Goal: Task Accomplishment & Management: Manage account settings

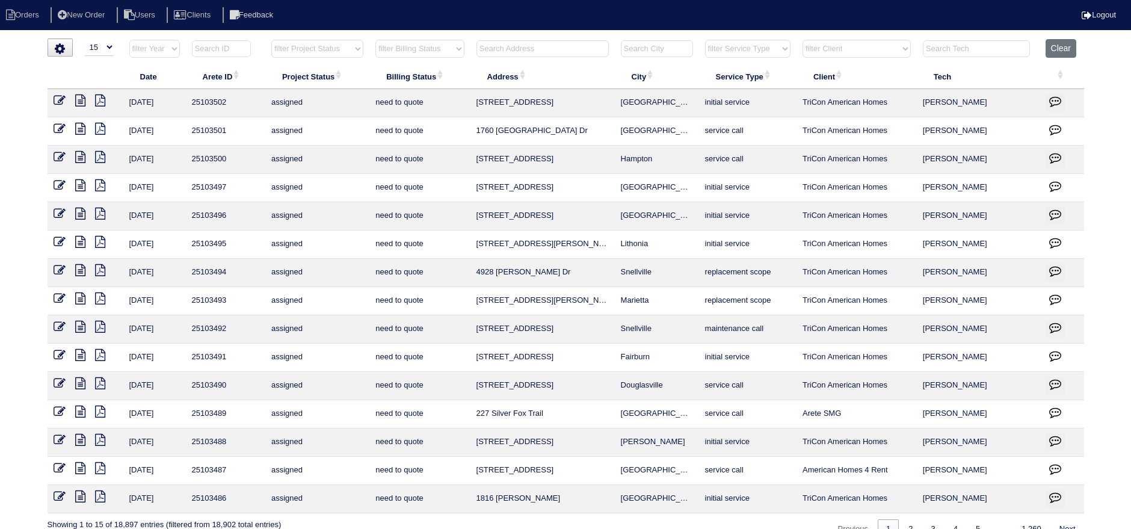
select select "15"
click at [572, 56] on input "text" at bounding box center [542, 48] width 132 height 17
click at [321, 45] on select "filter Project Status -- Any Project Status -- new order assigned in progress f…" at bounding box center [317, 49] width 92 height 18
click at [1061, 38] on div "▼ 10 15 25 50 200 500 Search: Date Arete ID Project Status Billing Status Addre…" at bounding box center [566, 288] width 1036 height 500
click at [1057, 47] on button "Clear" at bounding box center [1060, 48] width 31 height 19
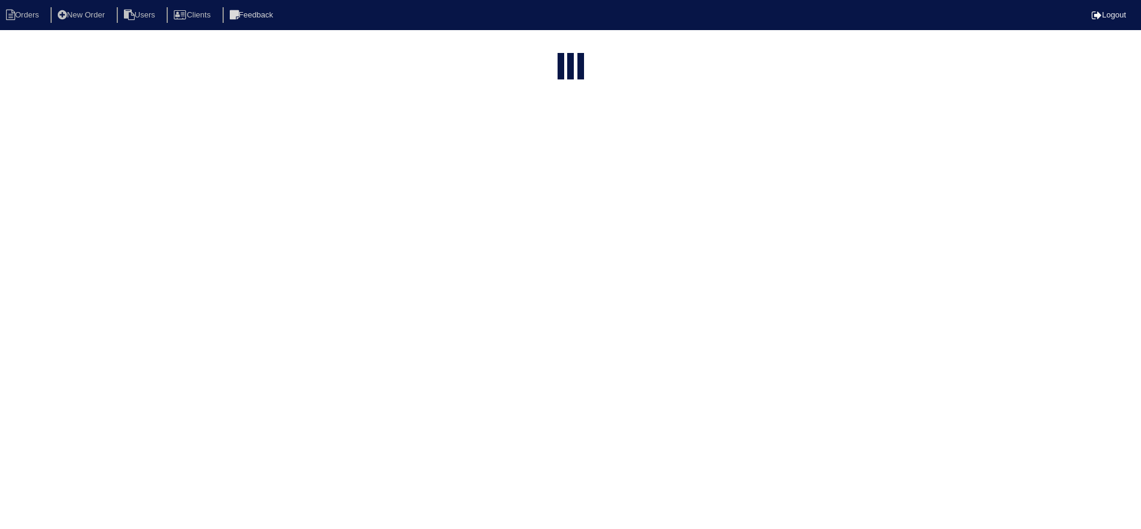
select select "15"
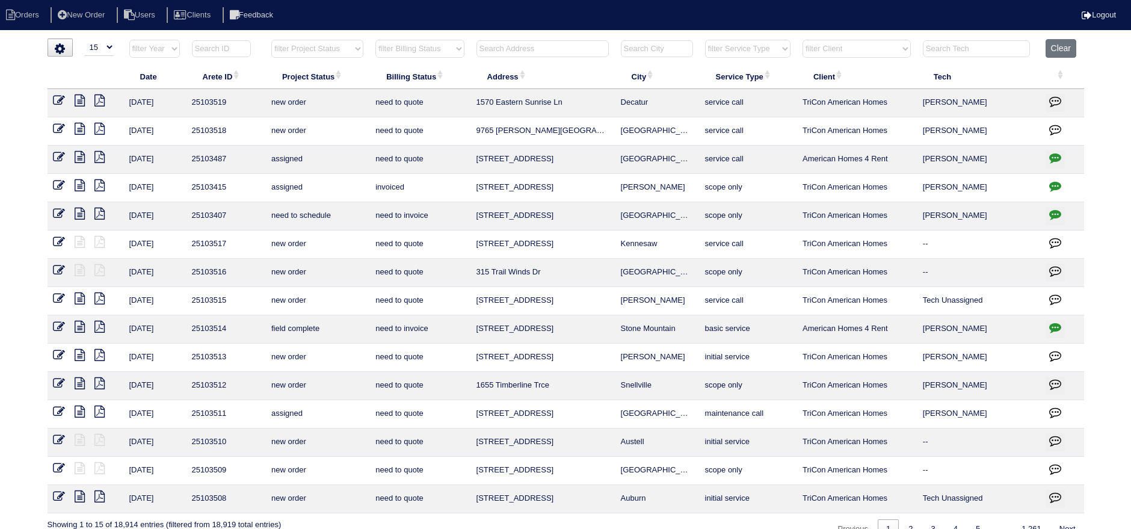
click at [329, 45] on select "filter Project Status -- Any Project Status -- new order assigned in progress f…" at bounding box center [317, 49] width 92 height 18
click at [271, 40] on select "filter Project Status -- Any Project Status -- new order assigned in progress f…" at bounding box center [317, 49] width 92 height 18
select select "new order"
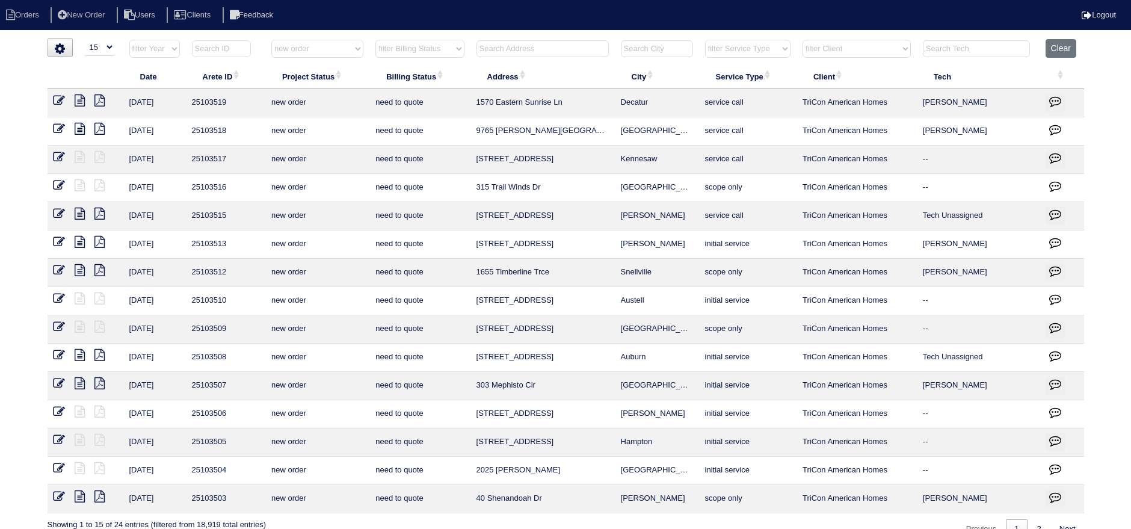
click at [323, 46] on select "filter Project Status -- Any Project Status -- new order assigned in progress f…" at bounding box center [317, 49] width 92 height 18
click at [550, 56] on input "text" at bounding box center [542, 48] width 132 height 17
type input "40 sh"
select select "new order"
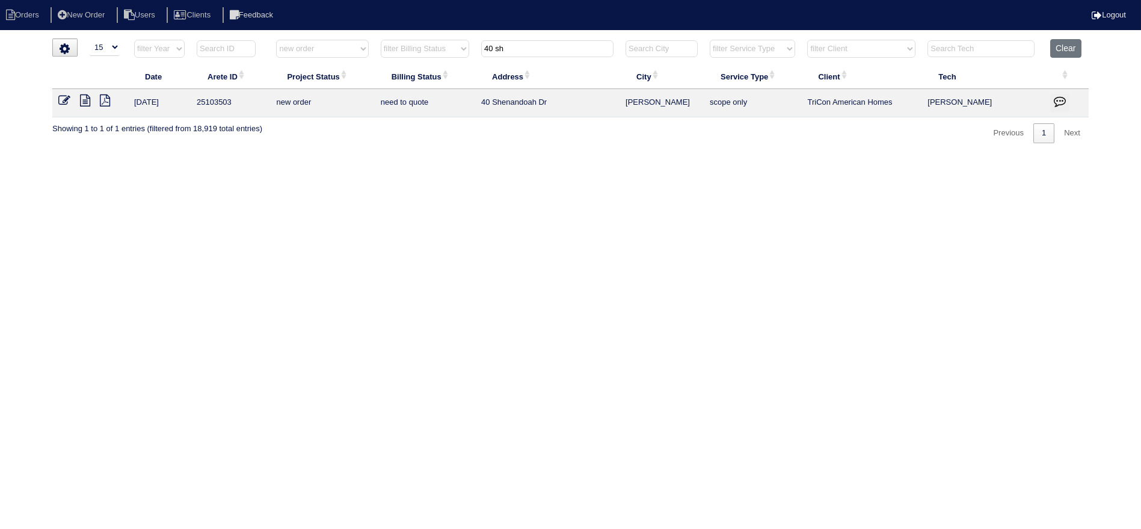
type input "40 sh"
click at [67, 96] on icon at bounding box center [64, 100] width 12 height 12
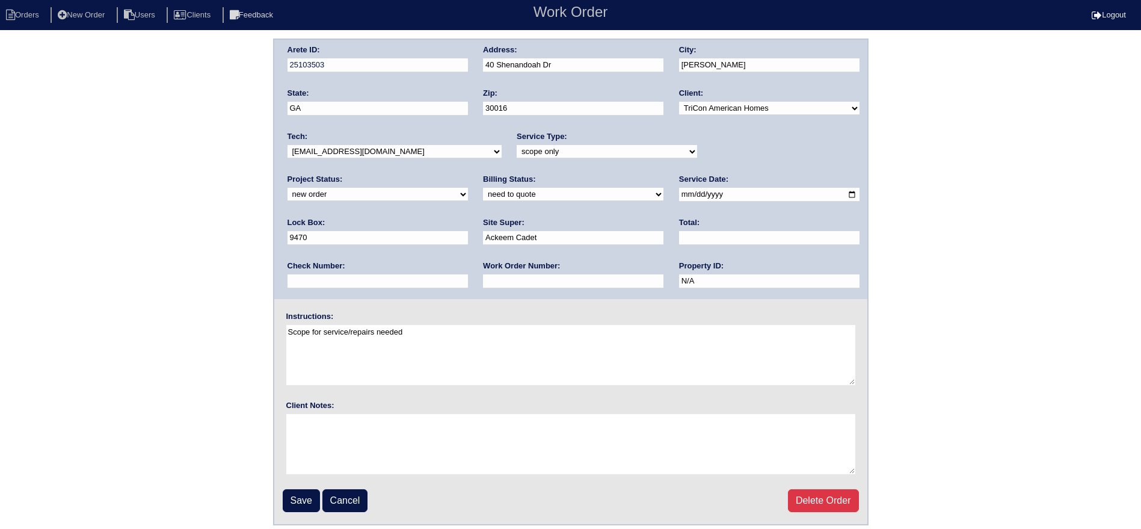
drag, startPoint x: 740, startPoint y: 144, endPoint x: 736, endPoint y: 157, distance: 13.5
click at [468, 188] on select "new order assigned in progress field complete need to schedule admin review arc…" at bounding box center [378, 194] width 180 height 13
drag, startPoint x: 722, startPoint y: 150, endPoint x: 720, endPoint y: 157, distance: 7.4
click at [468, 188] on select "new order assigned in progress field complete need to schedule admin review arc…" at bounding box center [378, 194] width 180 height 13
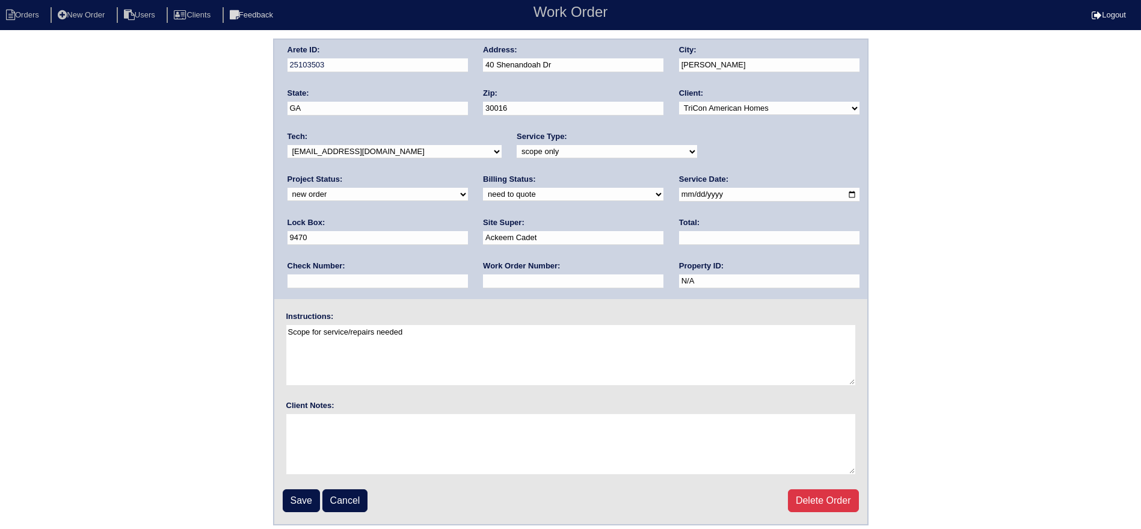
select select "assigned"
click at [468, 188] on select "new order assigned in progress field complete need to schedule admin review arc…" at bounding box center [378, 194] width 180 height 13
click at [679, 198] on input "2025-09-23" at bounding box center [769, 195] width 180 height 14
type input "2025-09-24"
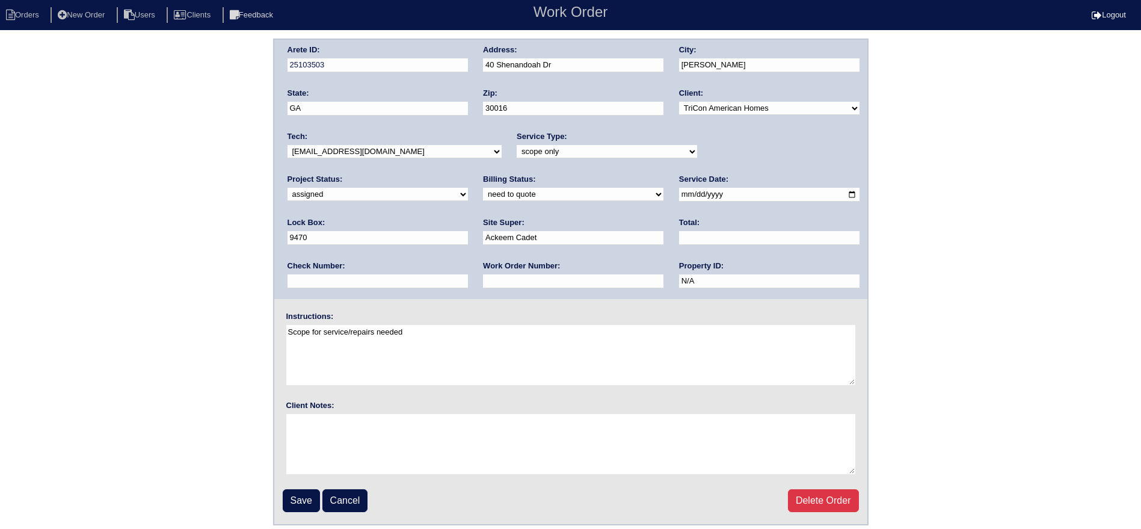
click at [381, 153] on select "-select- aretesmg+backup-tech@gmail.com benjohnholt88@gmail.com callisonhvac@ya…" at bounding box center [395, 151] width 214 height 13
click at [295, 499] on input "Save" at bounding box center [301, 500] width 37 height 23
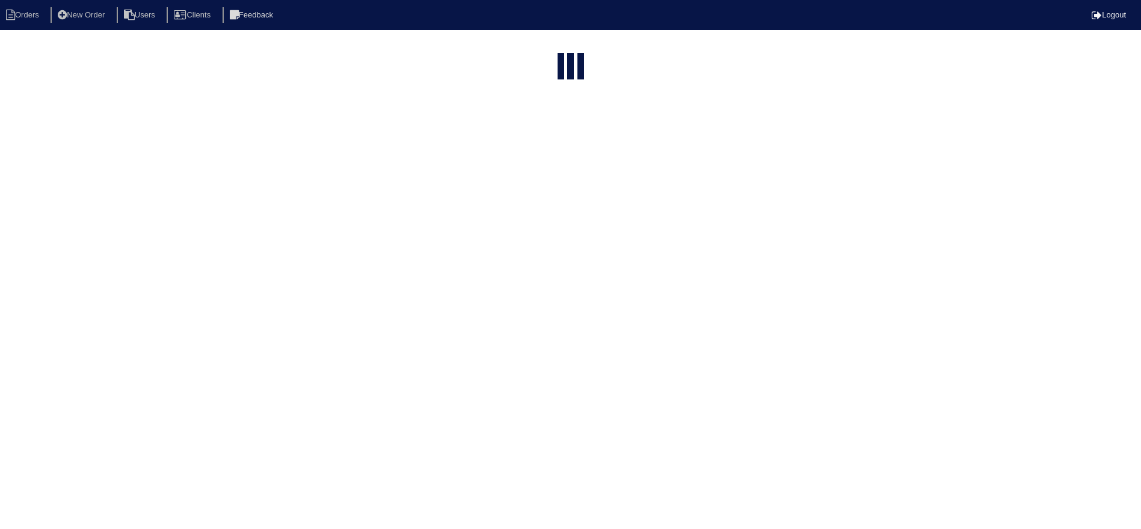
select select "15"
type input "40 sh"
select select "new order"
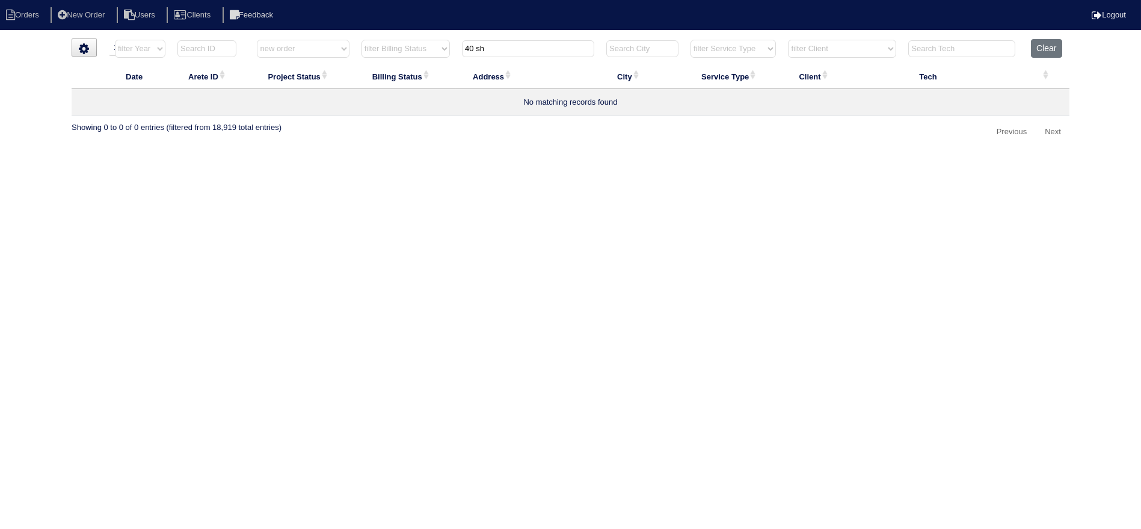
click at [503, 43] on input "40 sh" at bounding box center [528, 48] width 132 height 17
type input "80 riv"
select select "new order"
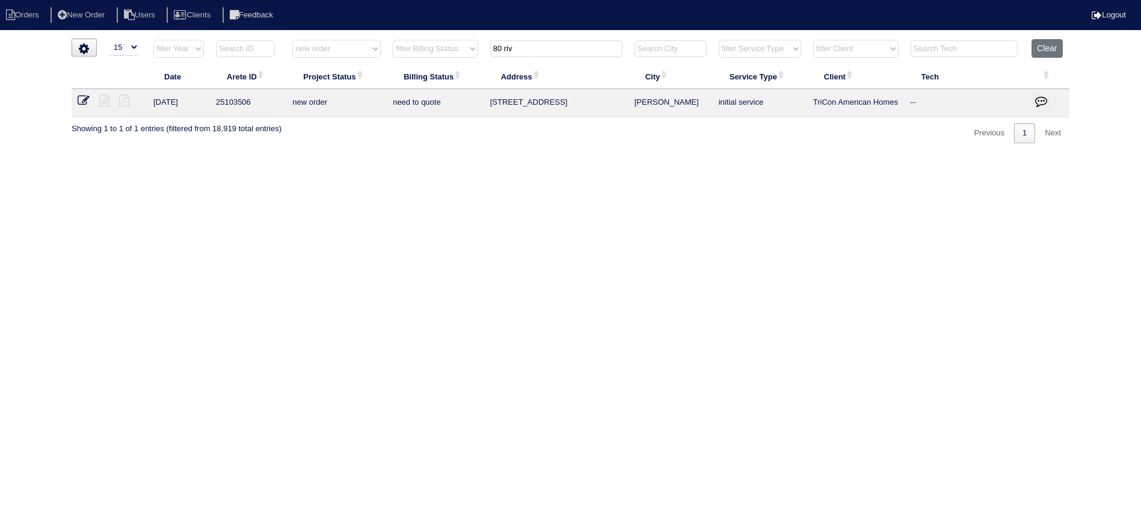
type input "80 riv"
click at [85, 97] on icon at bounding box center [84, 100] width 12 height 12
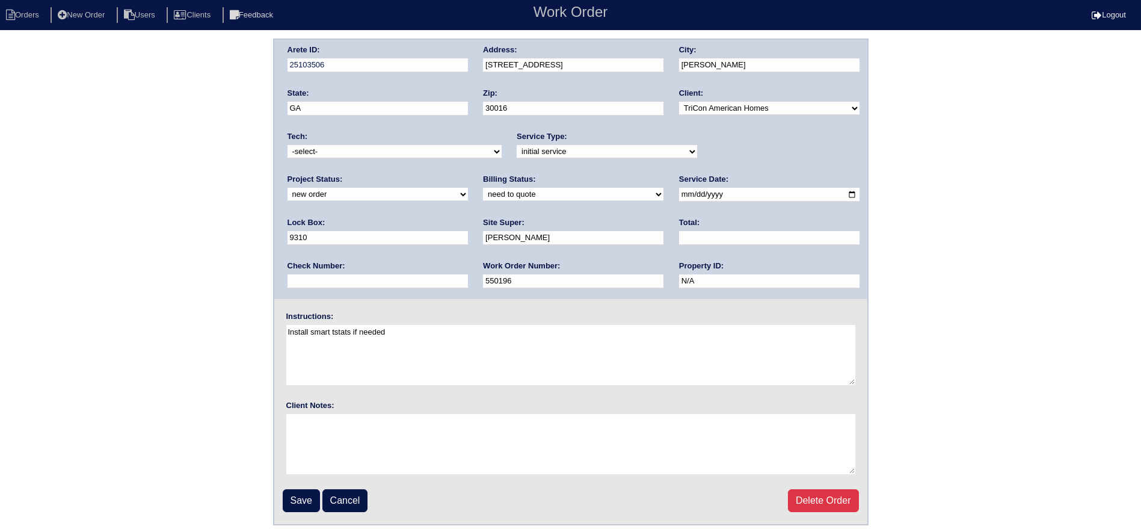
click at [468, 188] on select "new order assigned in progress field complete need to schedule admin review arc…" at bounding box center [378, 194] width 180 height 13
select select "assigned"
click at [468, 188] on select "new order assigned in progress field complete need to schedule admin review arc…" at bounding box center [378, 194] width 180 height 13
click at [679, 192] on input "2025-09-23" at bounding box center [769, 195] width 180 height 14
type input "[DATE]"
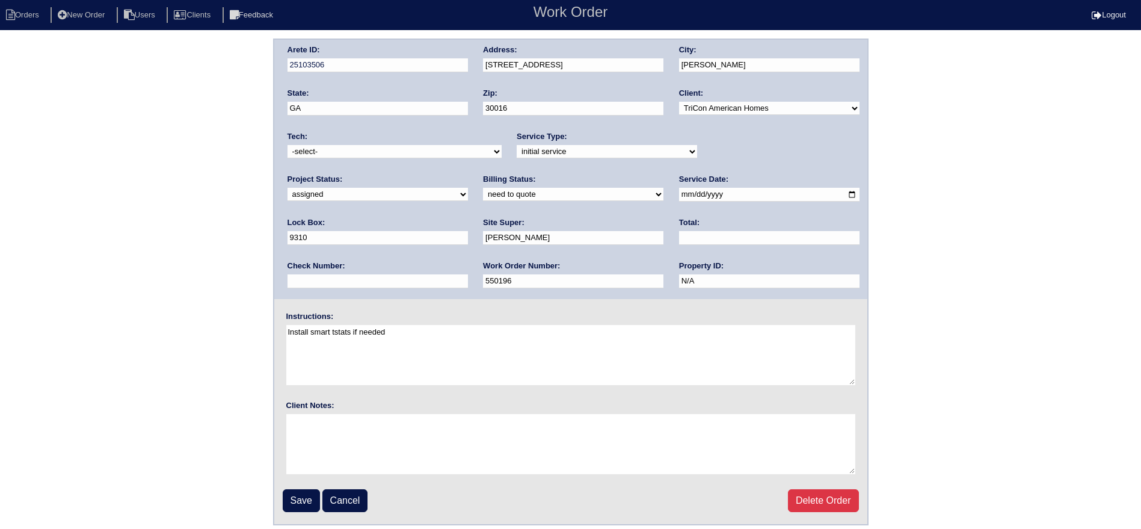
click at [383, 150] on select "-select- aretesmg+backup-tech@gmail.com benjohnholt88@gmail.com callisonhvac@ya…" at bounding box center [395, 151] width 214 height 13
select select "151"
click at [288, 145] on select "-select- aretesmg+backup-tech@gmail.com benjohnholt88@gmail.com callisonhvac@ya…" at bounding box center [395, 151] width 214 height 13
click at [299, 497] on input "Save" at bounding box center [301, 500] width 37 height 23
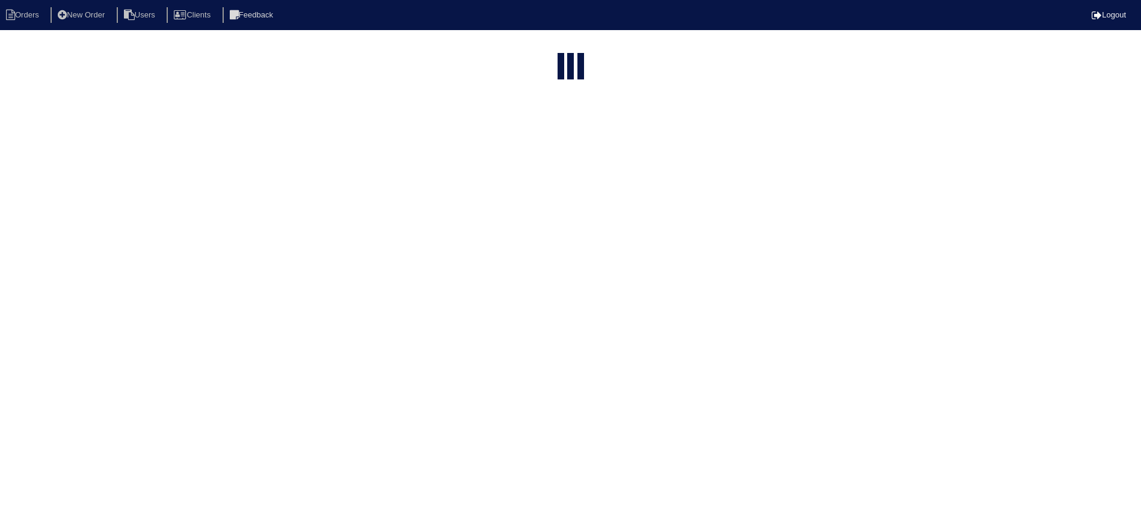
select select "15"
select select "new order"
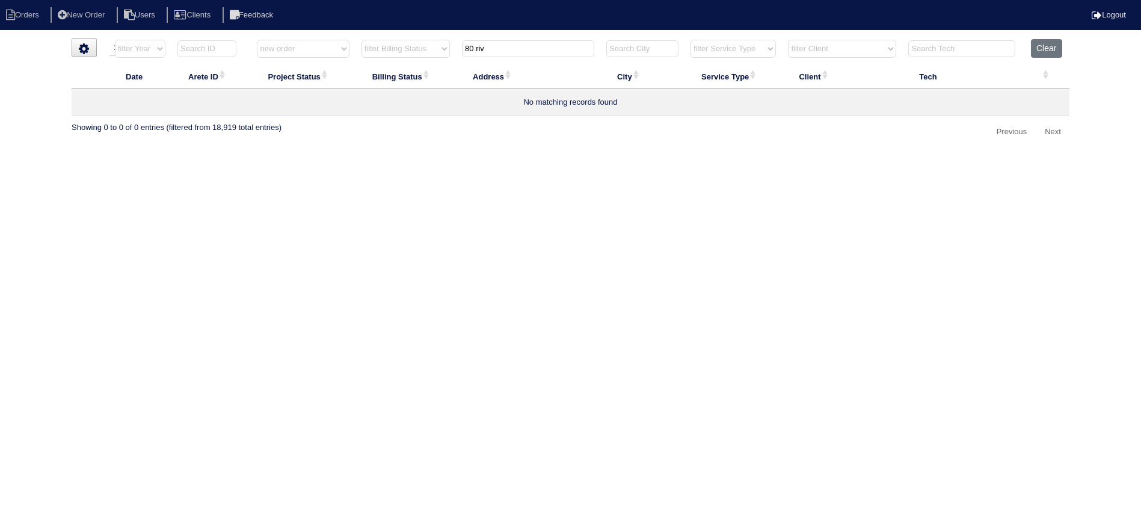
drag, startPoint x: 500, startPoint y: 45, endPoint x: 454, endPoint y: 43, distance: 46.4
click at [455, 43] on tr "filter Year -- Any Year -- 2025 2024 2023 2022 2021 2020 2019 filter Project St…" at bounding box center [571, 51] width 998 height 25
type input "16"
select select "new order"
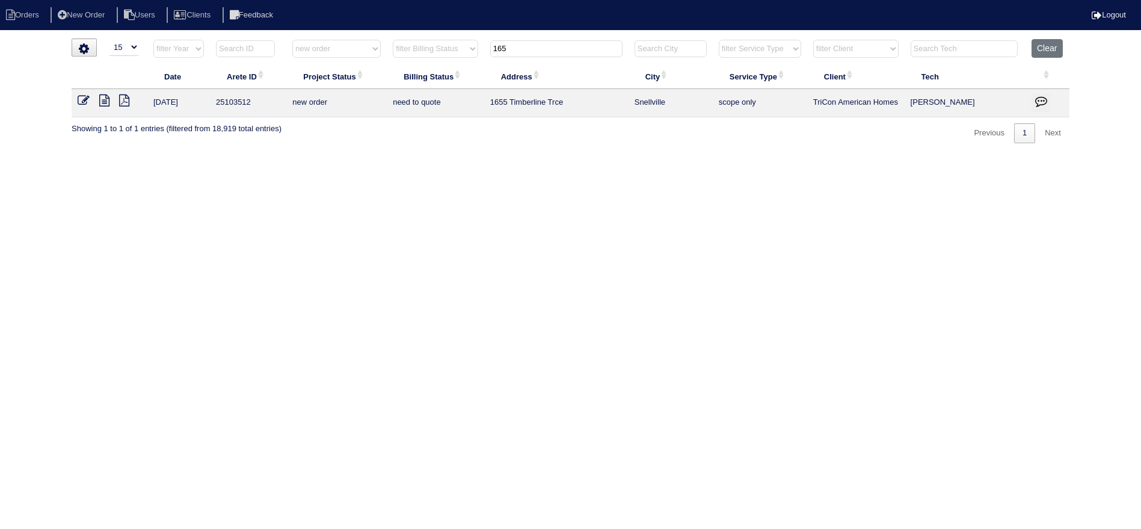
type input "1655"
select select "new order"
type input "1655"
click at [73, 99] on td at bounding box center [110, 103] width 76 height 28
click at [82, 102] on icon at bounding box center [84, 100] width 12 height 12
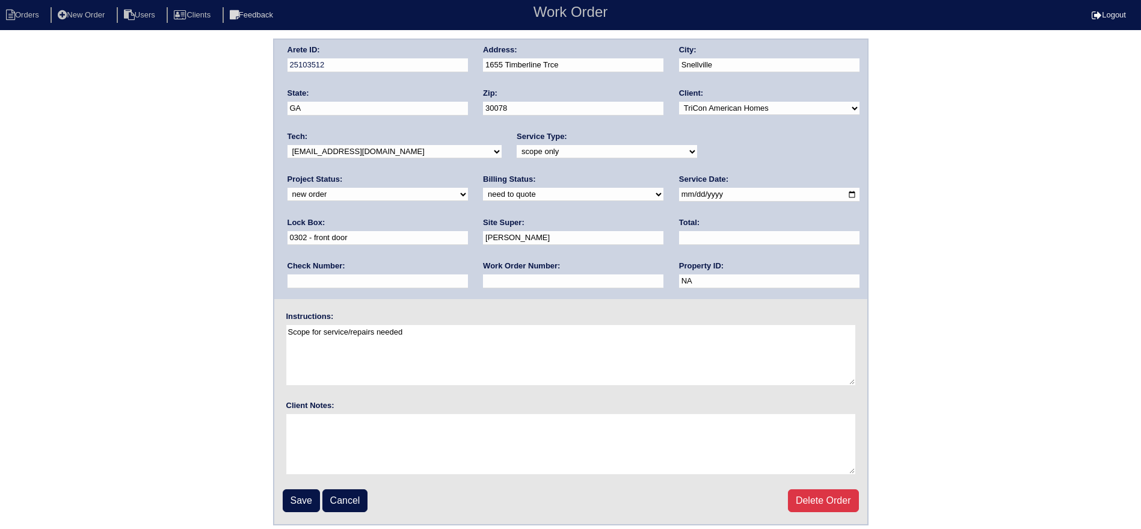
click at [349, 141] on div "Tech: -select- aretesmg+backup-tech@gmail.com benjohnholt88@gmail.com callisonh…" at bounding box center [395, 147] width 214 height 33
click at [344, 152] on select "-select- [EMAIL_ADDRESS][DOMAIN_NAME] [EMAIL_ADDRESS][DOMAIN_NAME] [EMAIL_ADDRE…" at bounding box center [395, 151] width 214 height 13
select select "151"
click at [288, 145] on select "-select- aretesmg+backup-tech@gmail.com benjohnholt88@gmail.com callisonhvac@ya…" at bounding box center [395, 151] width 214 height 13
click at [468, 174] on div "Project Status: new order assigned in progress field complete need to schedule …" at bounding box center [378, 190] width 180 height 33
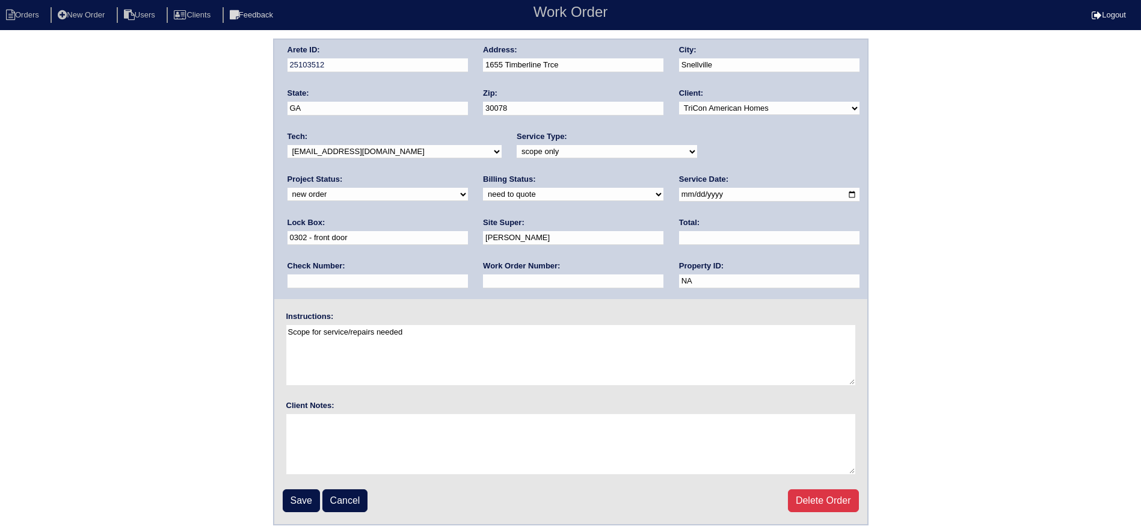
click at [468, 188] on select "new order assigned in progress field complete need to schedule admin review arc…" at bounding box center [378, 194] width 180 height 13
select select "assigned"
click at [468, 188] on select "new order assigned in progress field complete need to schedule admin review arc…" at bounding box center [378, 194] width 180 height 13
click at [679, 194] on input "[DATE]" at bounding box center [769, 195] width 180 height 14
type input "[DATE]"
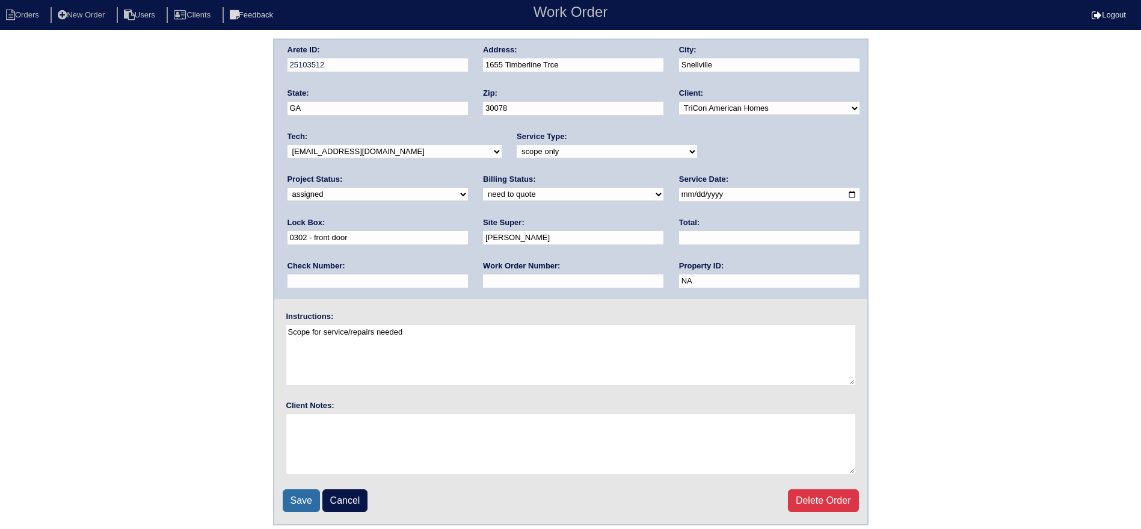
click at [299, 503] on input "Save" at bounding box center [301, 500] width 37 height 23
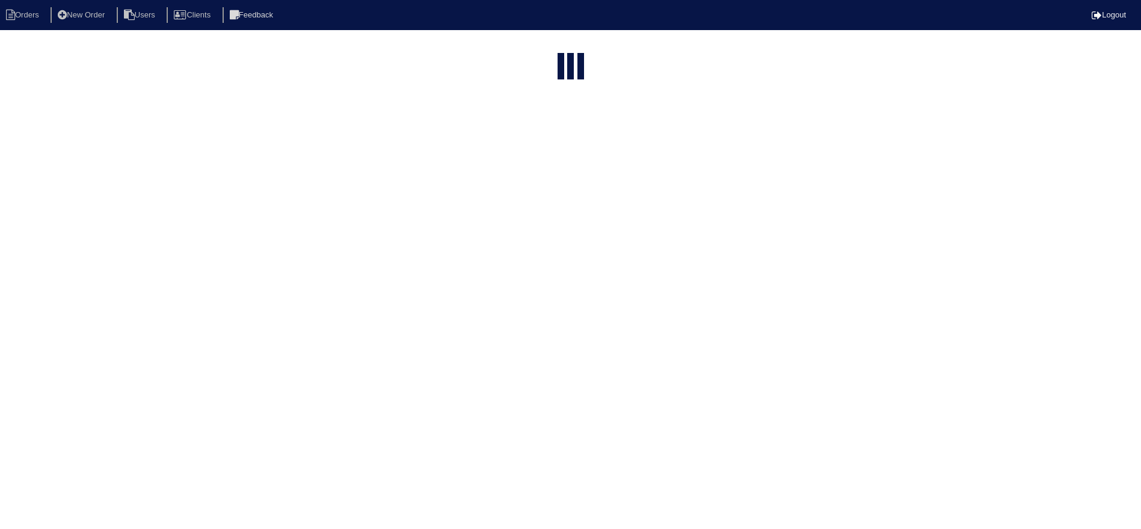
select select "15"
select select "new order"
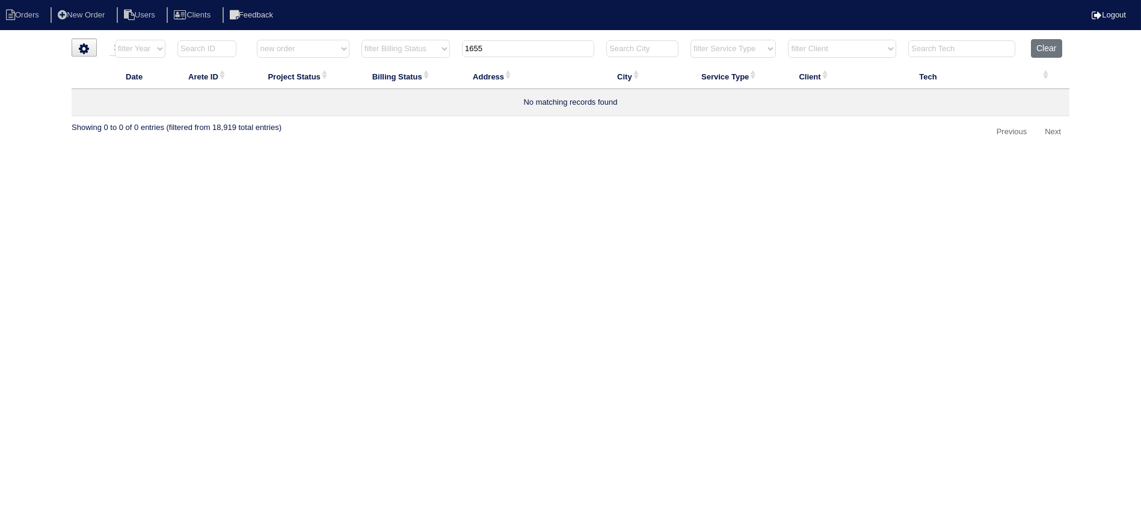
click at [517, 56] on input "1655" at bounding box center [528, 48] width 132 height 17
type input "2025"
select select "new order"
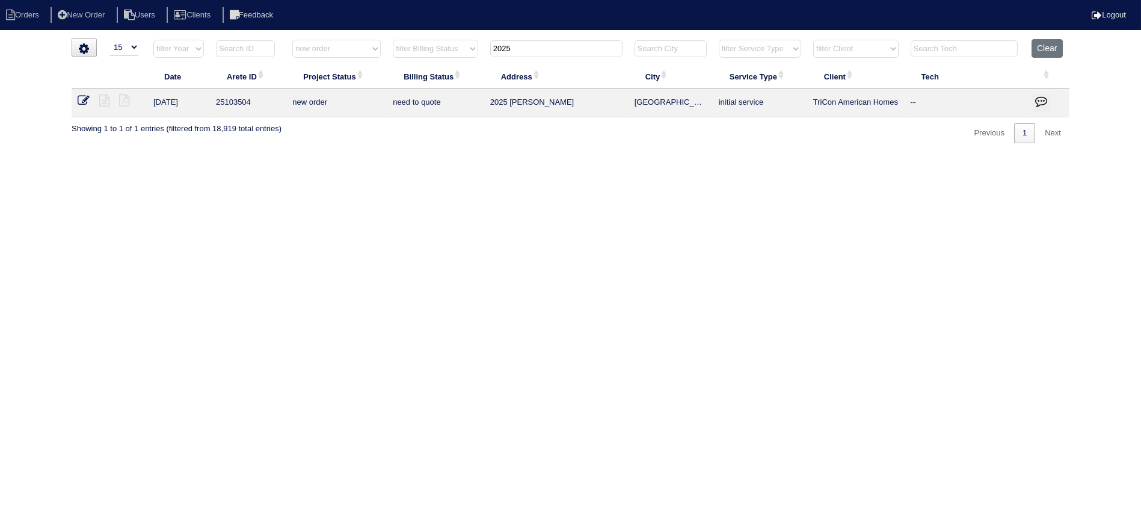
type input "2025"
click at [84, 99] on icon at bounding box center [84, 100] width 12 height 12
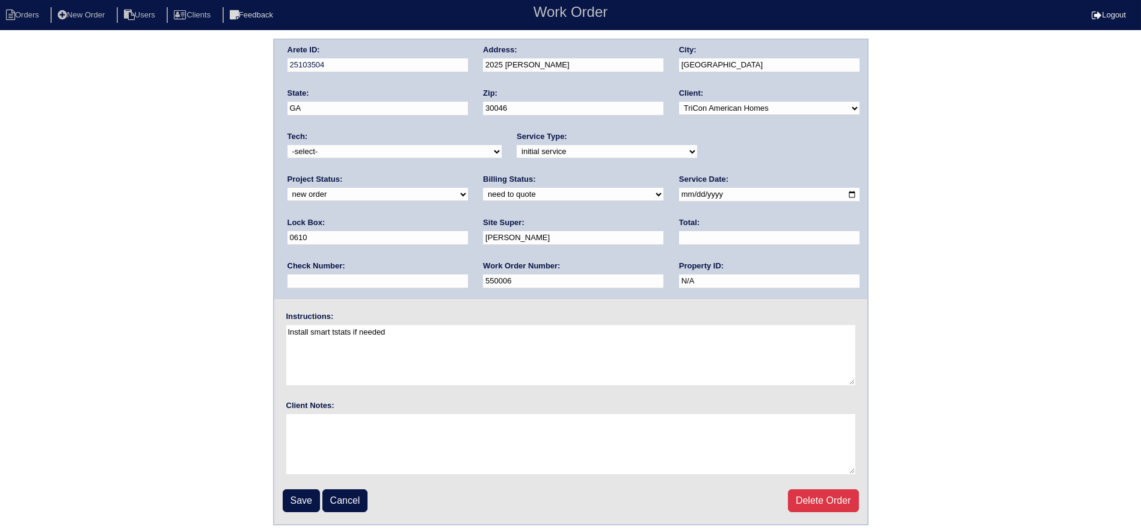
click at [468, 174] on div "Project Status: new order assigned in progress field complete need to schedule …" at bounding box center [378, 190] width 180 height 33
click at [468, 188] on select "new order assigned in progress field complete need to schedule admin review arc…" at bounding box center [378, 194] width 180 height 13
select select "assigned"
click at [468, 188] on select "new order assigned in progress field complete need to schedule admin review arc…" at bounding box center [378, 194] width 180 height 13
click at [679, 193] on input "[DATE]" at bounding box center [769, 195] width 180 height 14
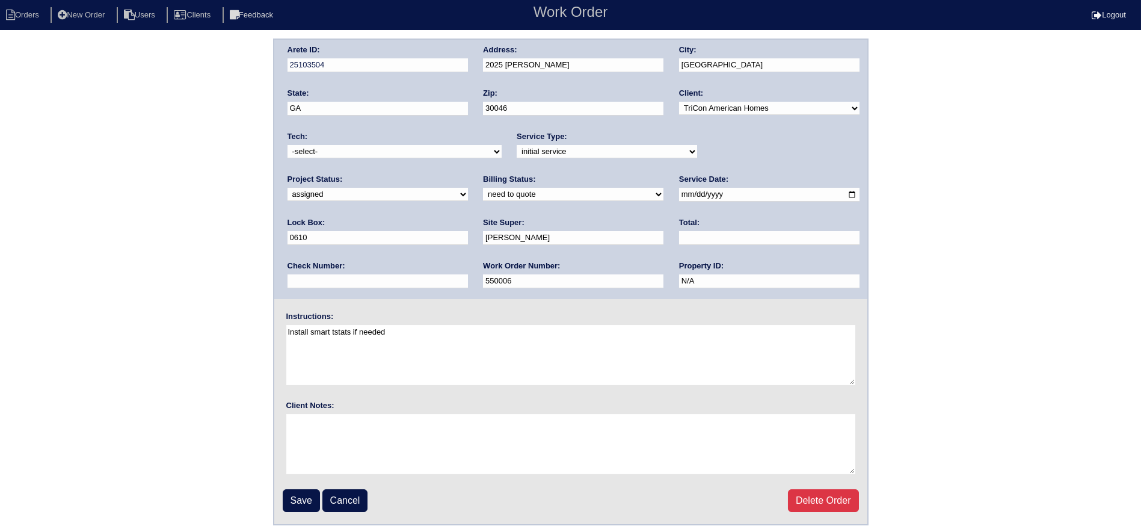
click at [679, 196] on input "[DATE]" at bounding box center [769, 195] width 180 height 14
type input "[DATE]"
drag, startPoint x: 398, startPoint y: 147, endPoint x: 394, endPoint y: 156, distance: 10.0
click at [398, 147] on select "-select- aretesmg+backup-tech@gmail.com benjohnholt88@gmail.com callisonhvac@ya…" at bounding box center [395, 151] width 214 height 13
select select "151"
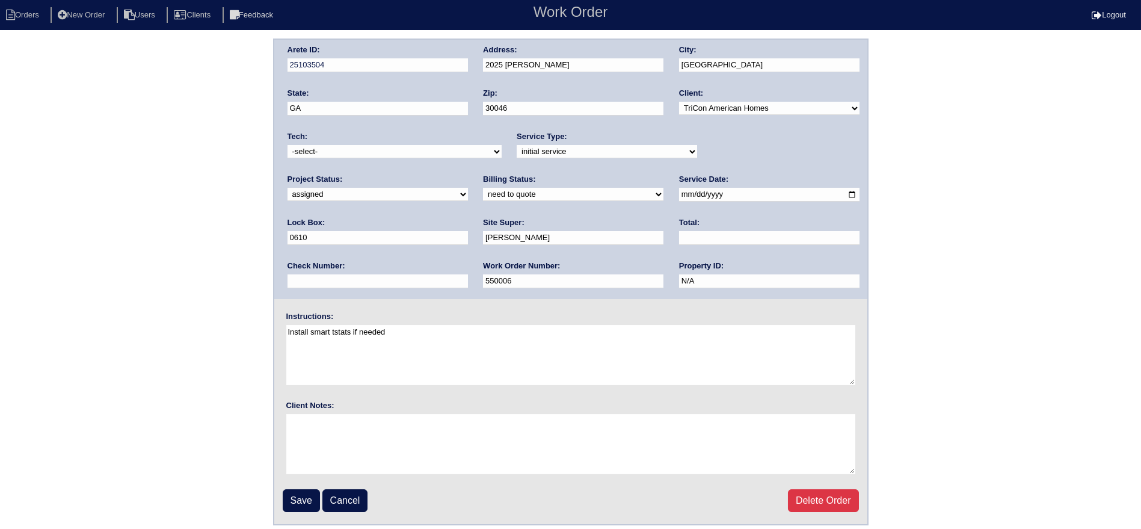
click at [288, 145] on select "-select- aretesmg+backup-tech@gmail.com benjohnholt88@gmail.com callisonhvac@ya…" at bounding box center [395, 151] width 214 height 13
click at [303, 507] on input "Save" at bounding box center [301, 500] width 37 height 23
click at [298, 499] on div "Save Cancel Delete Order" at bounding box center [571, 500] width 576 height 23
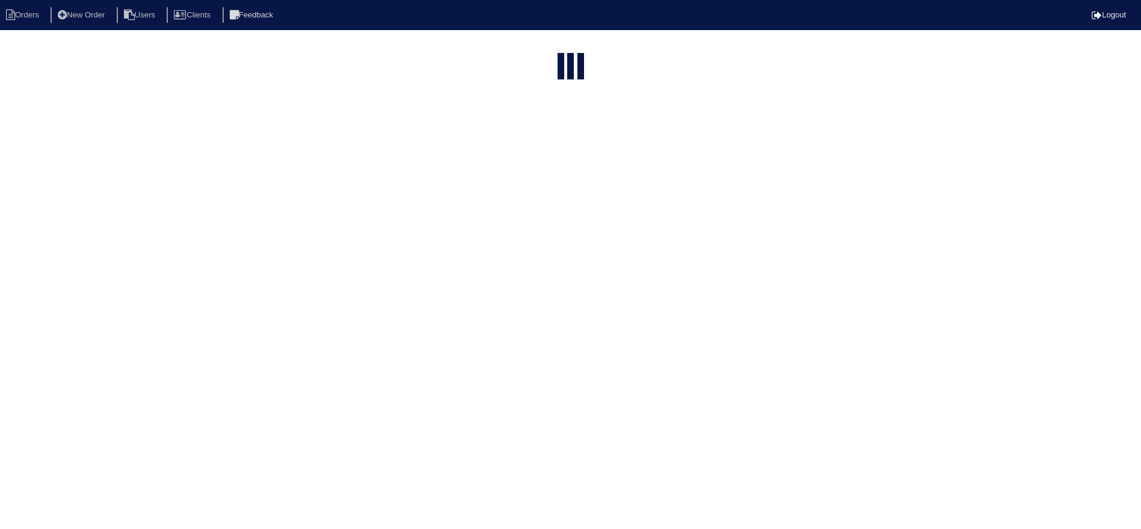
select select "15"
select select "new order"
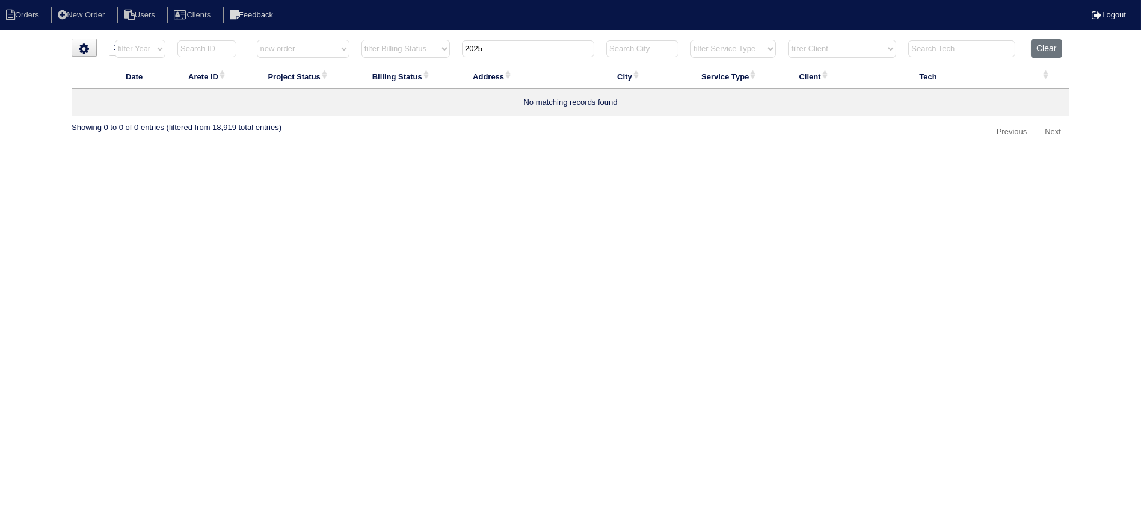
click at [498, 48] on input "2025" at bounding box center [528, 48] width 132 height 17
type input "303"
select select "new order"
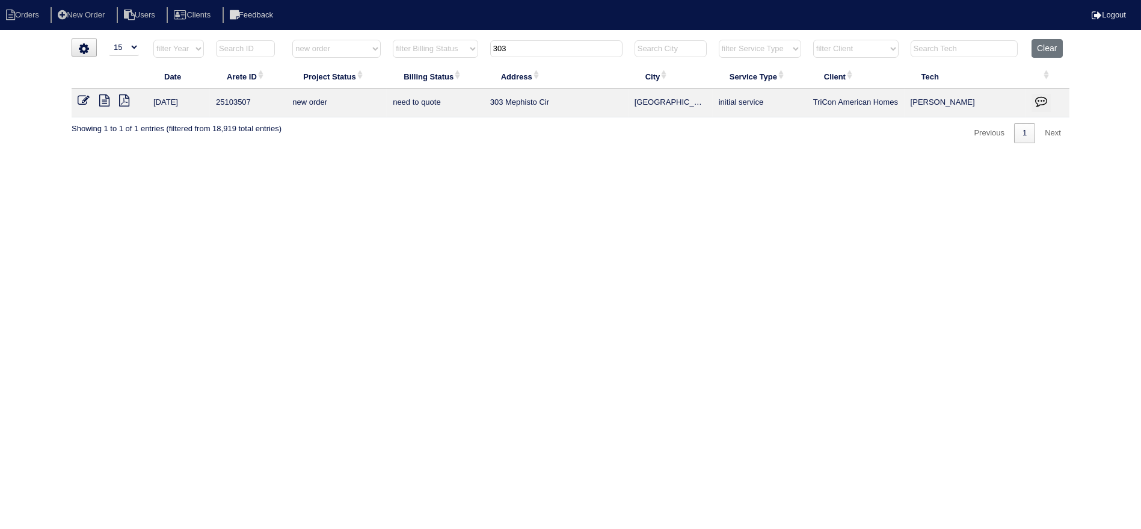
type input "303"
click at [85, 103] on icon at bounding box center [84, 100] width 12 height 12
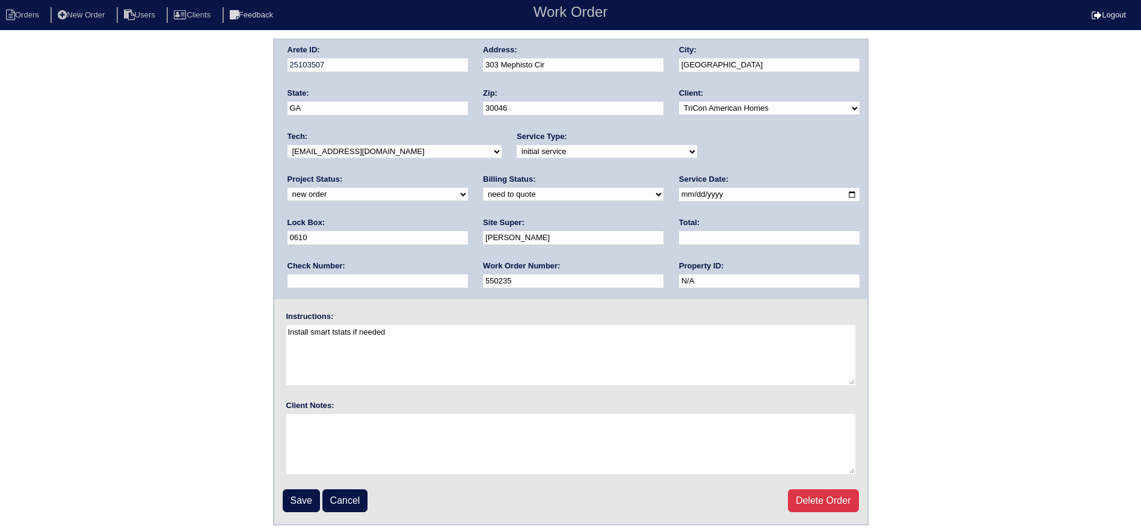
click at [750, 165] on div "Arete ID: 25103507 Address: [STREET_ADDRESS] City: [GEOGRAPHIC_DATA] State: [GE…" at bounding box center [570, 169] width 593 height 259
click at [468, 188] on select "new order assigned in progress field complete need to schedule admin review arc…" at bounding box center [378, 194] width 180 height 13
select select "assigned"
click at [468, 188] on select "new order assigned in progress field complete need to schedule admin review arc…" at bounding box center [378, 194] width 180 height 13
click at [437, 156] on select "-select- [EMAIL_ADDRESS][DOMAIN_NAME] [EMAIL_ADDRESS][DOMAIN_NAME] [EMAIL_ADDRE…" at bounding box center [395, 151] width 214 height 13
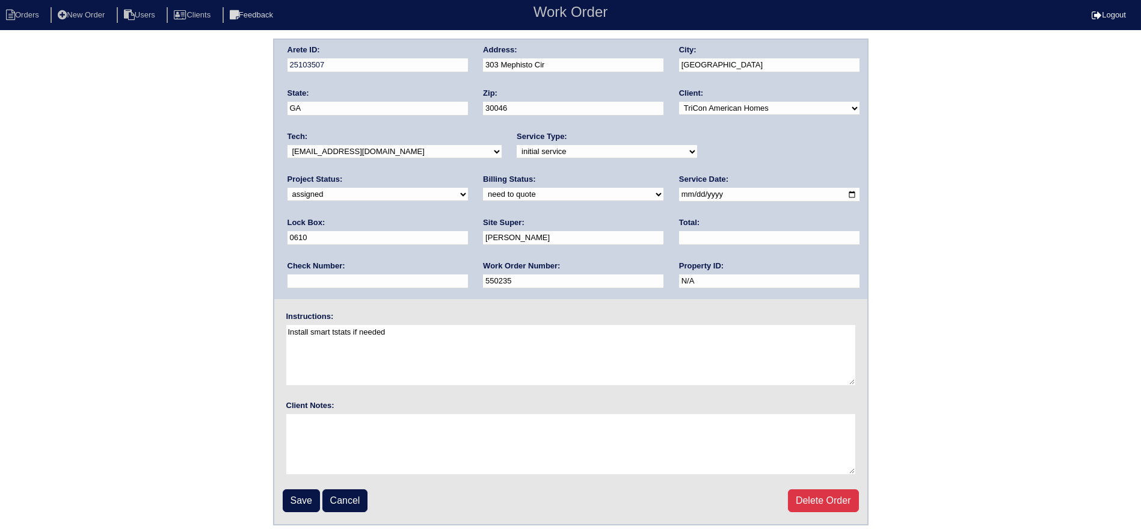
select select "151"
click at [288, 145] on select "-select- [EMAIL_ADDRESS][DOMAIN_NAME] [EMAIL_ADDRESS][DOMAIN_NAME] [EMAIL_ADDRE…" at bounding box center [395, 151] width 214 height 13
click at [679, 198] on input "[DATE]" at bounding box center [769, 195] width 180 height 14
click at [679, 195] on input "[DATE]" at bounding box center [769, 195] width 180 height 14
type input "[DATE]"
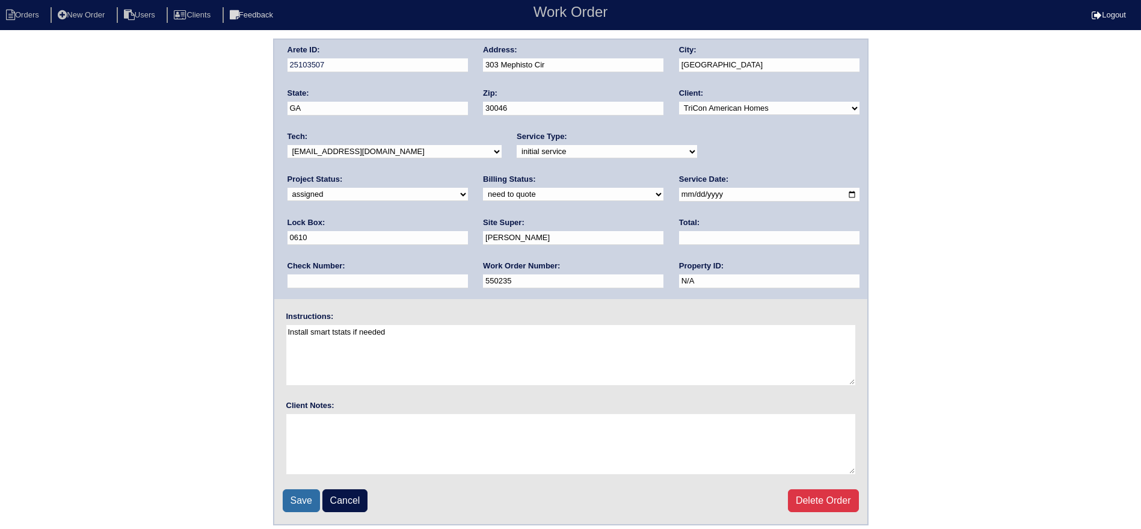
click at [302, 502] on input "Save" at bounding box center [301, 500] width 37 height 23
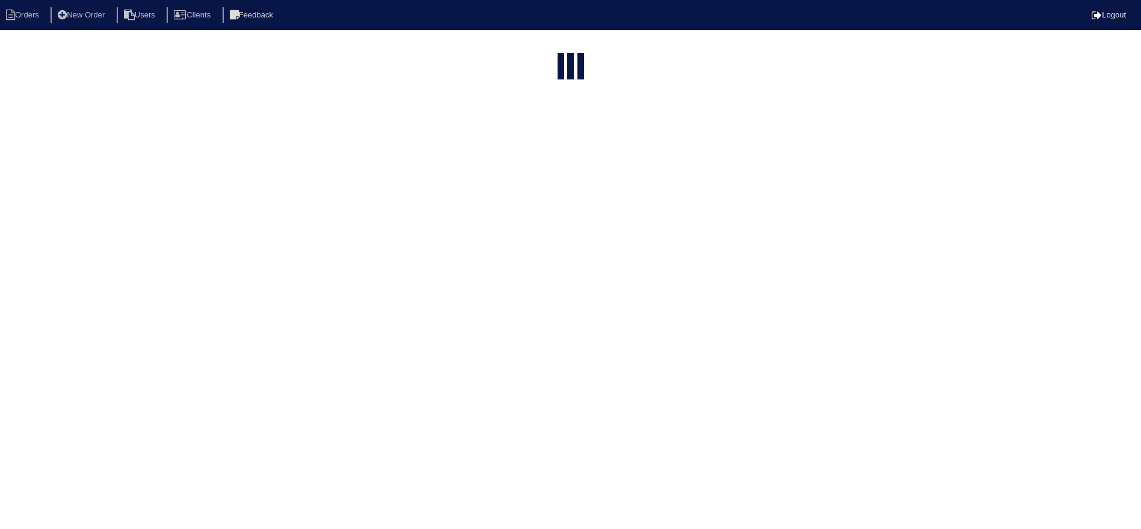
select select "15"
select select "new order"
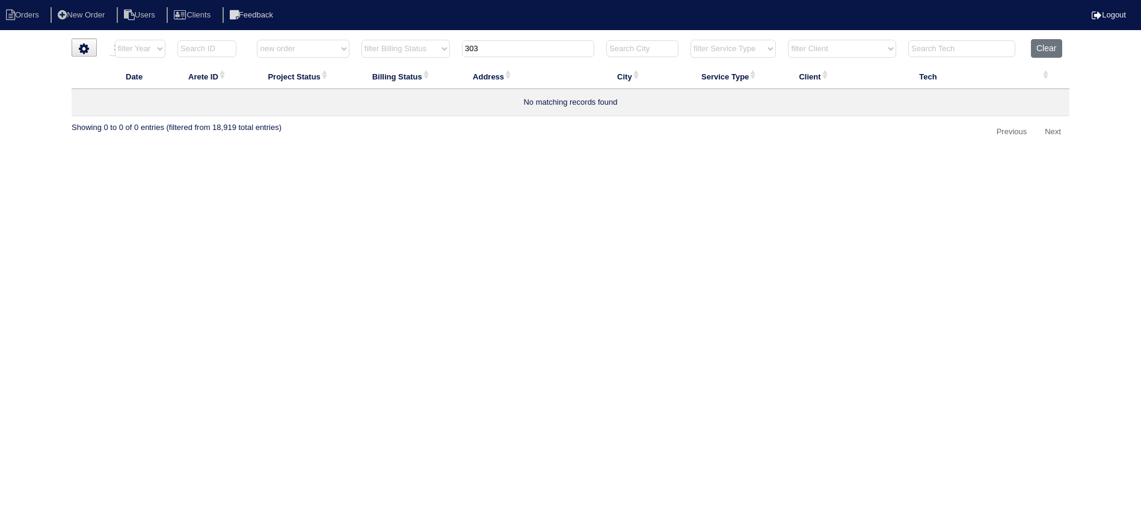
click at [558, 59] on th "303" at bounding box center [528, 51] width 144 height 25
click at [546, 51] on input "303" at bounding box center [528, 48] width 132 height 17
type input "1511"
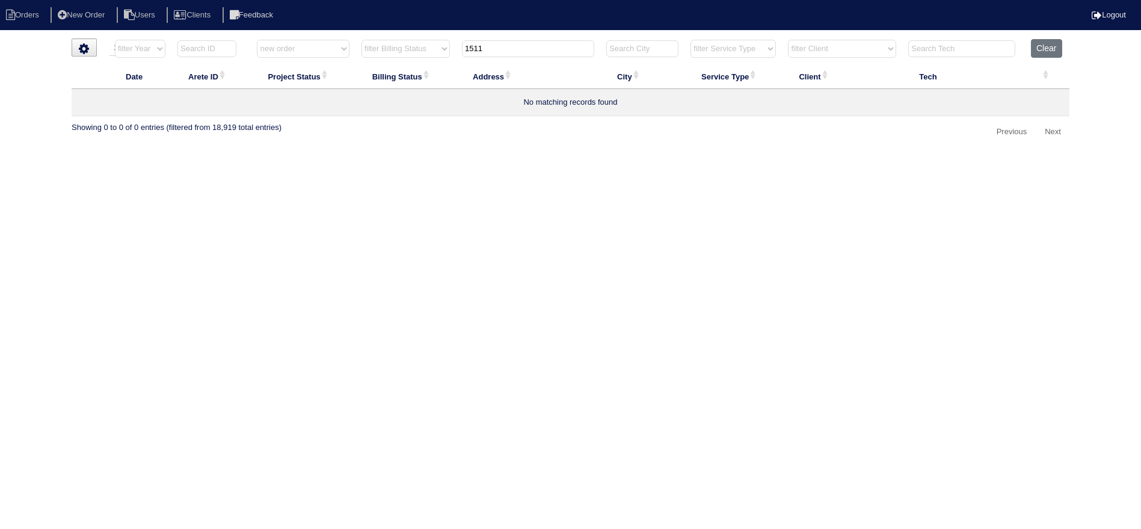
select select "new order"
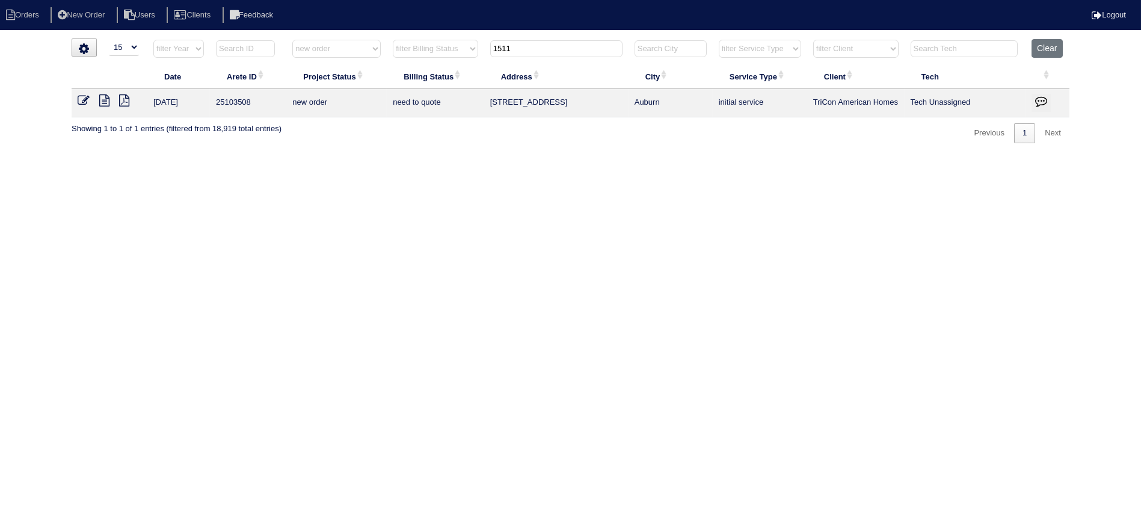
type input "1511"
click at [79, 99] on icon at bounding box center [84, 100] width 12 height 12
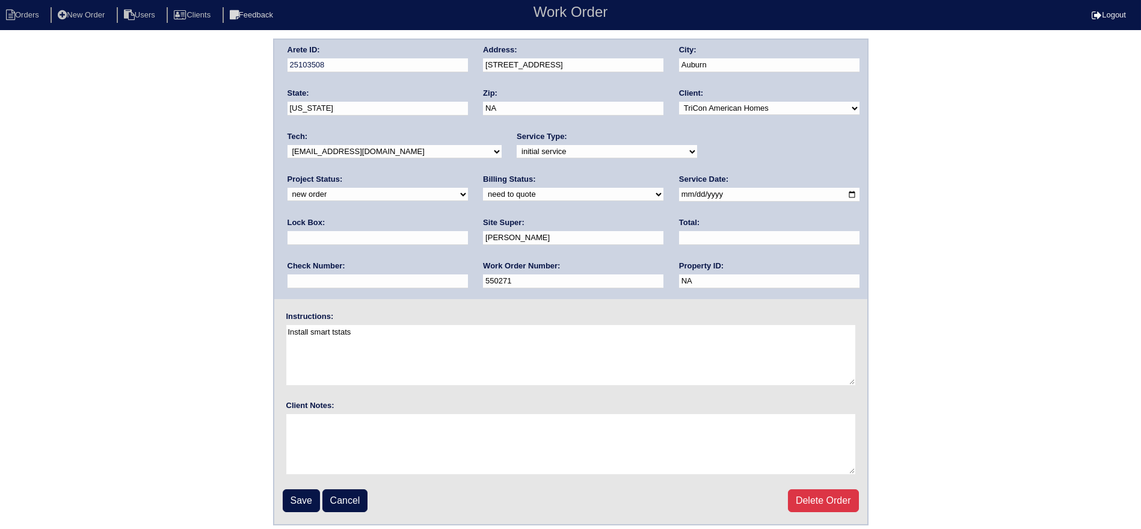
click at [468, 174] on div "Project Status: new order assigned in progress field complete need to schedule …" at bounding box center [378, 190] width 180 height 33
click at [468, 188] on select "new order assigned in progress field complete need to schedule admin review arc…" at bounding box center [378, 194] width 180 height 13
select select "assigned"
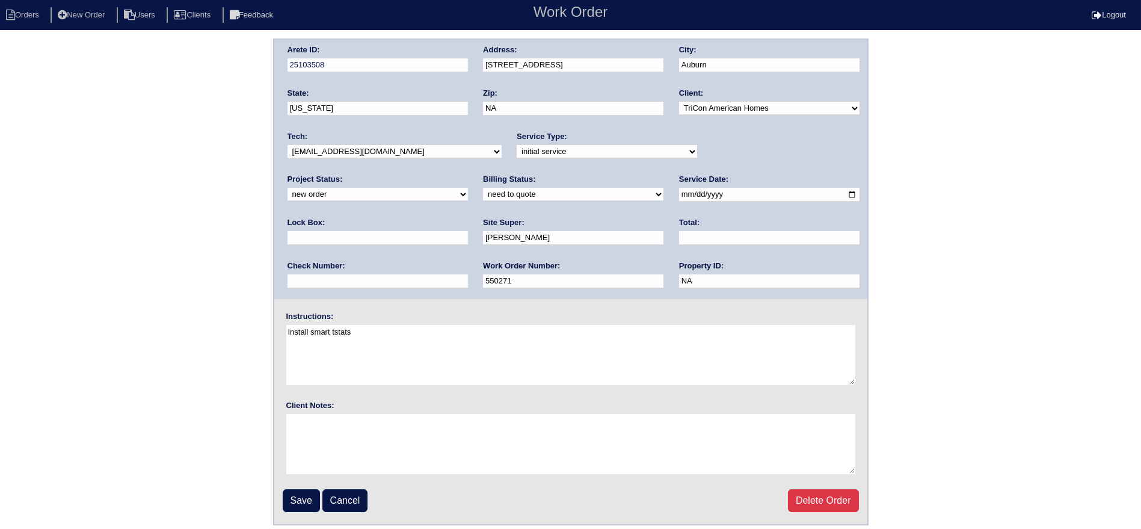
click at [468, 188] on select "new order assigned in progress field complete need to schedule admin review arc…" at bounding box center [378, 194] width 180 height 13
click at [679, 188] on input "[DATE]" at bounding box center [769, 195] width 180 height 14
click at [679, 190] on input "[DATE]" at bounding box center [769, 195] width 180 height 14
type input "[DATE]"
drag, startPoint x: 390, startPoint y: 147, endPoint x: 390, endPoint y: 153, distance: 6.0
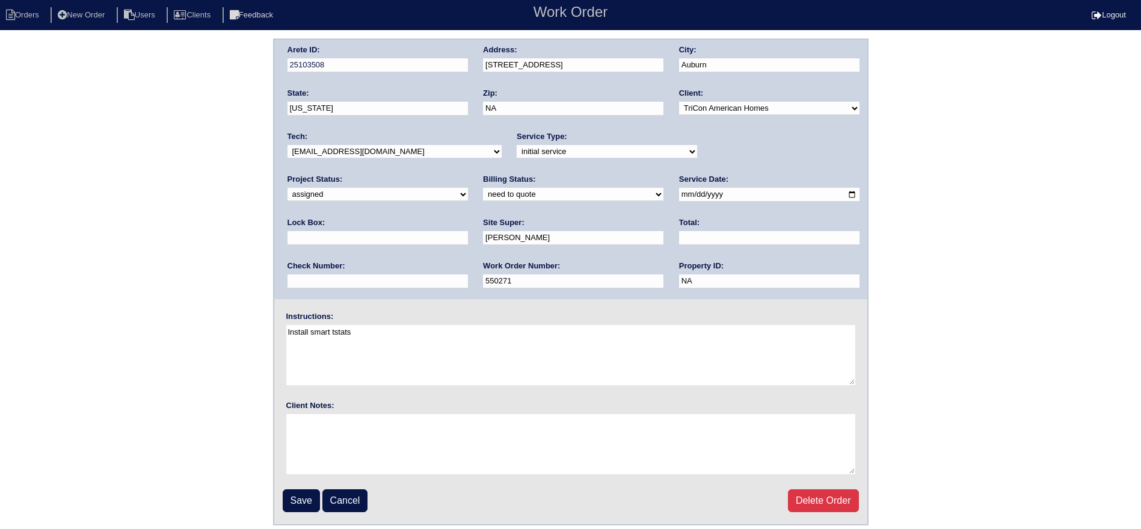
click at [390, 149] on select "-select- [EMAIL_ADDRESS][DOMAIN_NAME] [EMAIL_ADDRESS][DOMAIN_NAME] [EMAIL_ADDRE…" at bounding box center [395, 151] width 214 height 13
select select "36"
click at [288, 145] on select "-select- [EMAIL_ADDRESS][DOMAIN_NAME] [EMAIL_ADDRESS][DOMAIN_NAME] [EMAIL_ADDRE…" at bounding box center [395, 151] width 214 height 13
click at [299, 503] on input "Save" at bounding box center [301, 500] width 37 height 23
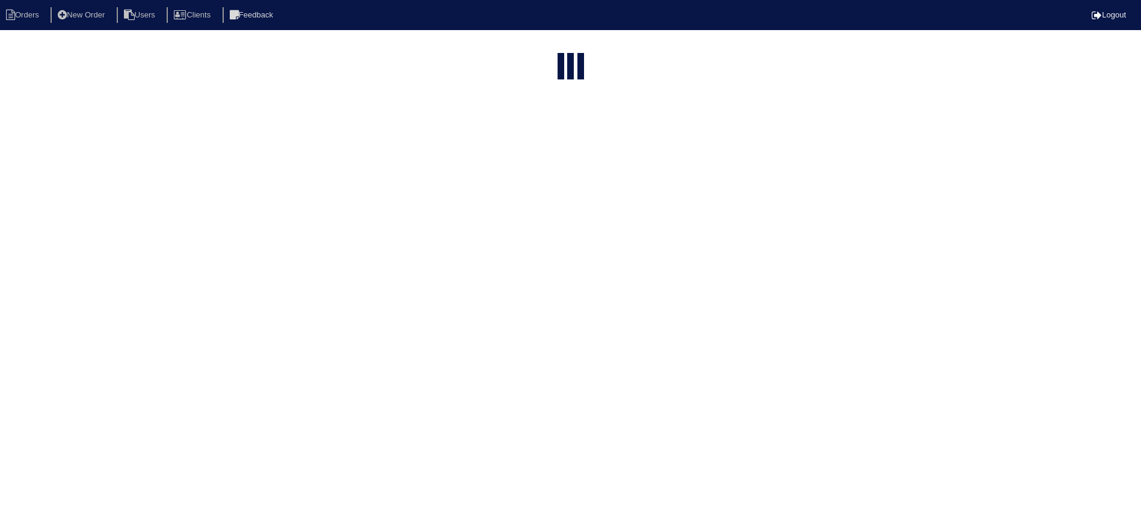
select select "15"
select select "new order"
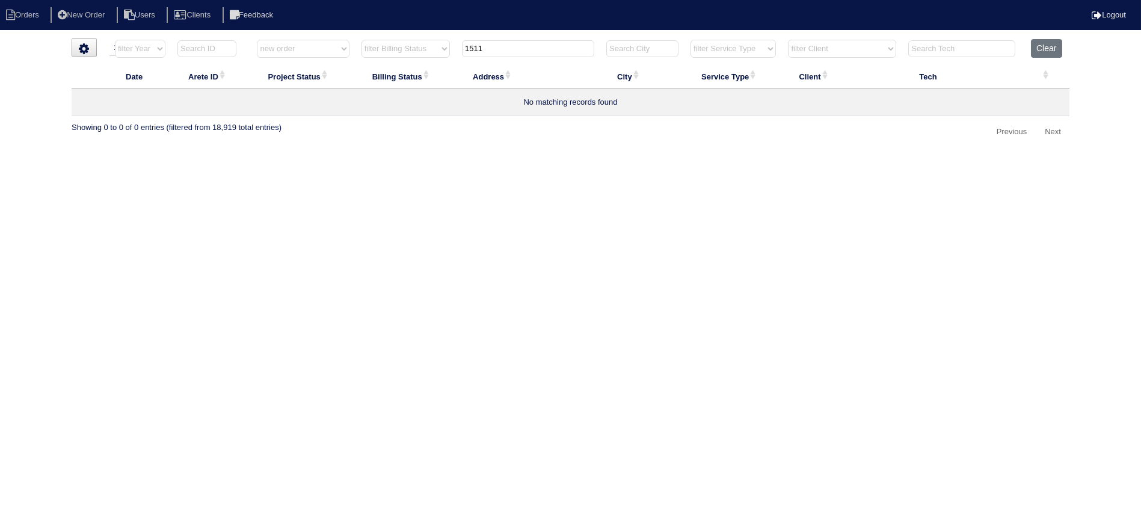
click at [416, 44] on tr "filter Year -- Any Year -- 2025 2024 2023 2022 2021 2020 2019 filter Project St…" at bounding box center [571, 51] width 998 height 25
type input "316"
select select "new order"
type input "315"
select select "new order"
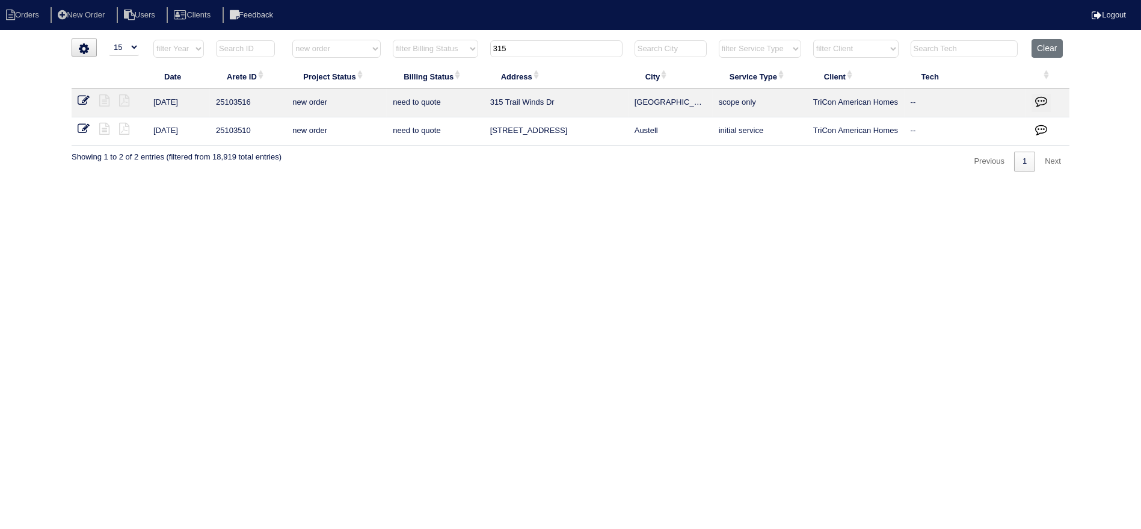
type input "315"
click at [84, 97] on icon at bounding box center [84, 100] width 12 height 12
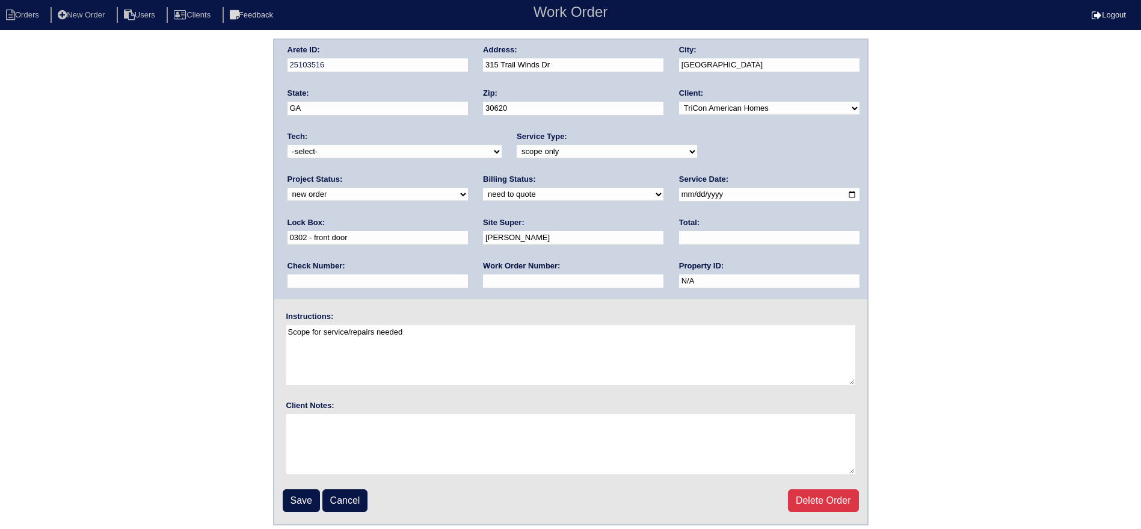
click at [468, 174] on div "Project Status: new order assigned in progress field complete need to schedule …" at bounding box center [378, 190] width 180 height 33
click at [468, 188] on select "new order assigned in progress field complete need to schedule admin review arc…" at bounding box center [378, 194] width 180 height 13
select select "assigned"
click at [468, 188] on select "new order assigned in progress field complete need to schedule admin review arc…" at bounding box center [378, 194] width 180 height 13
drag, startPoint x: 457, startPoint y: 147, endPoint x: 446, endPoint y: 156, distance: 14.5
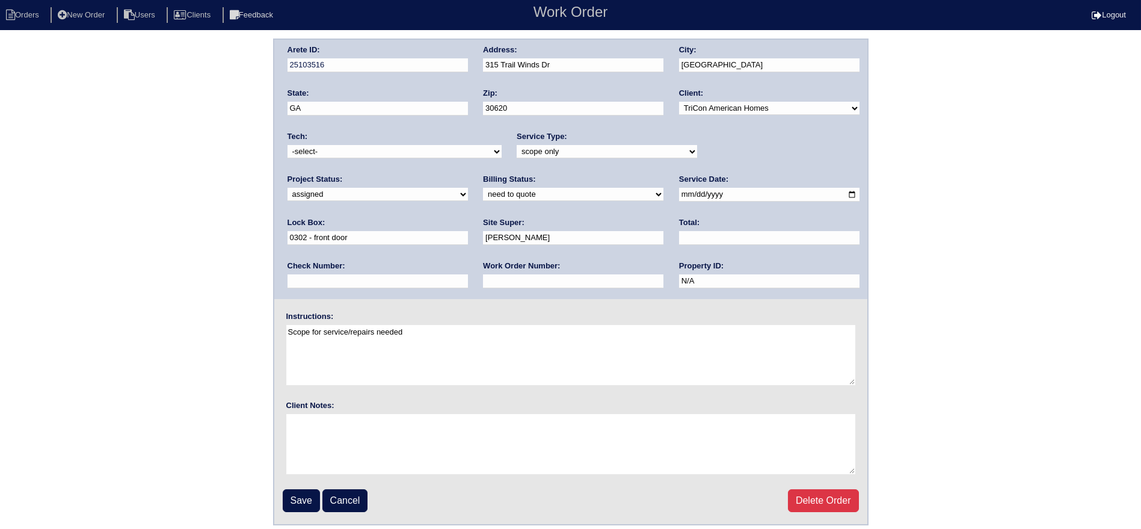
click at [456, 147] on select "-select- aretesmg+backup-tech@gmail.com benjohnholt88@gmail.com callisonhvac@ya…" at bounding box center [395, 151] width 214 height 13
select select "36"
click at [288, 145] on select "-select- aretesmg+backup-tech@gmail.com benjohnholt88@gmail.com callisonhvac@ya…" at bounding box center [395, 151] width 214 height 13
click at [679, 193] on input "[DATE]" at bounding box center [769, 195] width 180 height 14
type input "[DATE]"
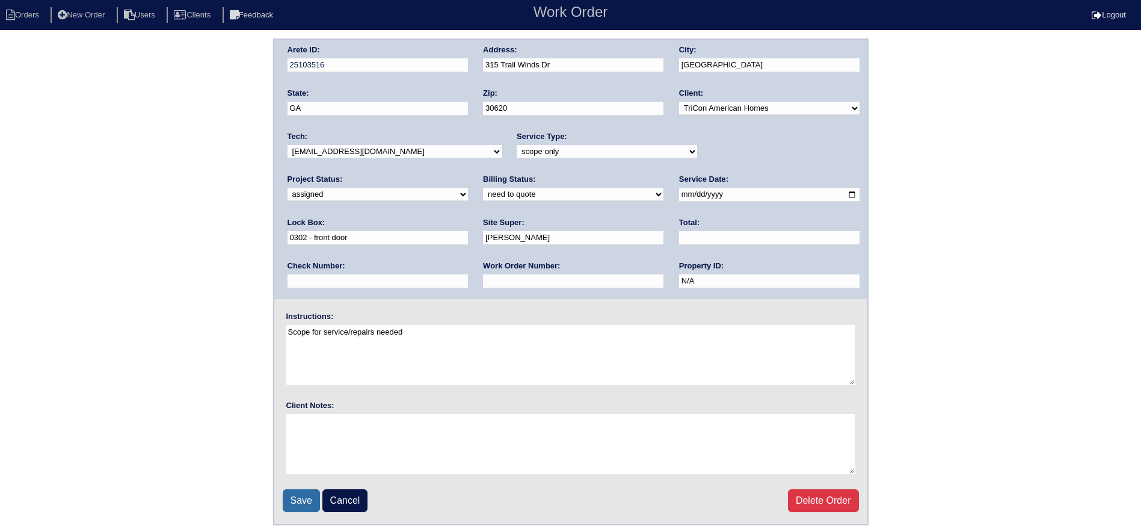
click at [302, 497] on input "Save" at bounding box center [301, 500] width 37 height 23
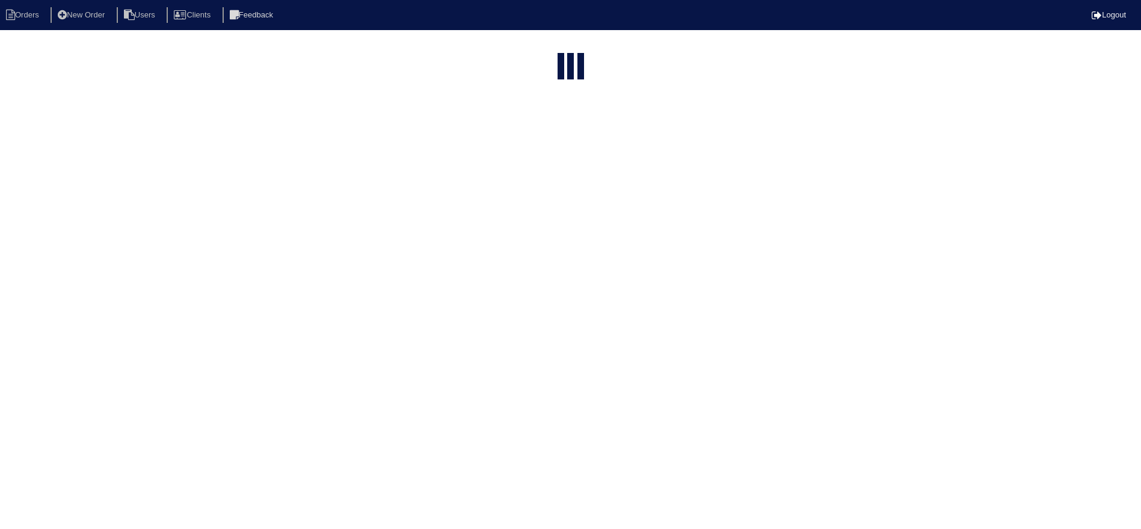
select select "15"
type input "315"
select select "new order"
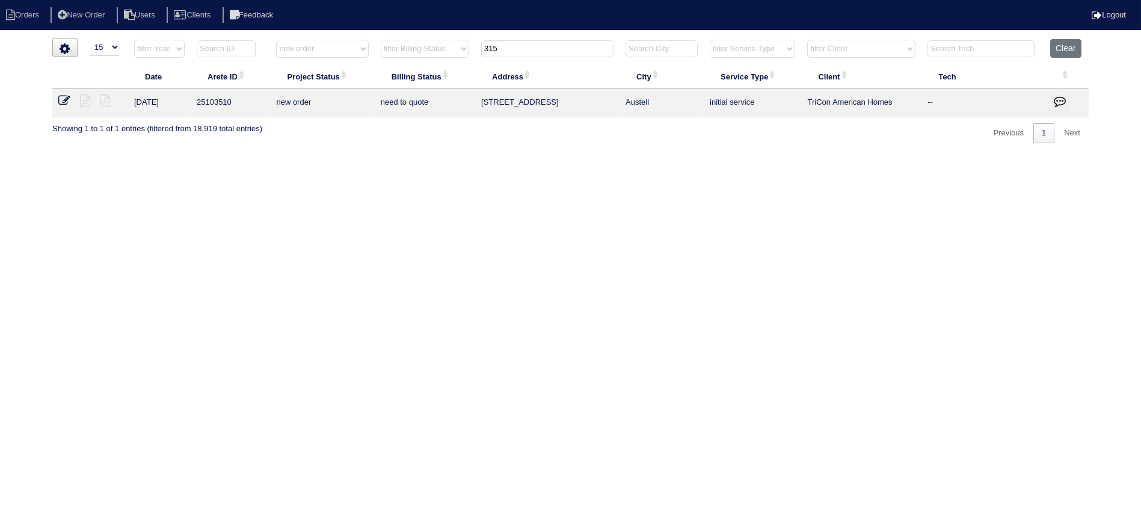
drag, startPoint x: 517, startPoint y: 47, endPoint x: 470, endPoint y: 38, distance: 48.4
click at [470, 38] on div "▼ 10 15 25 50 200 500 Search: Date Arete ID Project Status Billing Status Addre…" at bounding box center [570, 90] width 1036 height 105
type input "1555"
select select "new order"
type input "1555"
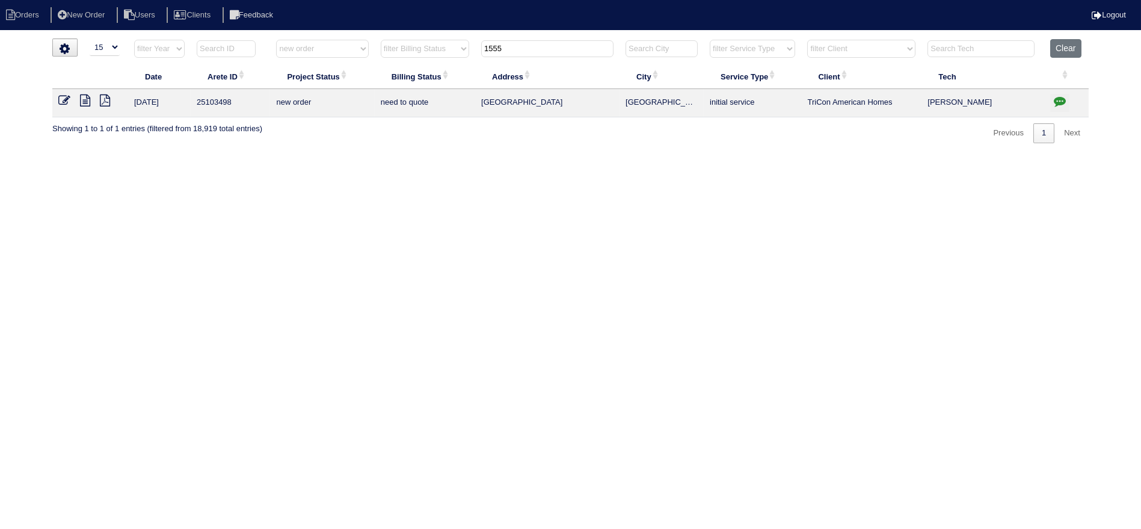
click at [64, 95] on icon at bounding box center [64, 100] width 12 height 12
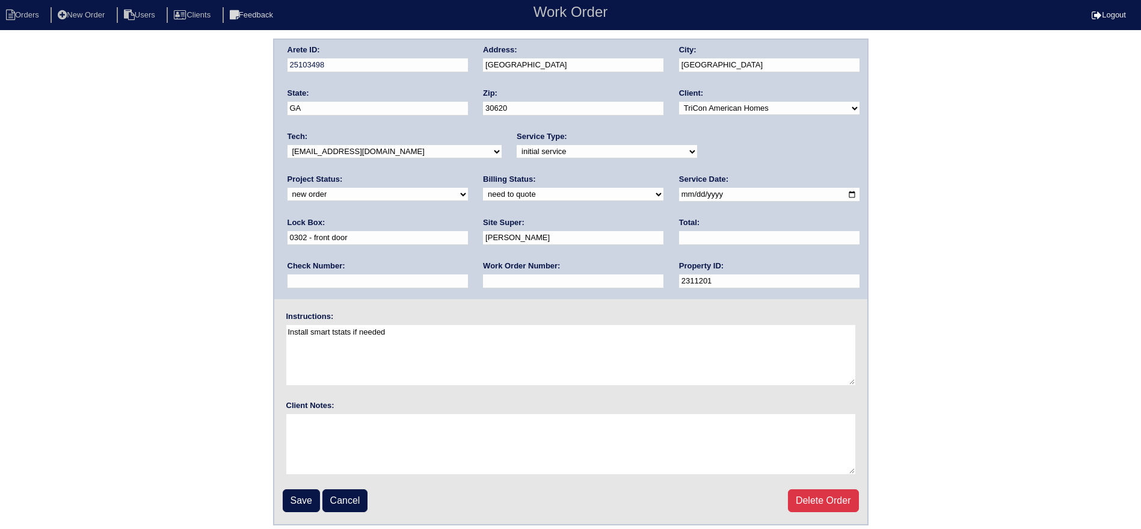
drag, startPoint x: 755, startPoint y: 143, endPoint x: 750, endPoint y: 153, distance: 11.3
click at [468, 174] on div "Project Status: new order assigned in progress field complete need to schedule …" at bounding box center [378, 190] width 180 height 33
click at [468, 188] on select "new order assigned in progress field complete need to schedule admin review arc…" at bounding box center [378, 194] width 180 height 13
select select "assigned"
click at [468, 188] on select "new order assigned in progress field complete need to schedule admin review arc…" at bounding box center [378, 194] width 180 height 13
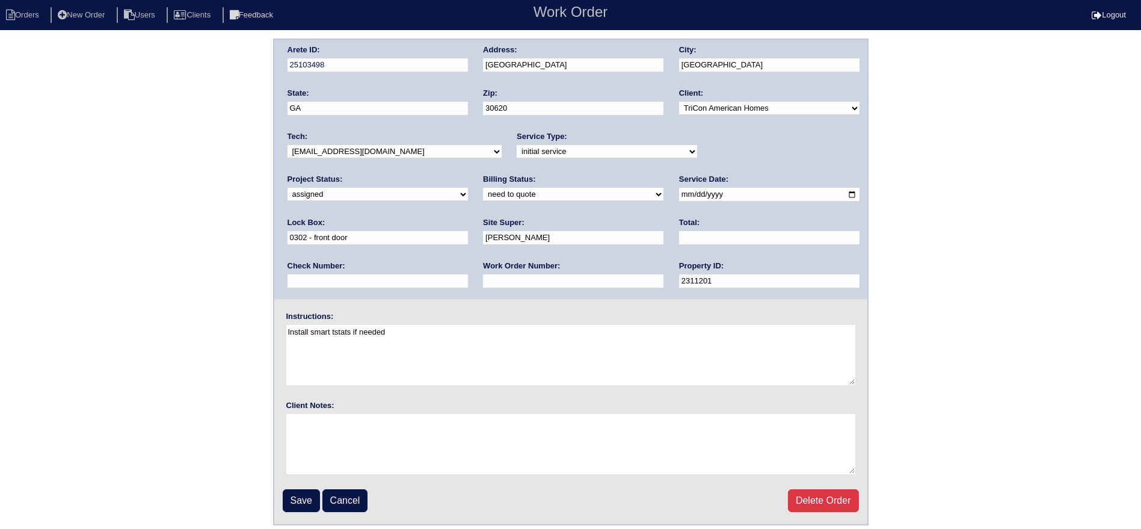
click at [679, 198] on input "[DATE]" at bounding box center [769, 195] width 180 height 14
type input "[DATE]"
click at [392, 146] on select "-select- [EMAIL_ADDRESS][DOMAIN_NAME] [EMAIL_ADDRESS][DOMAIN_NAME] [EMAIL_ADDRE…" at bounding box center [395, 151] width 214 height 13
click at [288, 145] on select "-select- [EMAIL_ADDRESS][DOMAIN_NAME] [EMAIL_ADDRESS][DOMAIN_NAME] [EMAIL_ADDRE…" at bounding box center [395, 151] width 214 height 13
click at [292, 502] on input "Save" at bounding box center [301, 500] width 37 height 23
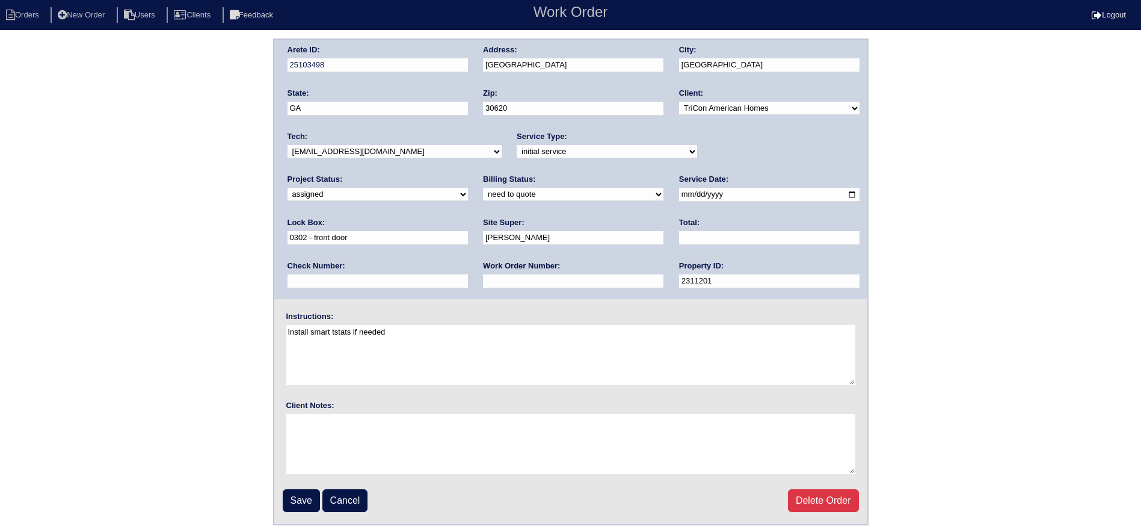
click at [359, 150] on select "-select- [EMAIL_ADDRESS][DOMAIN_NAME] [EMAIL_ADDRESS][DOMAIN_NAME] [EMAIL_ADDRE…" at bounding box center [395, 151] width 214 height 13
select select "36"
click at [288, 145] on select "-select- [EMAIL_ADDRESS][DOMAIN_NAME] [EMAIL_ADDRESS][DOMAIN_NAME] [EMAIL_ADDRE…" at bounding box center [395, 151] width 214 height 13
click at [302, 499] on input "Save" at bounding box center [301, 500] width 37 height 23
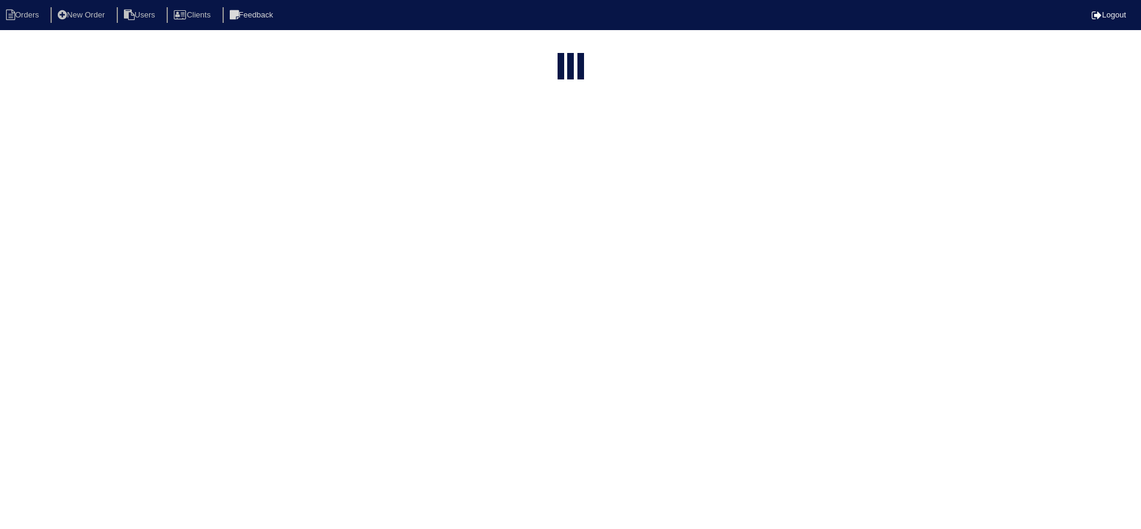
select select "15"
select select "new order"
select select "15"
select select "new order"
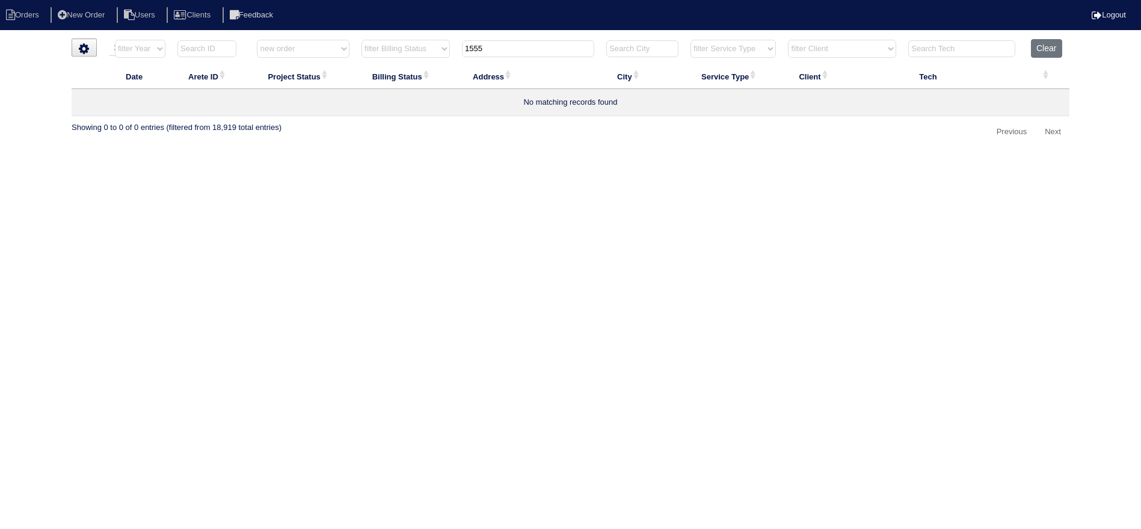
drag, startPoint x: 505, startPoint y: 45, endPoint x: 431, endPoint y: 53, distance: 75.1
click at [431, 53] on tr "filter Year -- Any Year -- 2025 2024 2023 2022 2021 2020 2019 filter Project St…" at bounding box center [571, 51] width 998 height 25
type input "1410"
select select "new order"
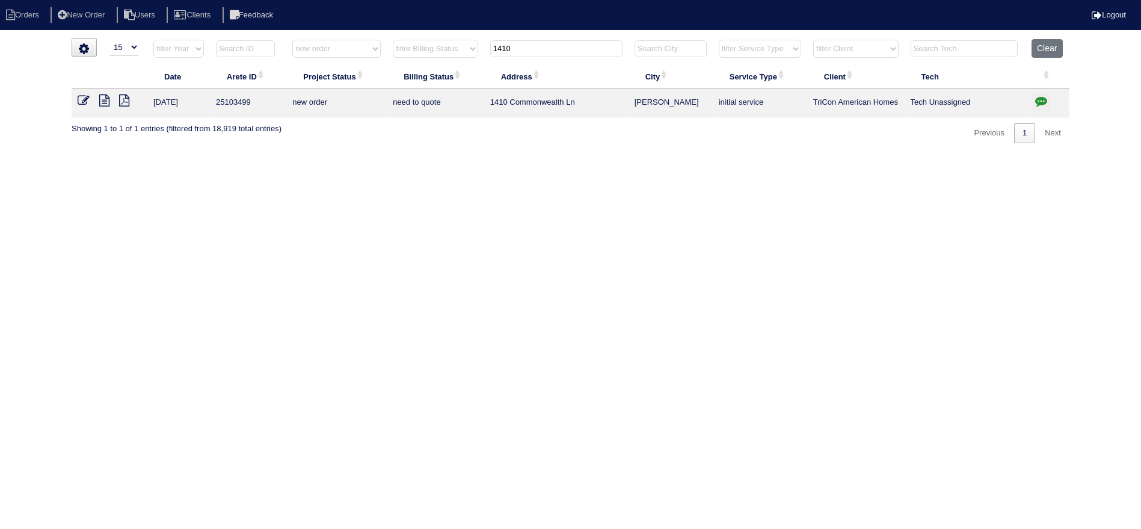
type input "1410"
drag, startPoint x: 84, startPoint y: 96, endPoint x: 177, endPoint y: 91, distance: 94.0
click at [84, 96] on icon at bounding box center [84, 100] width 12 height 12
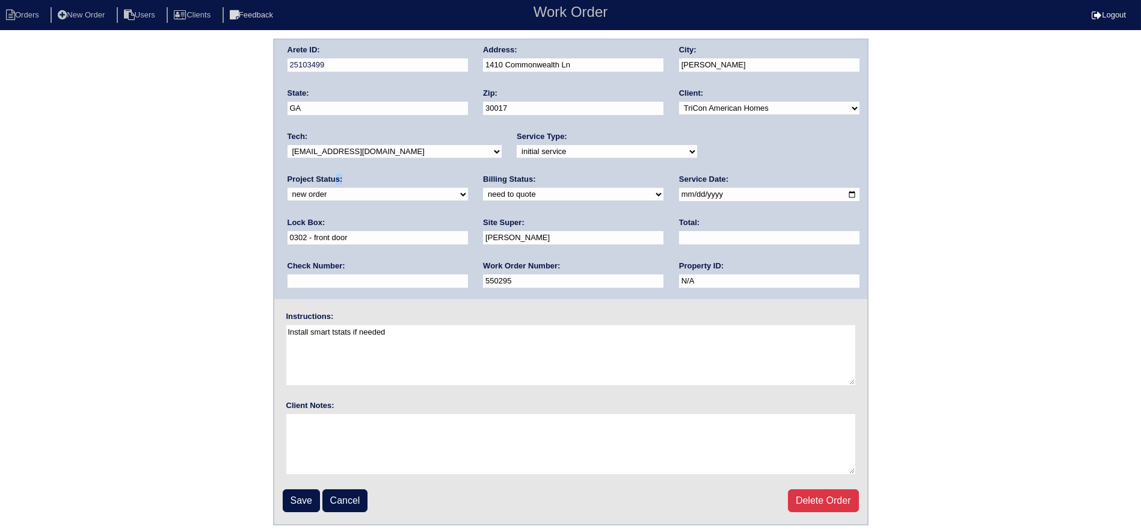
drag, startPoint x: 739, startPoint y: 142, endPoint x: 731, endPoint y: 162, distance: 21.3
click at [468, 174] on div "Project Status: new order assigned in progress field complete need to schedule …" at bounding box center [378, 190] width 180 height 33
click at [468, 217] on div "Lock Box: 0302 - front door" at bounding box center [378, 234] width 180 height 34
click at [468, 188] on select "new order assigned in progress field complete need to schedule admin review arc…" at bounding box center [378, 194] width 180 height 13
select select "assigned"
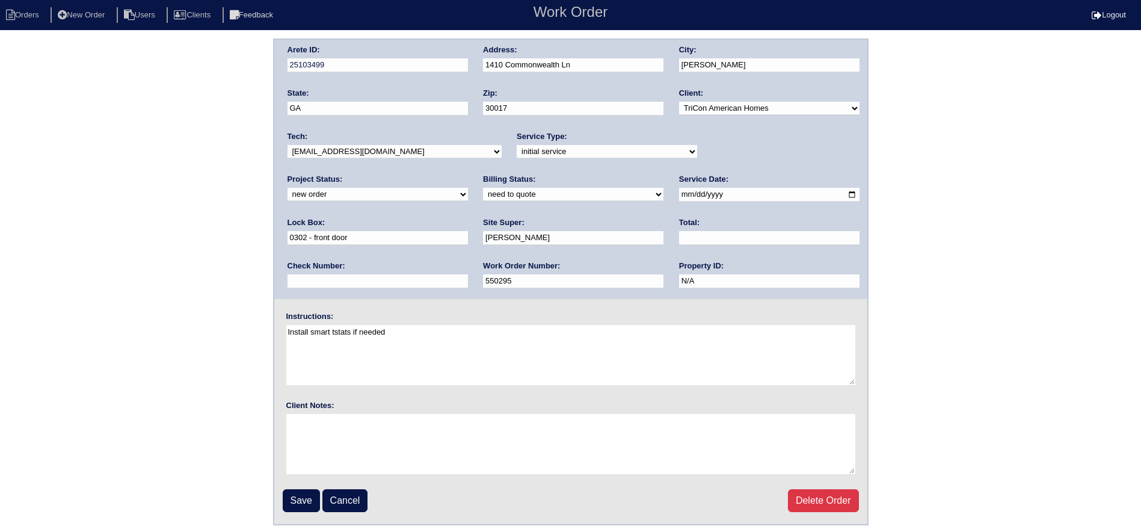
click at [468, 188] on select "new order assigned in progress field complete need to schedule admin review arc…" at bounding box center [378, 194] width 180 height 13
click at [679, 190] on input "[DATE]" at bounding box center [769, 195] width 180 height 14
click at [679, 200] on input "[DATE]" at bounding box center [769, 195] width 180 height 14
click at [679, 197] on input "[DATE]" at bounding box center [769, 195] width 180 height 14
type input "[DATE]"
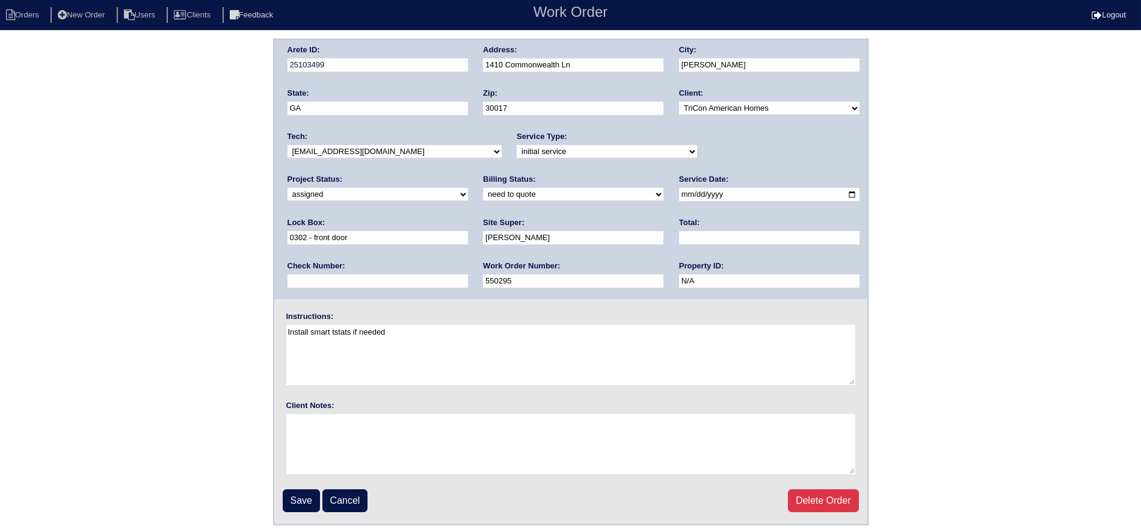
click at [380, 152] on select "-select- [EMAIL_ADDRESS][DOMAIN_NAME] [EMAIL_ADDRESS][DOMAIN_NAME] [EMAIL_ADDRE…" at bounding box center [395, 151] width 214 height 13
select select "36"
click at [288, 145] on select "-select- [EMAIL_ADDRESS][DOMAIN_NAME] [EMAIL_ADDRESS][DOMAIN_NAME] [EMAIL_ADDRE…" at bounding box center [395, 151] width 214 height 13
click at [307, 492] on input "Save" at bounding box center [301, 500] width 37 height 23
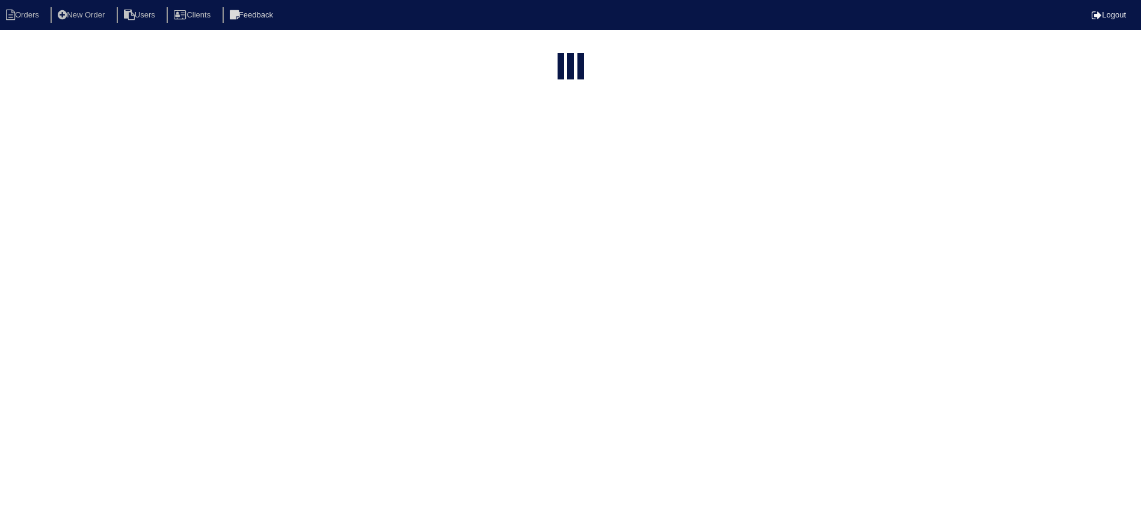
select select "15"
select select "new order"
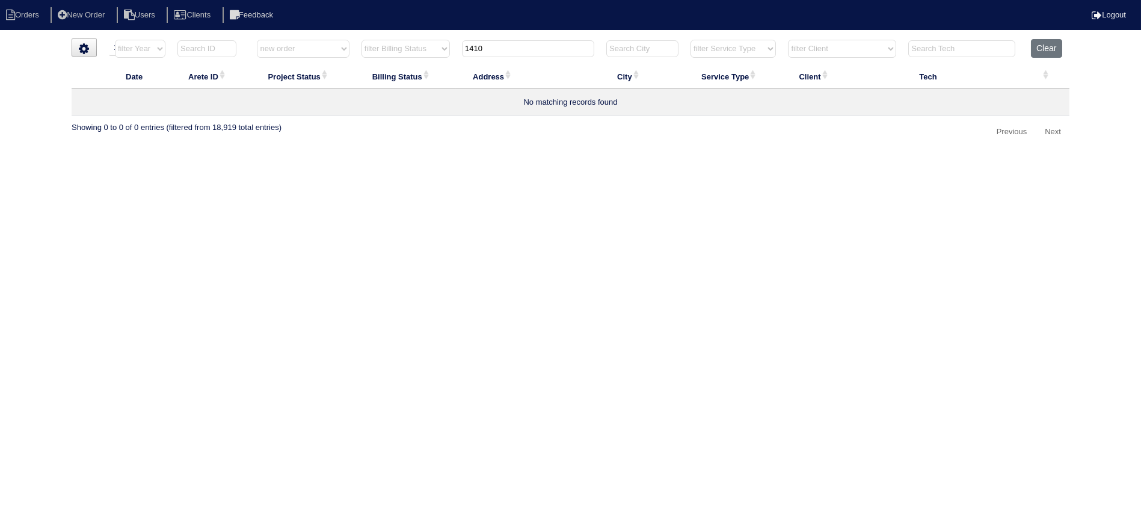
drag, startPoint x: 515, startPoint y: 48, endPoint x: 397, endPoint y: 47, distance: 117.9
click at [395, 47] on tr "filter Year -- Any Year -- 2025 2024 2023 2022 2021 2020 2019 filter Project St…" at bounding box center [571, 51] width 998 height 25
type input "2309"
select select "new order"
type input "2309"
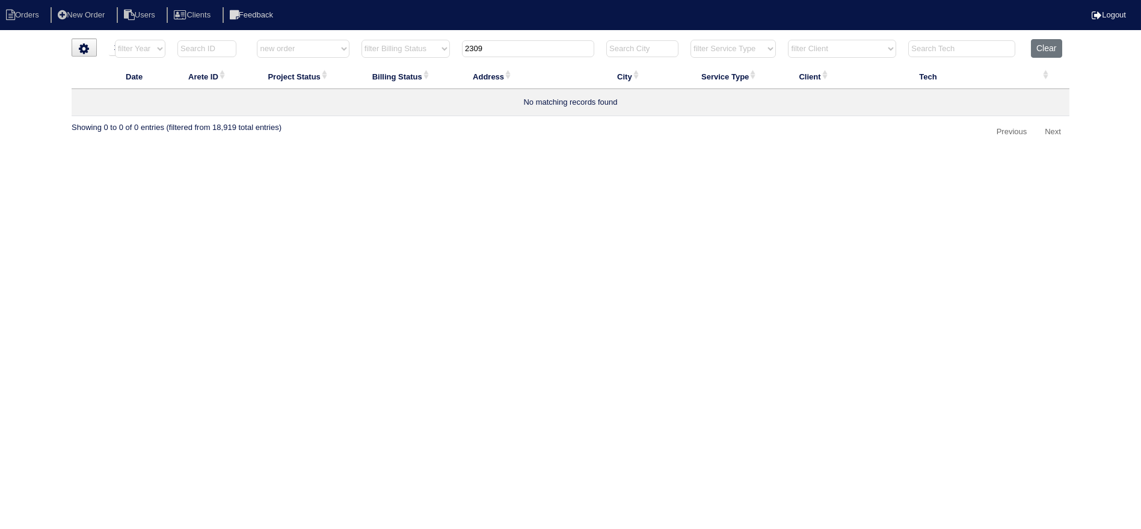
click at [301, 55] on select "filter Project Status -- Any Project Status -- new order assigned in progress f…" at bounding box center [303, 49] width 92 height 18
select select
click at [257, 40] on select "filter Project Status -- Any Project Status -- new order assigned in progress f…" at bounding box center [303, 49] width 92 height 18
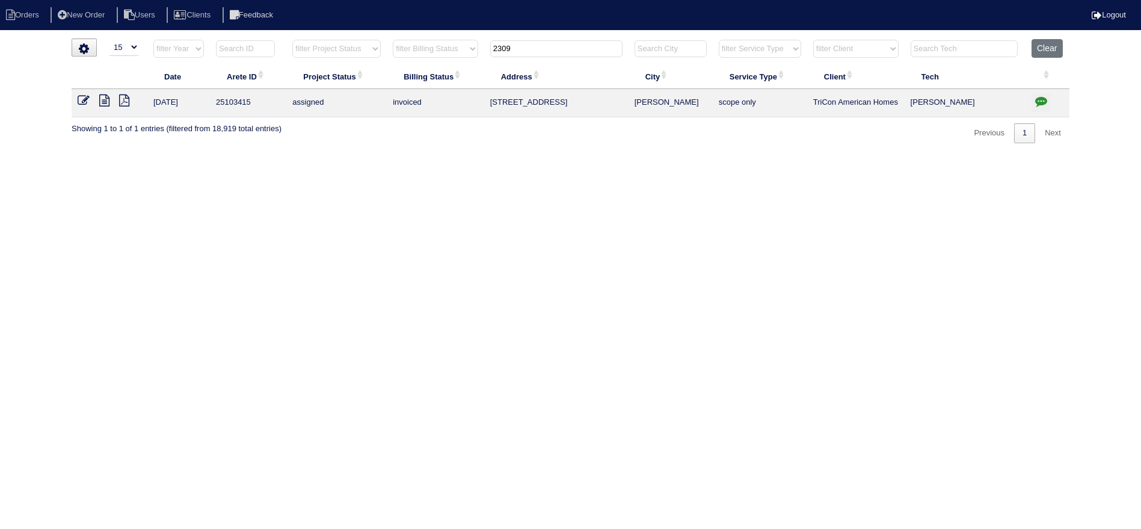
click at [472, 53] on tr "filter Year -- Any Year -- 2025 2024 2023 2022 2021 2020 2019 filter Project St…" at bounding box center [571, 51] width 998 height 25
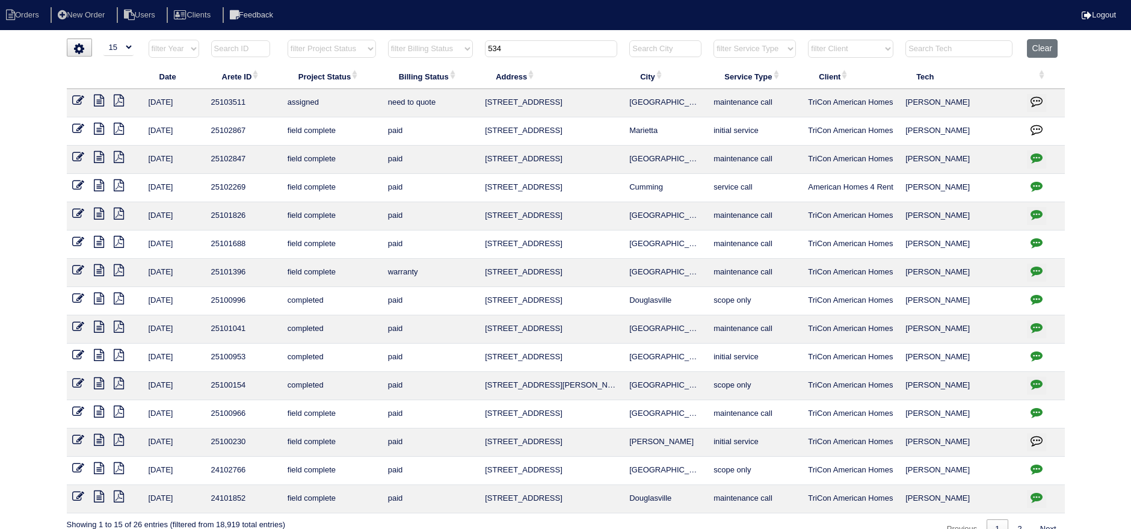
type input "534"
click at [79, 98] on icon at bounding box center [79, 100] width 12 height 12
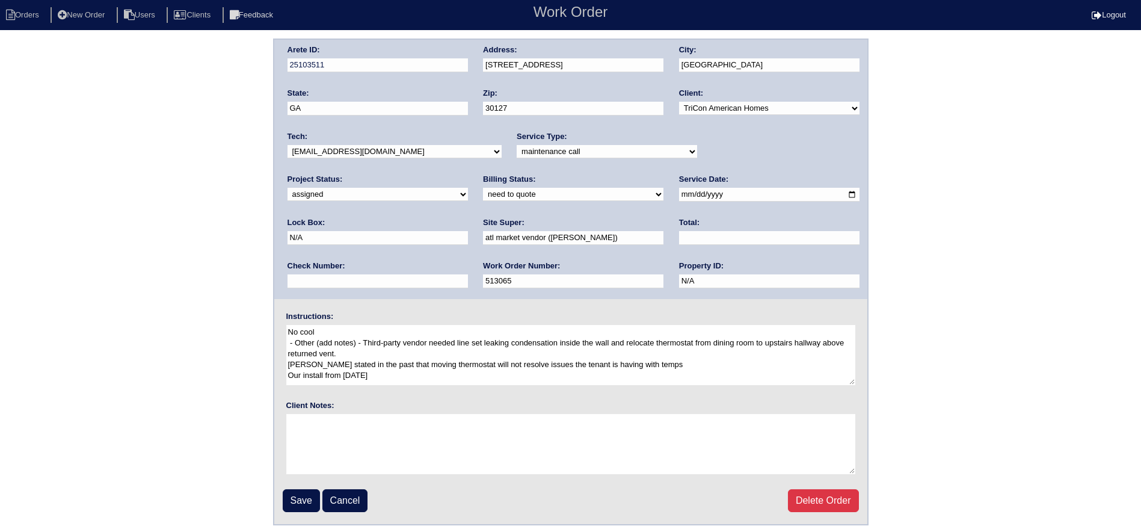
click at [437, 146] on select "-select- [EMAIL_ADDRESS][DOMAIN_NAME] [EMAIL_ADDRESS][DOMAIN_NAME] [EMAIL_ADDRE…" at bounding box center [395, 151] width 214 height 13
select select "75"
click at [288, 145] on select "-select- [EMAIL_ADDRESS][DOMAIN_NAME] [EMAIL_ADDRESS][DOMAIN_NAME] [EMAIL_ADDRE…" at bounding box center [395, 151] width 214 height 13
drag, startPoint x: 654, startPoint y: 189, endPoint x: 651, endPoint y: 197, distance: 8.6
click at [679, 189] on input "[DATE]" at bounding box center [769, 195] width 180 height 14
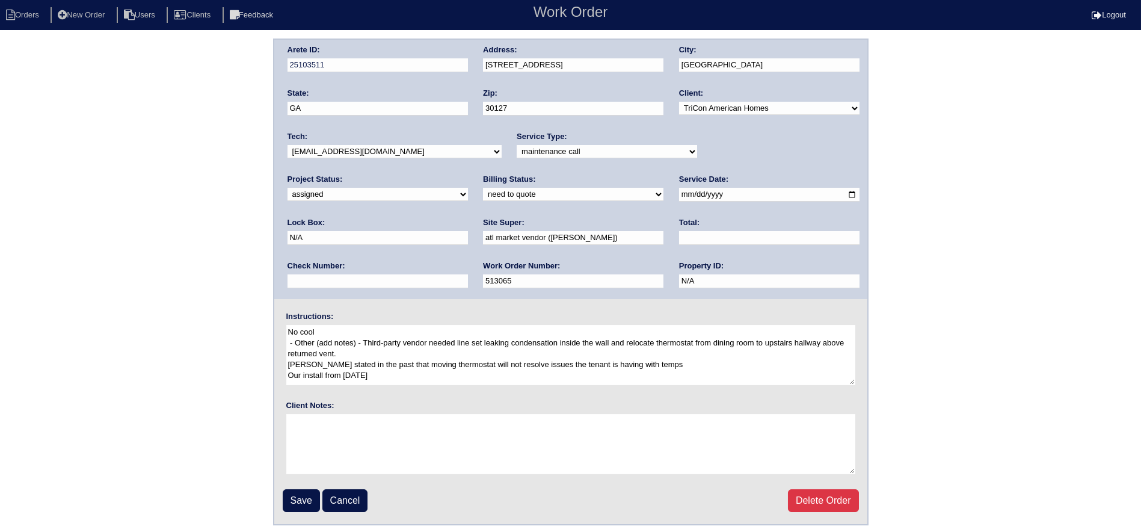
type input "[DATE]"
click at [300, 482] on fieldset "Arete ID: 25103511 Address: [STREET_ADDRESS] City: [GEOGRAPHIC_DATA] State: [GE…" at bounding box center [570, 282] width 593 height 484
click at [300, 496] on input "Save" at bounding box center [301, 500] width 37 height 23
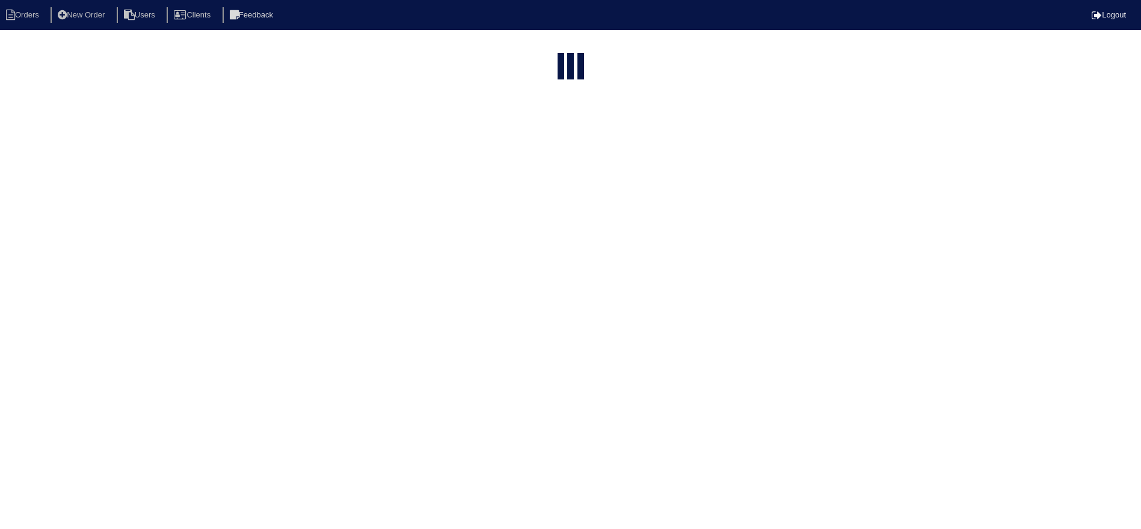
select select "15"
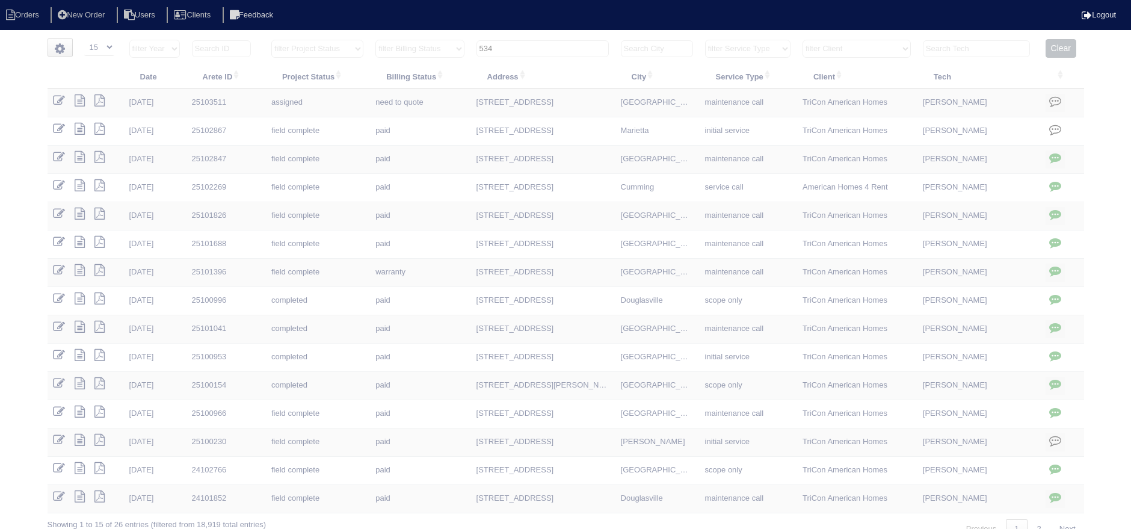
click at [521, 48] on input "534" at bounding box center [542, 48] width 132 height 17
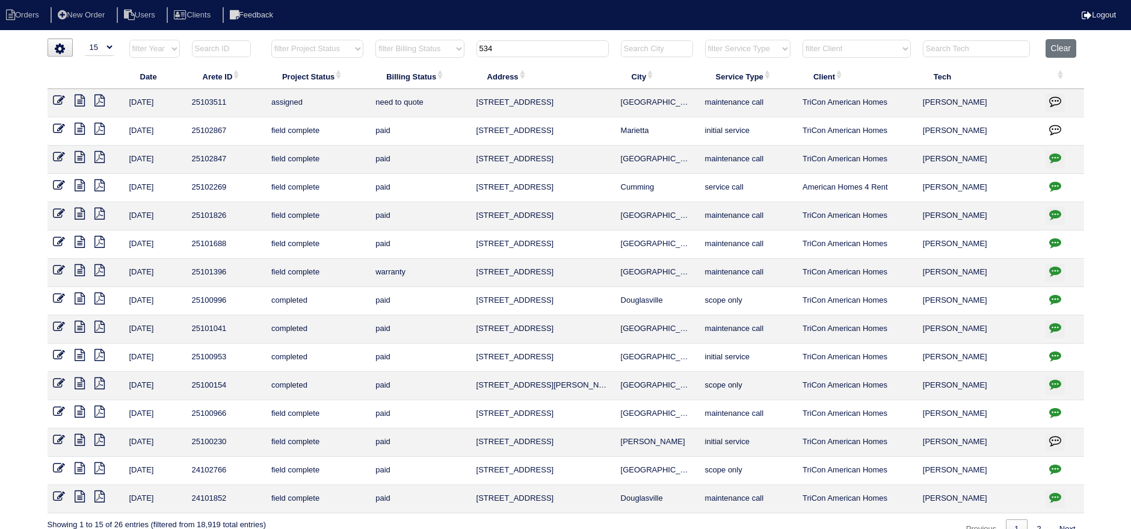
click at [521, 48] on input "534" at bounding box center [542, 48] width 132 height 17
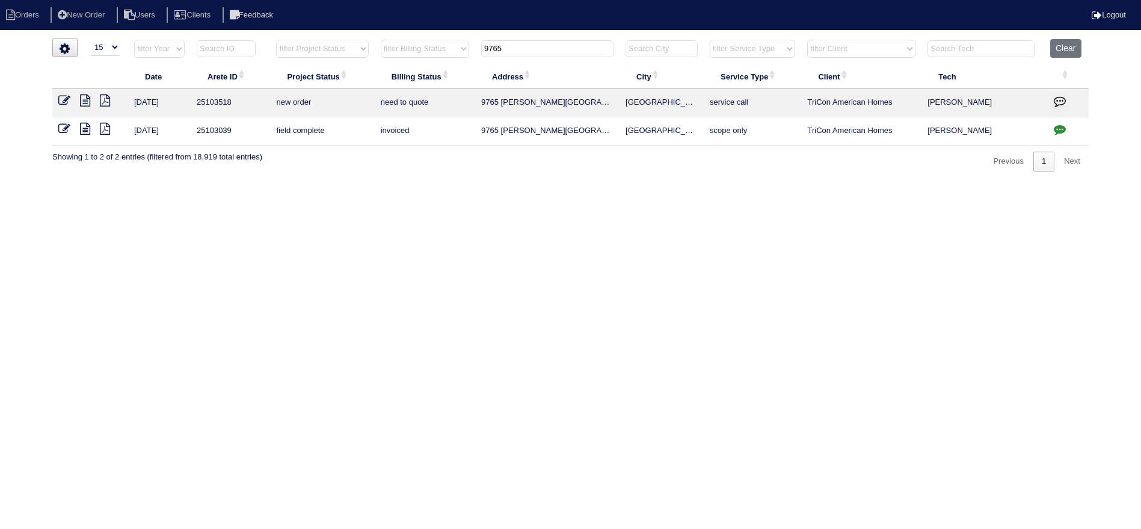
type input "9765"
click at [66, 99] on icon at bounding box center [64, 100] width 12 height 12
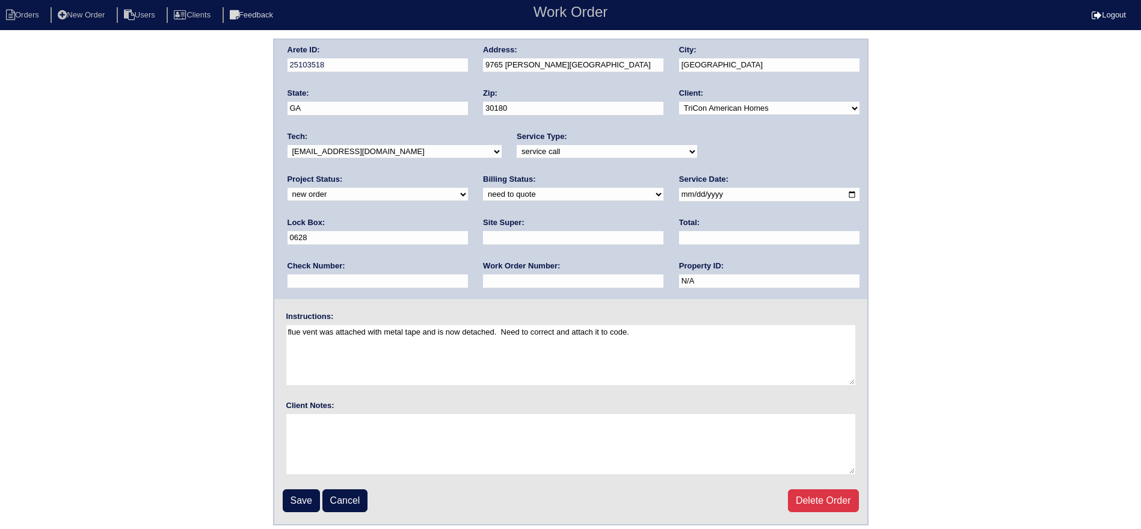
click at [468, 188] on select "new order assigned in progress field complete need to schedule admin review arc…" at bounding box center [378, 194] width 180 height 13
select select "assigned"
click at [468, 188] on select "new order assigned in progress field complete need to schedule admin review arc…" at bounding box center [378, 194] width 180 height 13
click at [401, 147] on select "-select- [EMAIL_ADDRESS][DOMAIN_NAME] [EMAIL_ADDRESS][DOMAIN_NAME] [EMAIL_ADDRE…" at bounding box center [395, 151] width 214 height 13
click at [288, 145] on select "-select- [EMAIL_ADDRESS][DOMAIN_NAME] [EMAIL_ADDRESS][DOMAIN_NAME] [EMAIL_ADDRE…" at bounding box center [395, 151] width 214 height 13
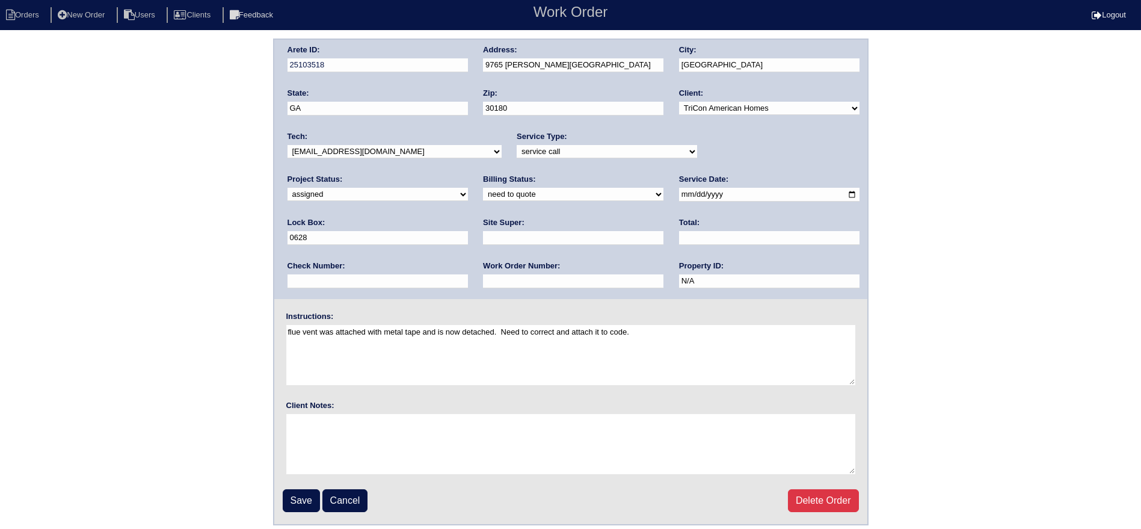
click at [345, 150] on select "-select- [EMAIL_ADDRESS][DOMAIN_NAME] [EMAIL_ADDRESS][DOMAIN_NAME] [EMAIL_ADDRE…" at bounding box center [395, 151] width 214 height 13
select select "75"
click at [288, 145] on select "-select- [EMAIL_ADDRESS][DOMAIN_NAME] [EMAIL_ADDRESS][DOMAIN_NAME] [EMAIL_ADDRE…" at bounding box center [395, 151] width 214 height 13
click at [679, 190] on input "[DATE]" at bounding box center [769, 195] width 180 height 14
click at [306, 499] on input "Save" at bounding box center [301, 500] width 37 height 23
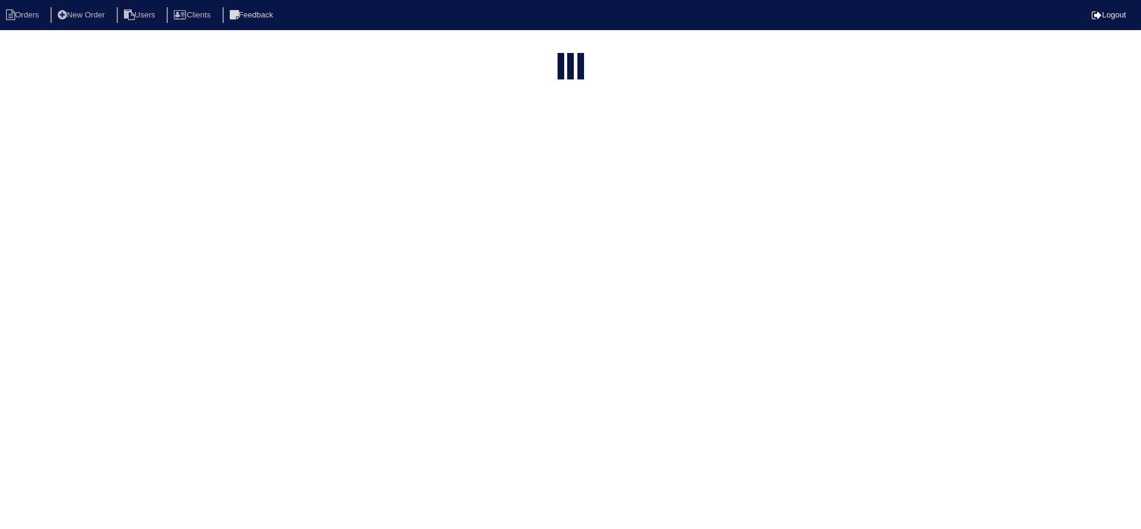
select select "15"
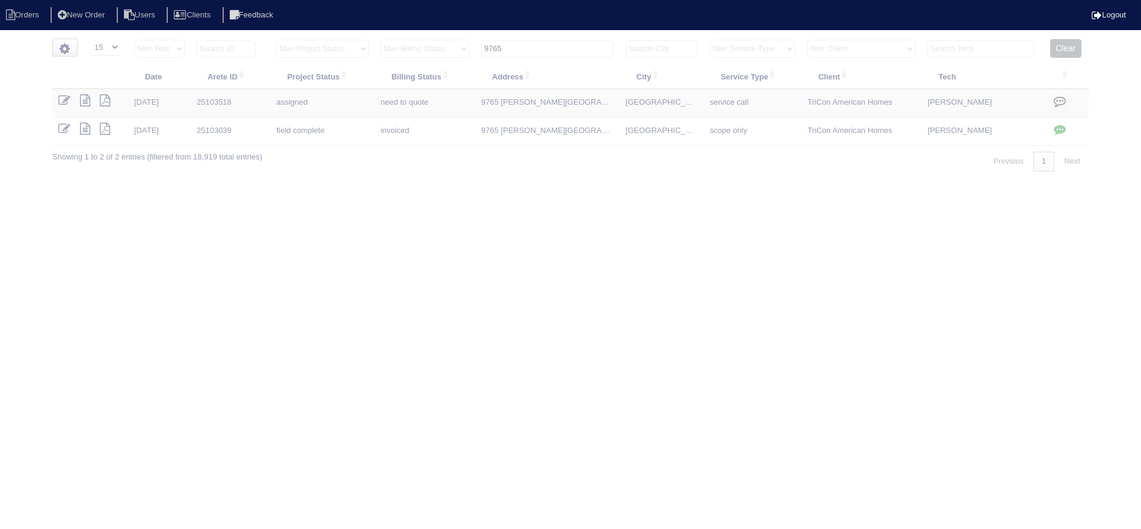
click at [544, 45] on input "9765" at bounding box center [547, 48] width 132 height 17
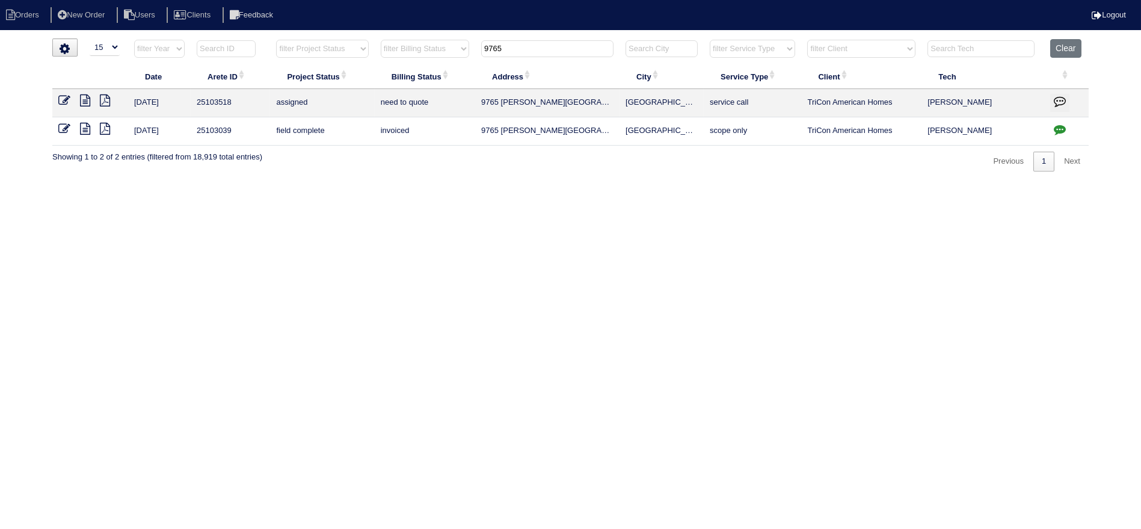
click at [544, 45] on input "9765" at bounding box center [547, 48] width 132 height 17
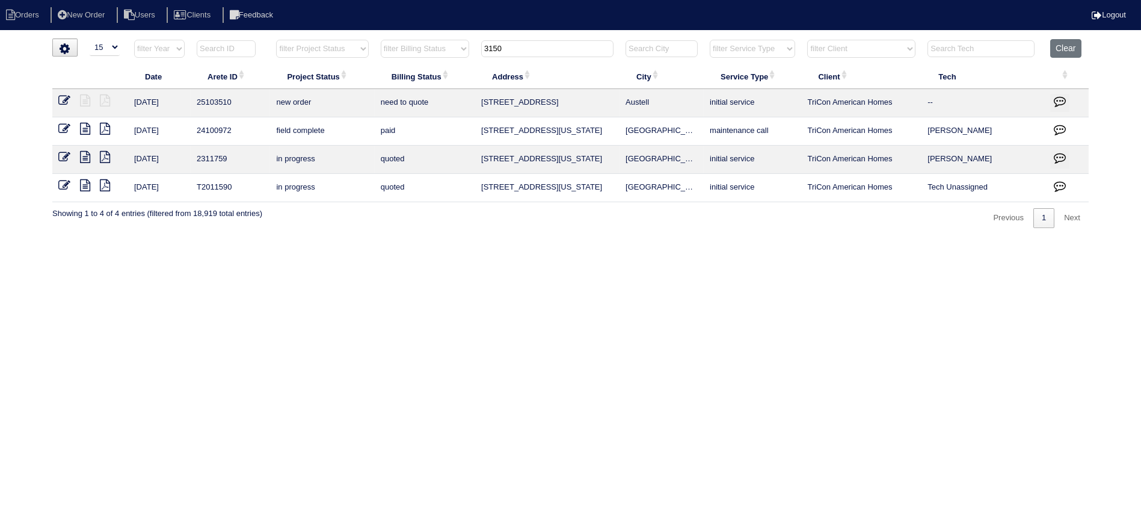
type input "3150"
click at [66, 90] on td at bounding box center [90, 103] width 76 height 28
click at [65, 99] on icon at bounding box center [64, 100] width 12 height 12
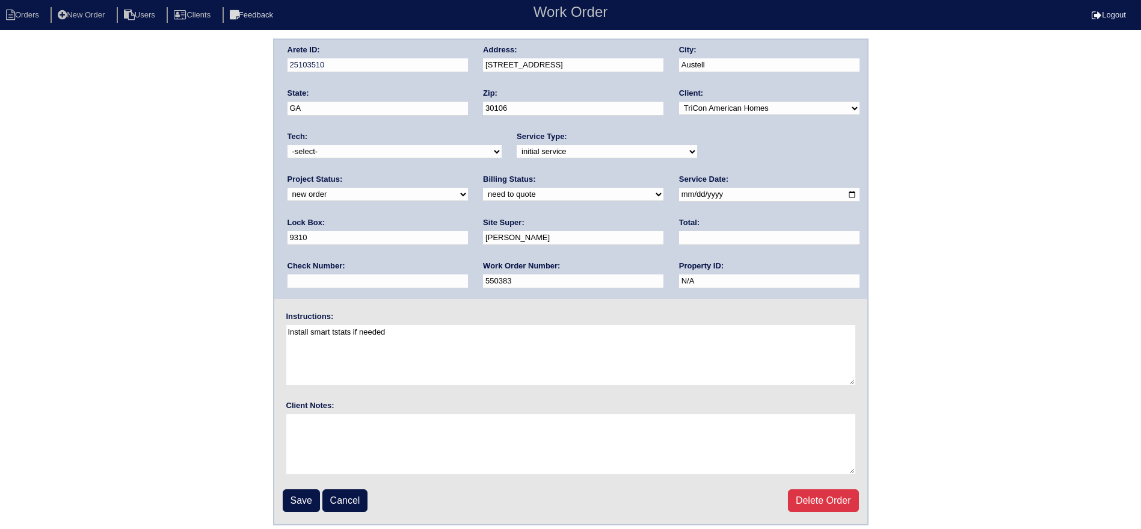
click at [414, 153] on select "-select- [EMAIL_ADDRESS][DOMAIN_NAME] [EMAIL_ADDRESS][DOMAIN_NAME] [EMAIL_ADDRE…" at bounding box center [395, 151] width 214 height 13
select select "75"
click at [288, 145] on select "-select- [EMAIL_ADDRESS][DOMAIN_NAME] [EMAIL_ADDRESS][DOMAIN_NAME] [EMAIL_ADDRE…" at bounding box center [395, 151] width 214 height 13
click at [679, 191] on input "[DATE]" at bounding box center [769, 195] width 180 height 14
type input "[DATE]"
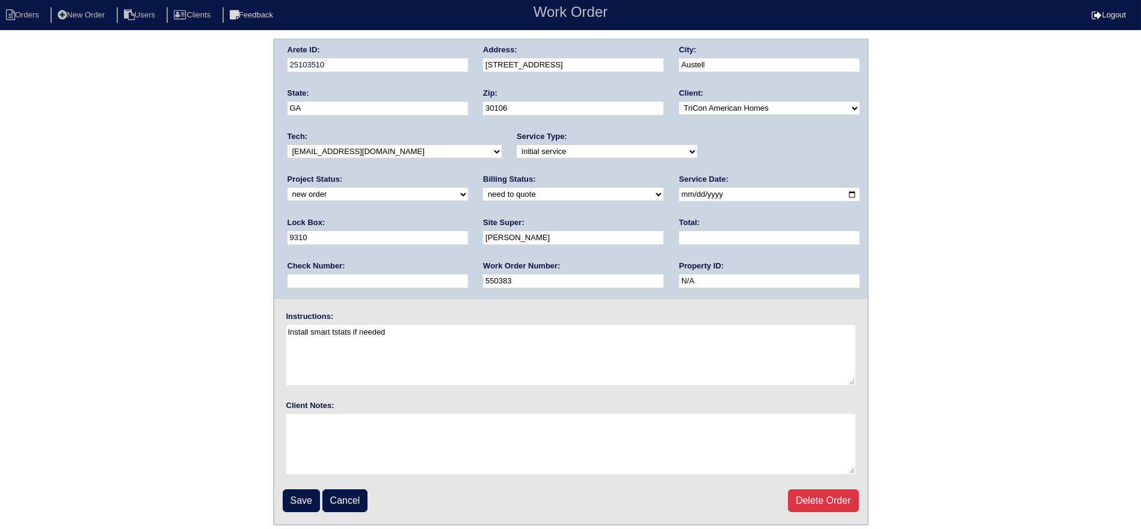
click at [468, 188] on select "new order assigned in progress field complete need to schedule admin review arc…" at bounding box center [378, 194] width 180 height 13
select select "assigned"
click at [468, 188] on select "new order assigned in progress field complete need to schedule admin review arc…" at bounding box center [378, 194] width 180 height 13
click at [285, 500] on input "Save" at bounding box center [301, 500] width 37 height 23
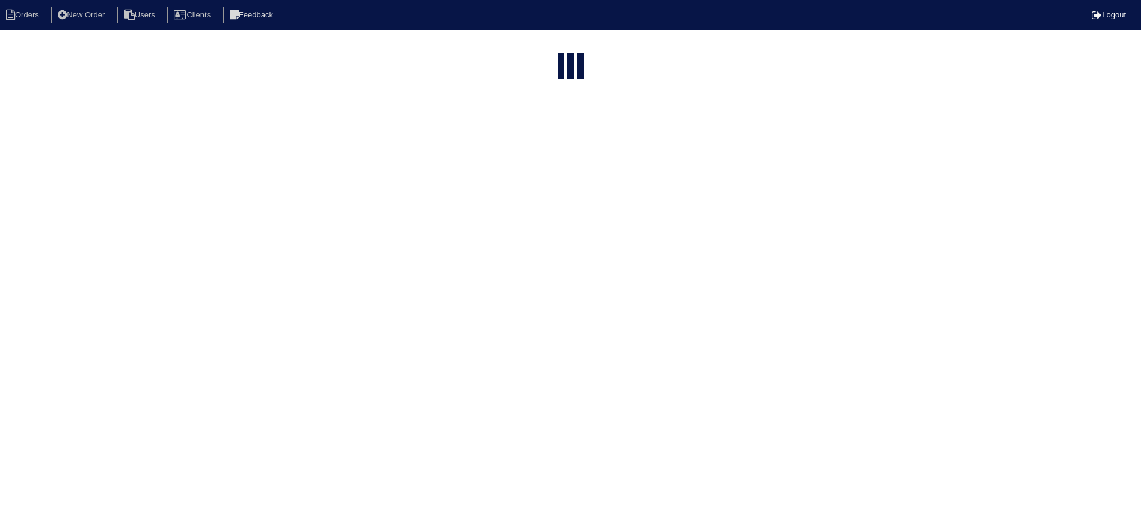
select select "15"
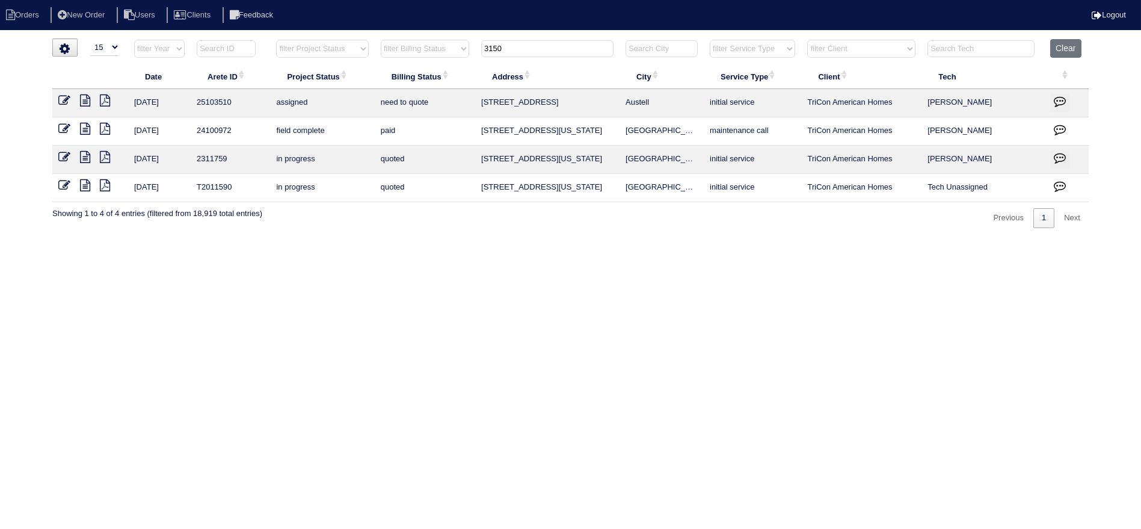
click at [536, 47] on input "3150" at bounding box center [547, 48] width 132 height 17
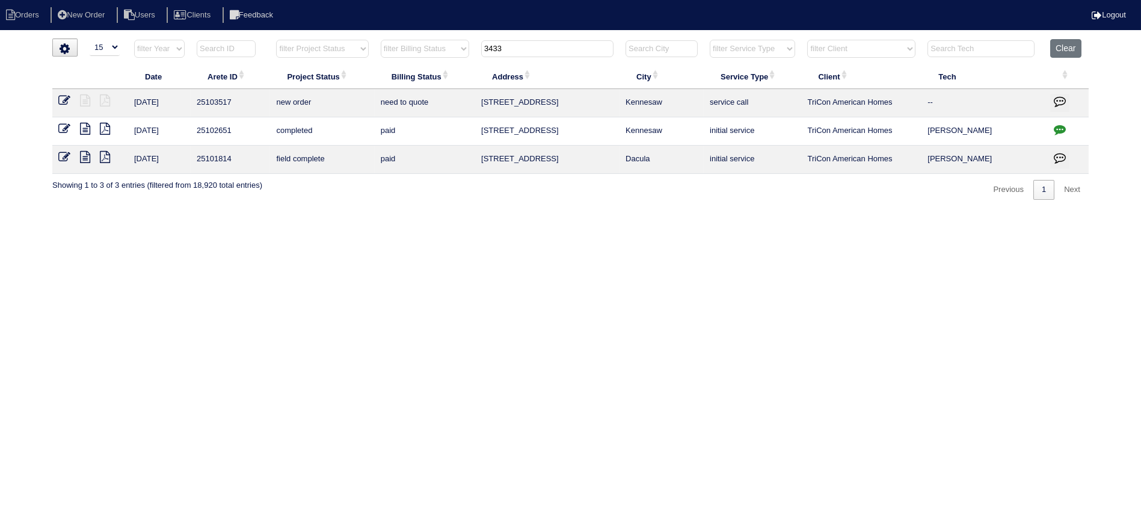
type input "3433"
click at [62, 95] on icon at bounding box center [64, 100] width 12 height 12
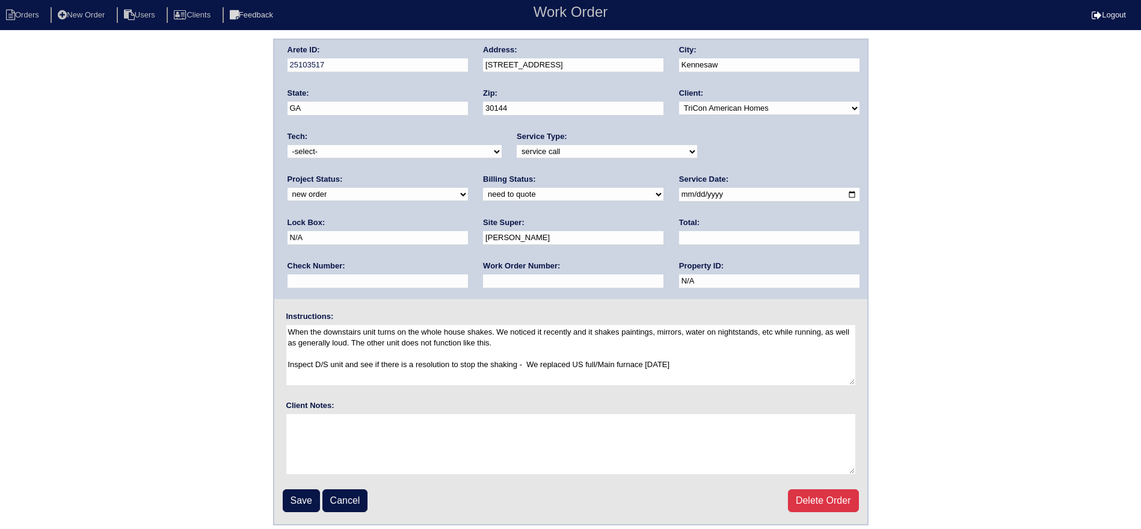
click at [405, 155] on select "-select- aretesmg+backup-tech@gmail.com benjohnholt88@gmail.com callisonhvac@ya…" at bounding box center [395, 151] width 214 height 13
select select "75"
click at [288, 145] on select "-select- aretesmg+backup-tech@gmail.com benjohnholt88@gmail.com callisonhvac@ya…" at bounding box center [395, 151] width 214 height 13
click at [468, 188] on select "new order assigned in progress field complete need to schedule admin review arc…" at bounding box center [378, 194] width 180 height 13
select select "assigned"
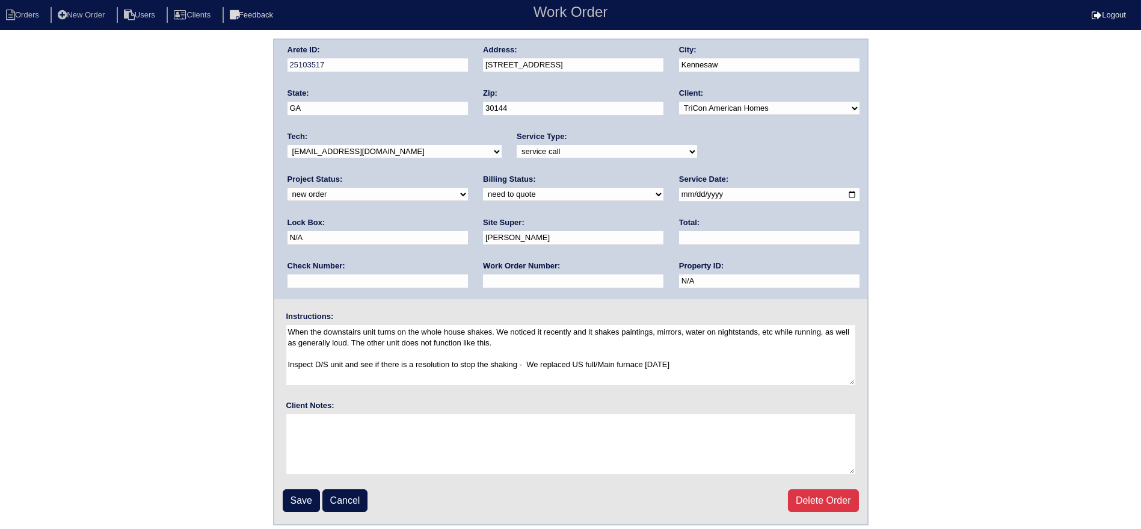
click at [468, 188] on select "new order assigned in progress field complete need to schedule admin review arc…" at bounding box center [378, 194] width 180 height 13
click at [679, 193] on input "2025-09-23" at bounding box center [769, 195] width 180 height 14
type input "2025-09-24"
click at [295, 507] on input "Save" at bounding box center [301, 500] width 37 height 23
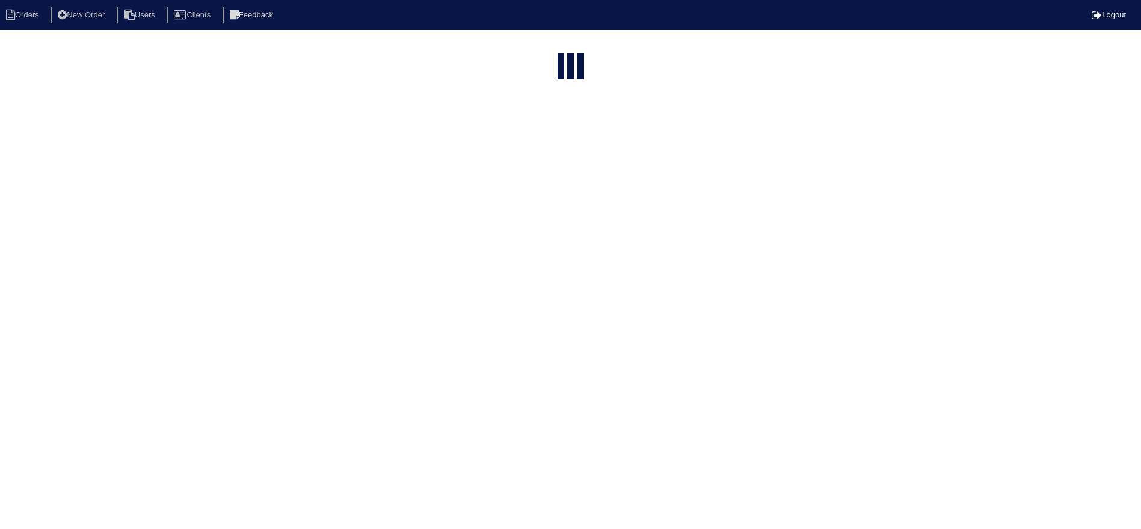
select select "15"
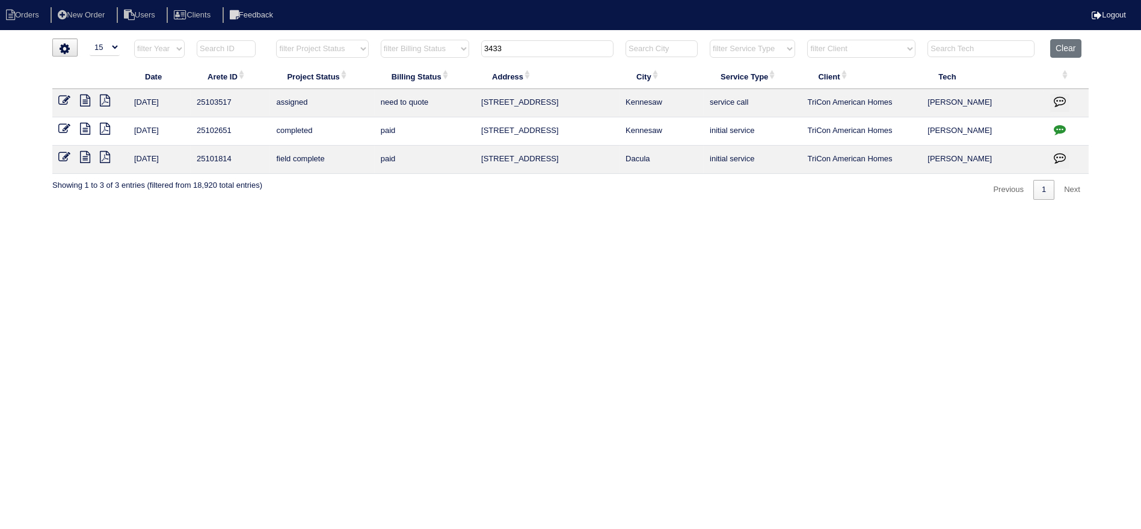
drag, startPoint x: 487, startPoint y: 55, endPoint x: 470, endPoint y: 57, distance: 16.3
click at [470, 57] on tr "filter Year -- Any Year -- 2025 2024 2023 2022 2021 2020 2019 filter Project St…" at bounding box center [570, 51] width 1036 height 25
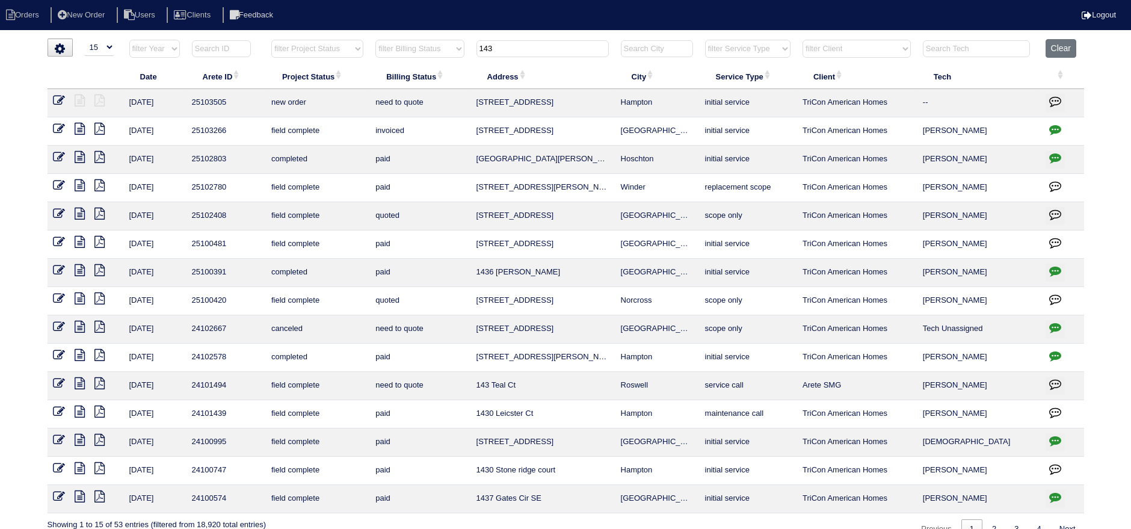
type input "143"
click at [56, 99] on icon at bounding box center [60, 100] width 12 height 12
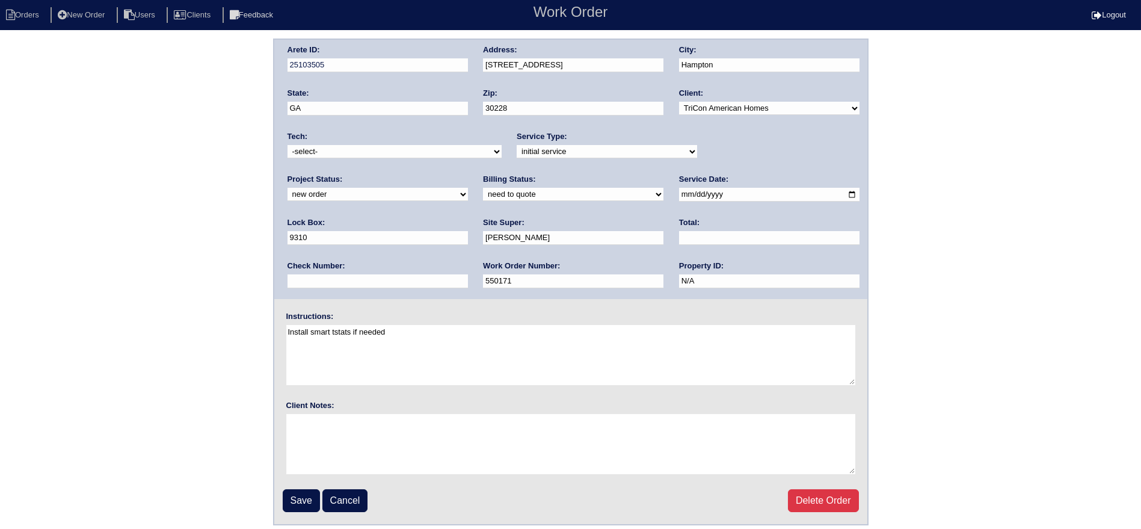
click at [468, 188] on select "new order assigned in progress field complete need to schedule admin review arc…" at bounding box center [378, 194] width 180 height 13
select select "assigned"
click at [468, 188] on select "new order assigned in progress field complete need to schedule admin review arc…" at bounding box center [378, 194] width 180 height 13
click at [679, 194] on input "[DATE]" at bounding box center [769, 195] width 180 height 14
click at [679, 195] on input "[DATE]" at bounding box center [769, 195] width 180 height 14
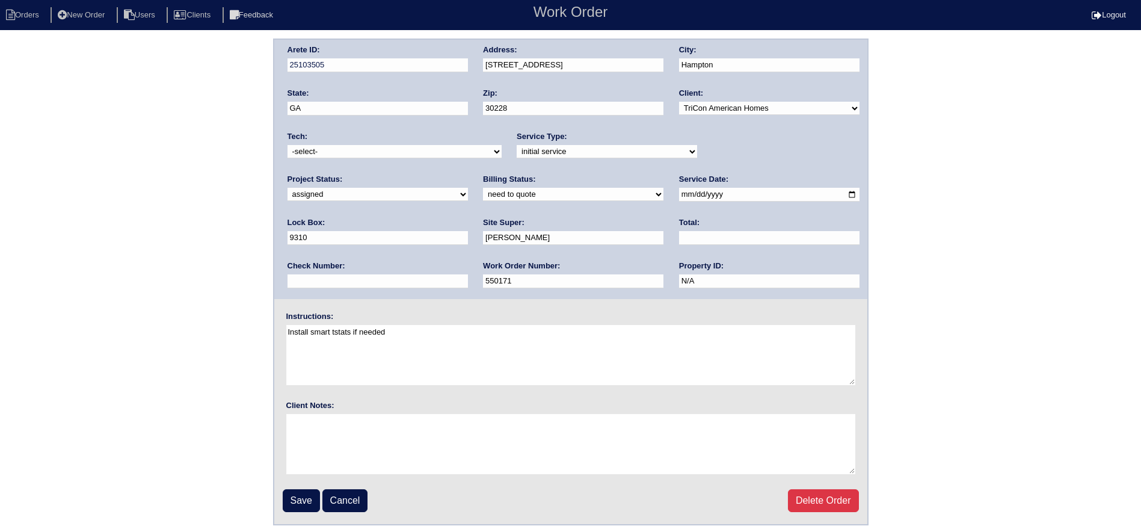
type input "[DATE]"
click at [372, 148] on select "-select- [EMAIL_ADDRESS][DOMAIN_NAME] [EMAIL_ADDRESS][DOMAIN_NAME] [EMAIL_ADDRE…" at bounding box center [395, 151] width 214 height 13
select select "27"
click at [288, 145] on select "-select- [EMAIL_ADDRESS][DOMAIN_NAME] [EMAIL_ADDRESS][DOMAIN_NAME] [EMAIL_ADDRE…" at bounding box center [395, 151] width 214 height 13
click at [307, 489] on input "Save" at bounding box center [301, 500] width 37 height 23
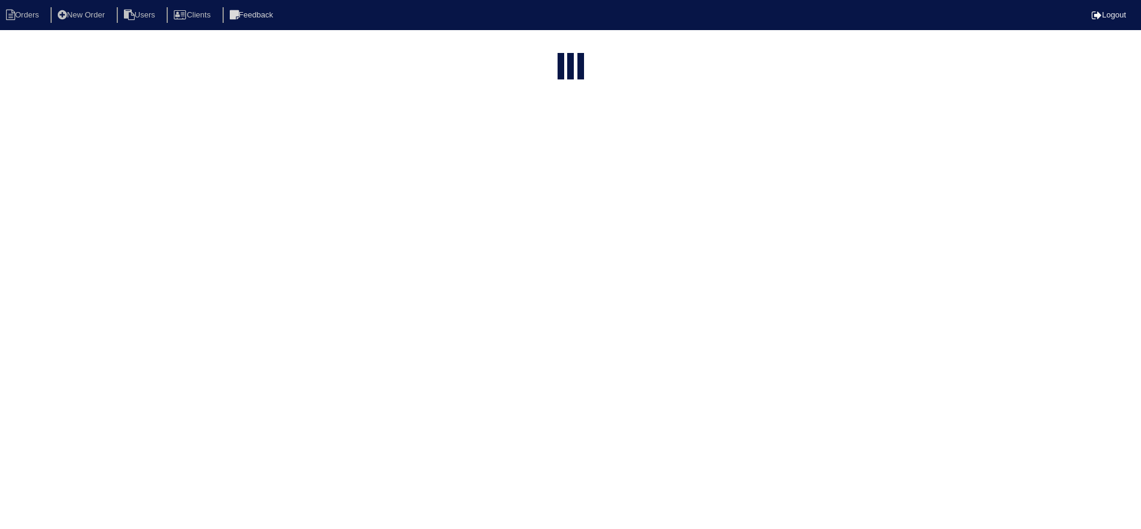
select select "15"
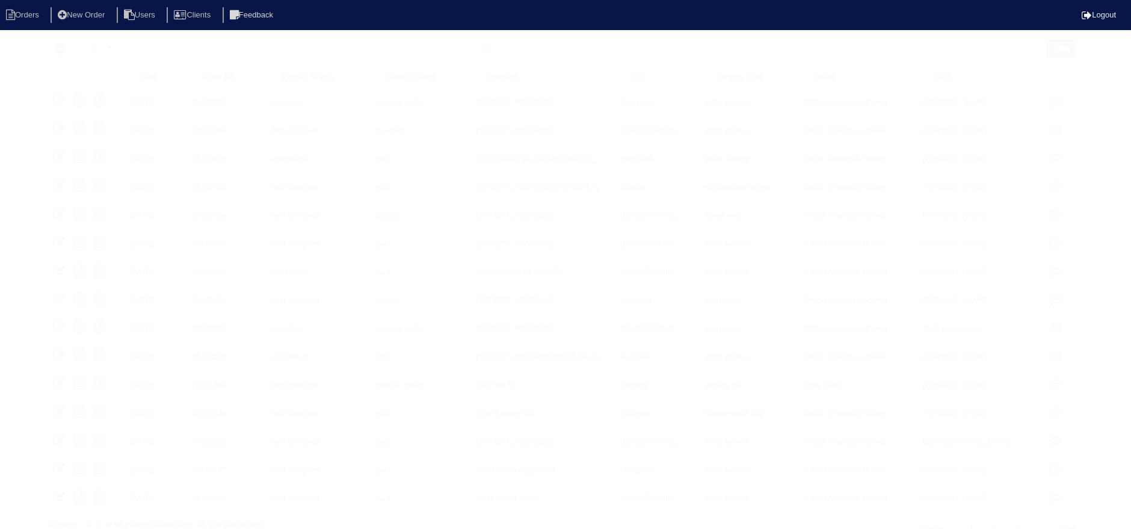
click at [549, 43] on input "143" at bounding box center [542, 48] width 132 height 17
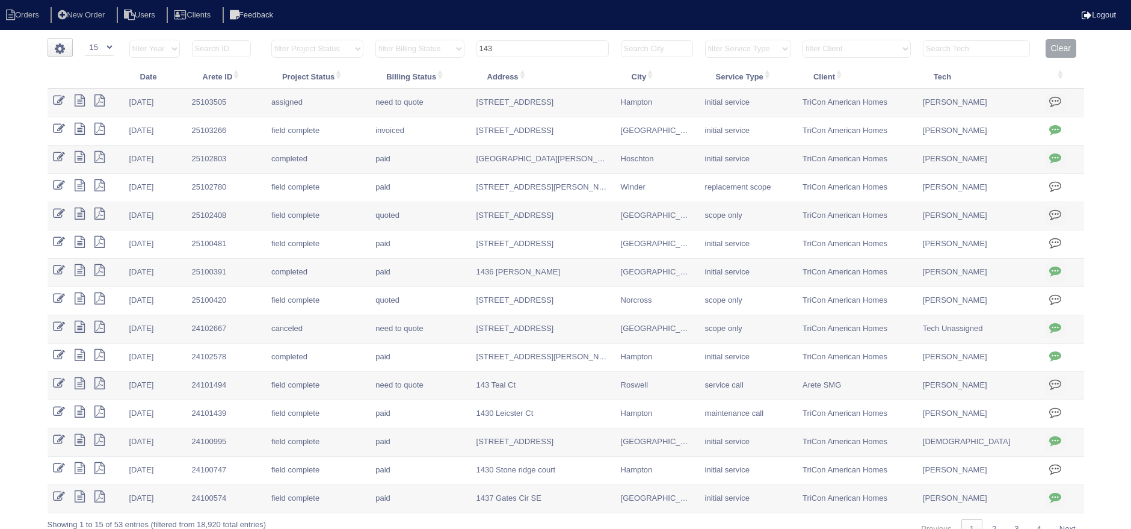
click at [549, 43] on input "143" at bounding box center [542, 48] width 132 height 17
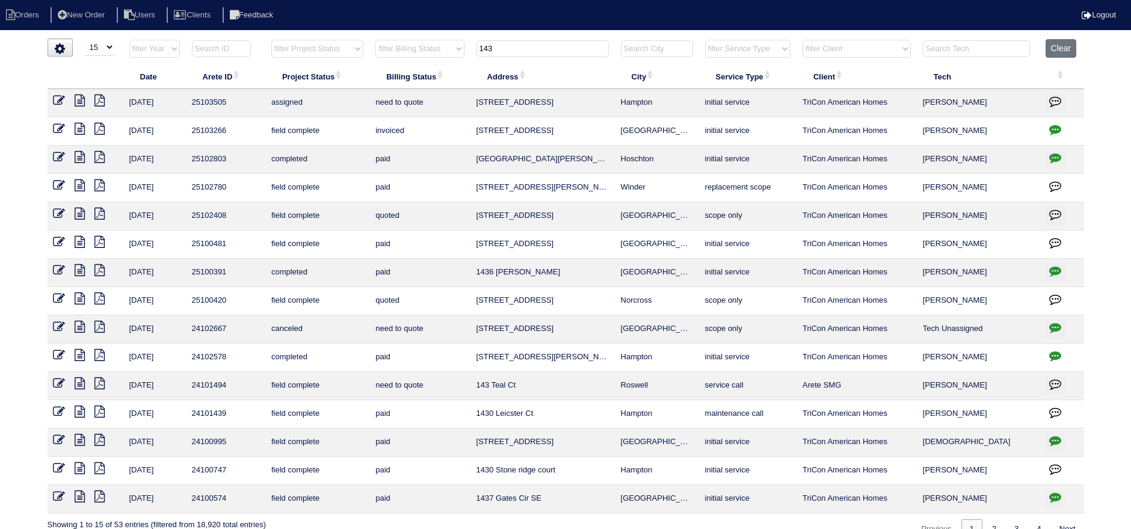
type input "4"
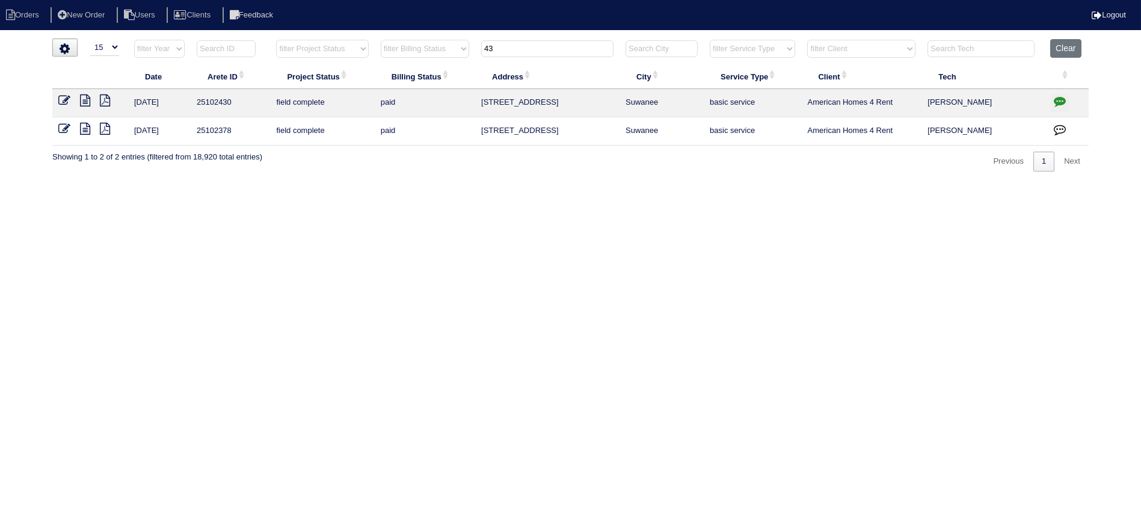
type input "4"
type input "3357"
click at [64, 103] on icon at bounding box center [64, 100] width 12 height 12
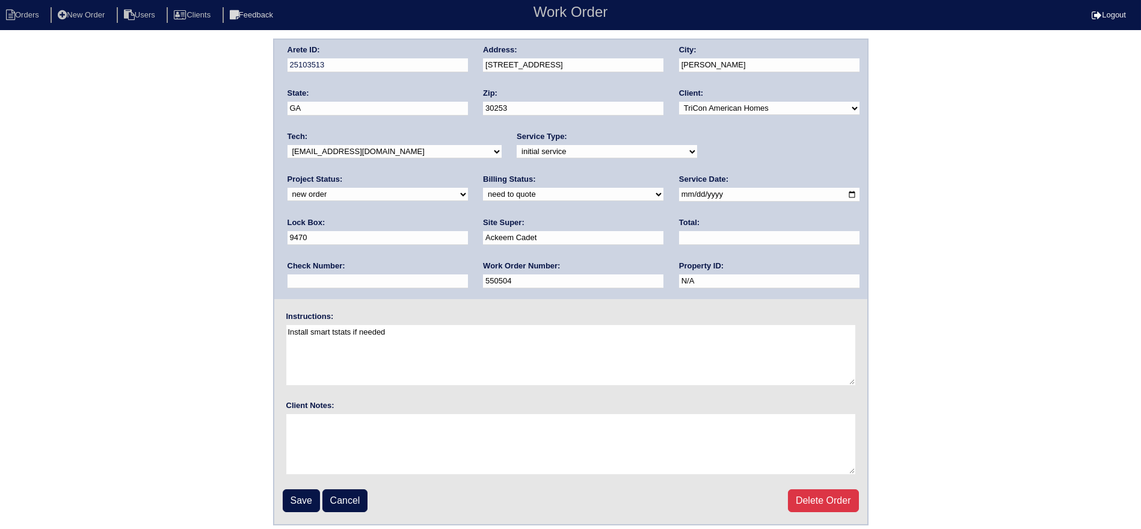
click at [468, 188] on select "new order assigned in progress field complete need to schedule admin review arc…" at bounding box center [378, 194] width 180 height 13
select select "assigned"
click at [468, 188] on select "new order assigned in progress field complete need to schedule admin review arc…" at bounding box center [378, 194] width 180 height 13
click at [679, 197] on input "2025-09-23" at bounding box center [769, 195] width 180 height 14
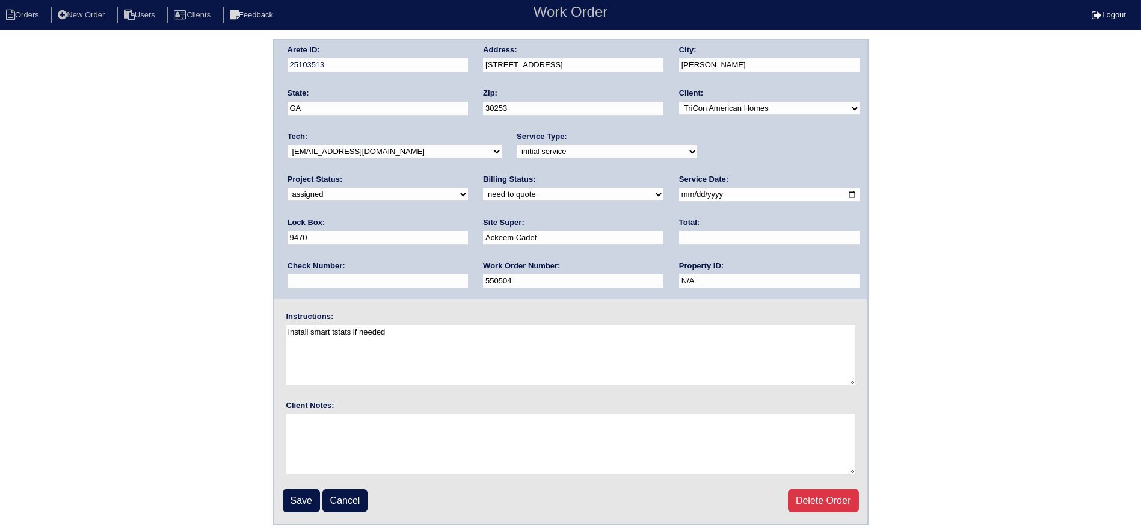
type input "2025-09-24"
click at [391, 143] on div "Tech: -select- aretesmg+backup-tech@gmail.com benjohnholt88@gmail.com callisonh…" at bounding box center [395, 147] width 214 height 33
click at [391, 147] on select "-select- aretesmg+backup-tech@gmail.com benjohnholt88@gmail.com callisonhvac@ya…" at bounding box center [395, 151] width 214 height 13
select select "27"
click at [288, 145] on select "-select- aretesmg+backup-tech@gmail.com benjohnholt88@gmail.com callisonhvac@ya…" at bounding box center [395, 151] width 214 height 13
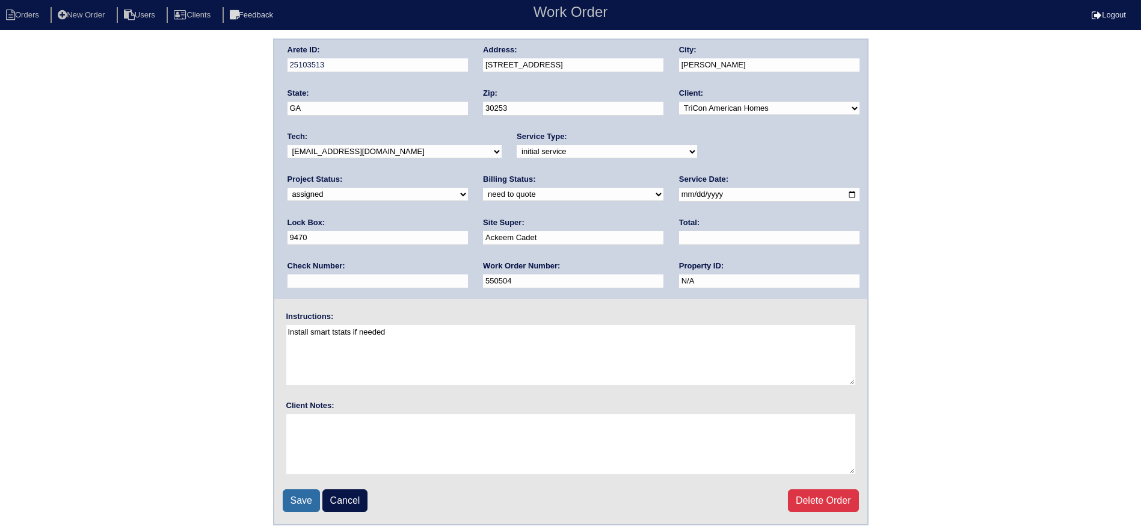
click at [311, 500] on input "Save" at bounding box center [301, 500] width 37 height 23
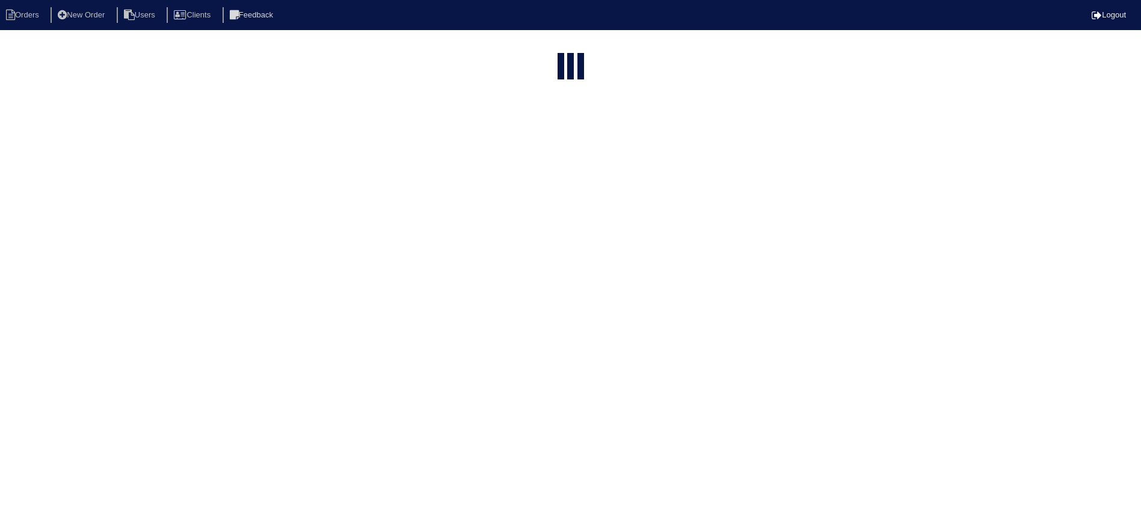
select select "15"
click at [541, 49] on input "3357" at bounding box center [547, 48] width 132 height 17
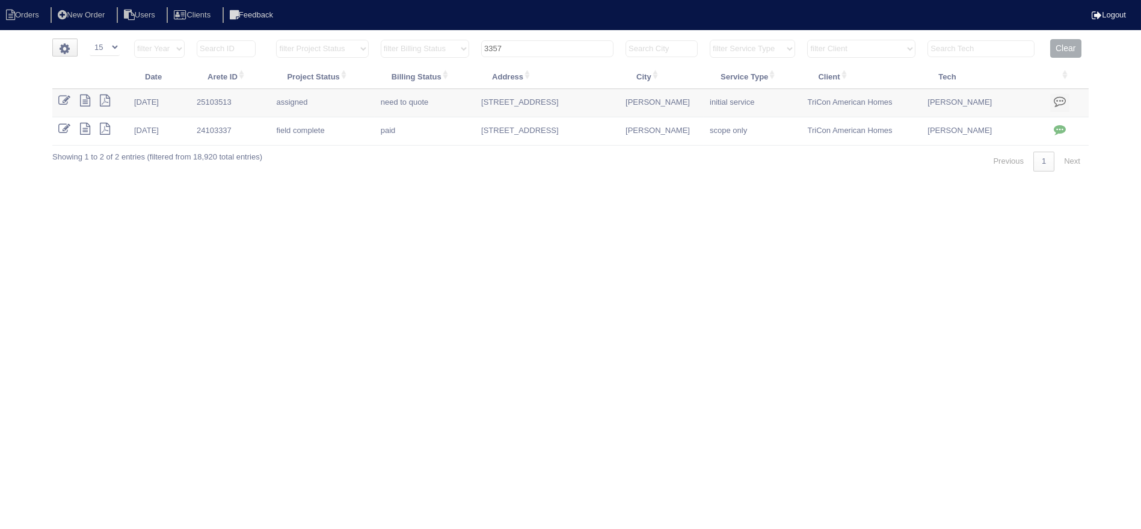
click at [541, 49] on input "3357" at bounding box center [547, 48] width 132 height 17
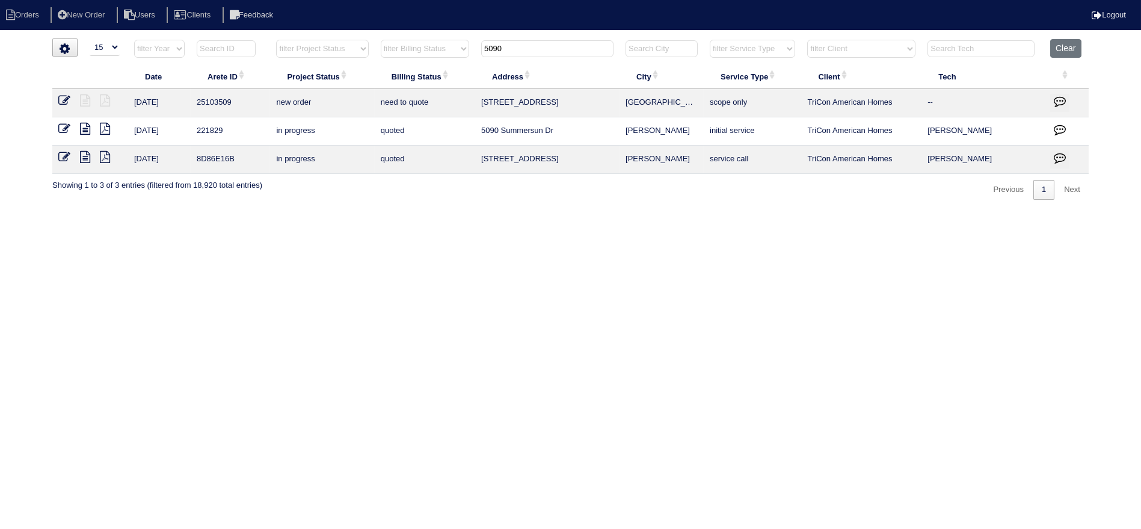
type input "5090"
drag, startPoint x: 57, startPoint y: 100, endPoint x: 100, endPoint y: 99, distance: 43.3
click at [57, 100] on td at bounding box center [90, 103] width 76 height 28
click at [66, 101] on icon at bounding box center [64, 100] width 12 height 12
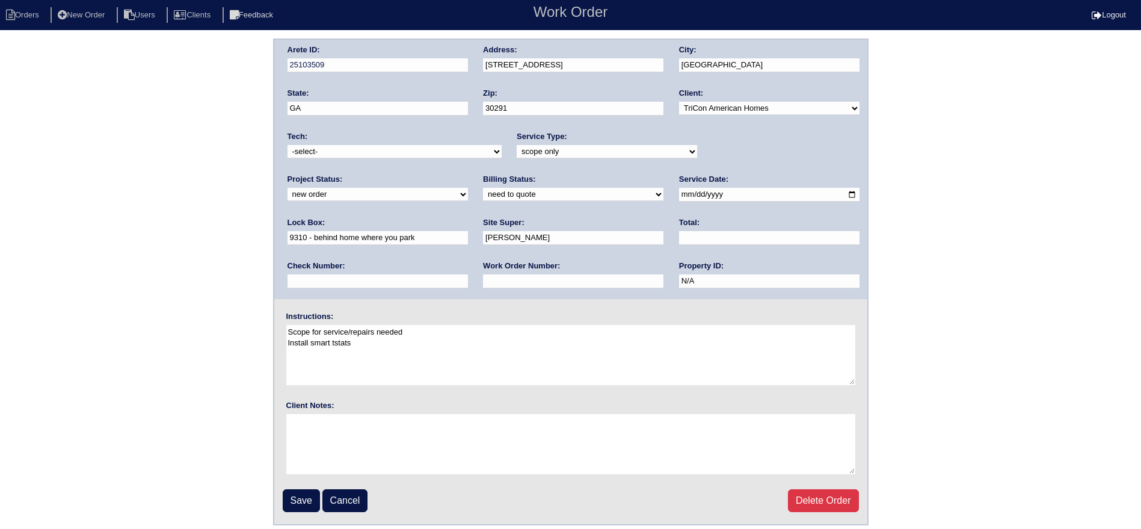
drag, startPoint x: 722, startPoint y: 150, endPoint x: 722, endPoint y: 157, distance: 6.6
click at [468, 188] on select "new order assigned in progress field complete need to schedule admin review arc…" at bounding box center [378, 194] width 180 height 13
select select "assigned"
click at [468, 188] on select "new order assigned in progress field complete need to schedule admin review arc…" at bounding box center [378, 194] width 180 height 13
click at [408, 145] on select "-select- aretesmg+backup-tech@gmail.com benjohnholt88@gmail.com callisonhvac@ya…" at bounding box center [395, 151] width 214 height 13
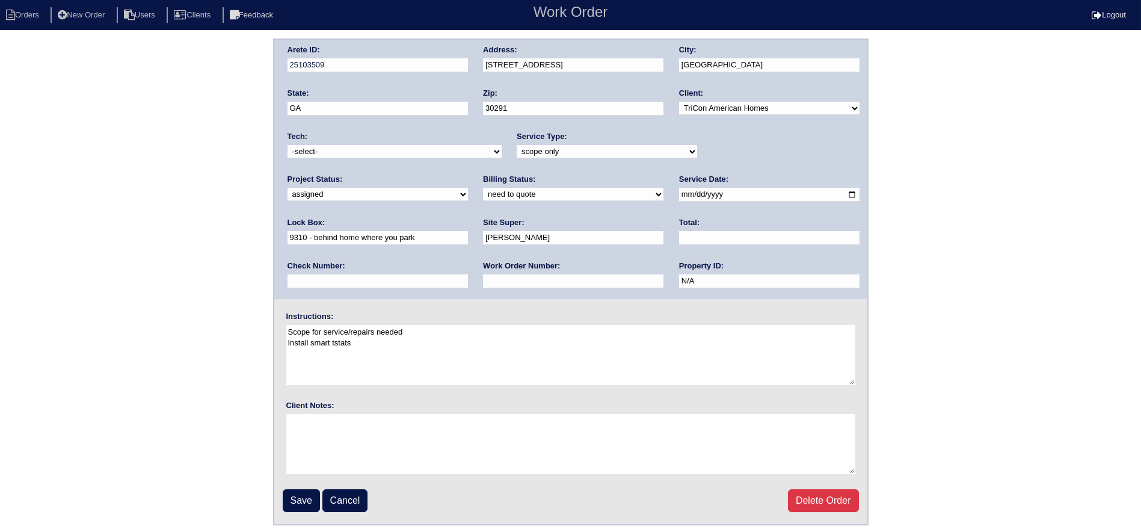
select select "75"
click at [288, 145] on select "-select- aretesmg+backup-tech@gmail.com benjohnholt88@gmail.com callisonhvac@ya…" at bounding box center [395, 151] width 214 height 13
click at [679, 198] on input "2025-09-23" at bounding box center [769, 195] width 180 height 14
type input "2025-09-24"
click at [311, 496] on input "Save" at bounding box center [301, 500] width 37 height 23
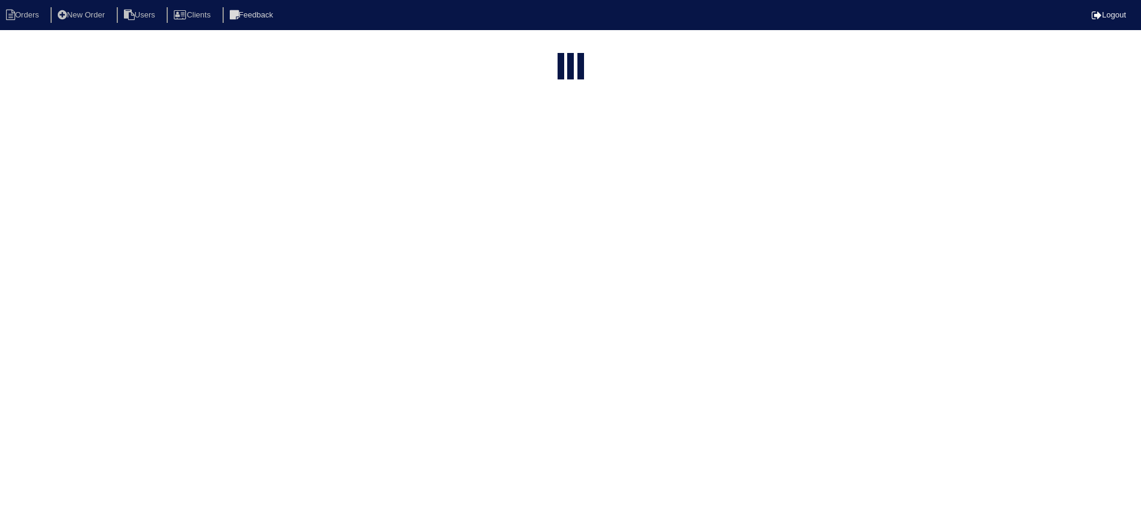
select select "15"
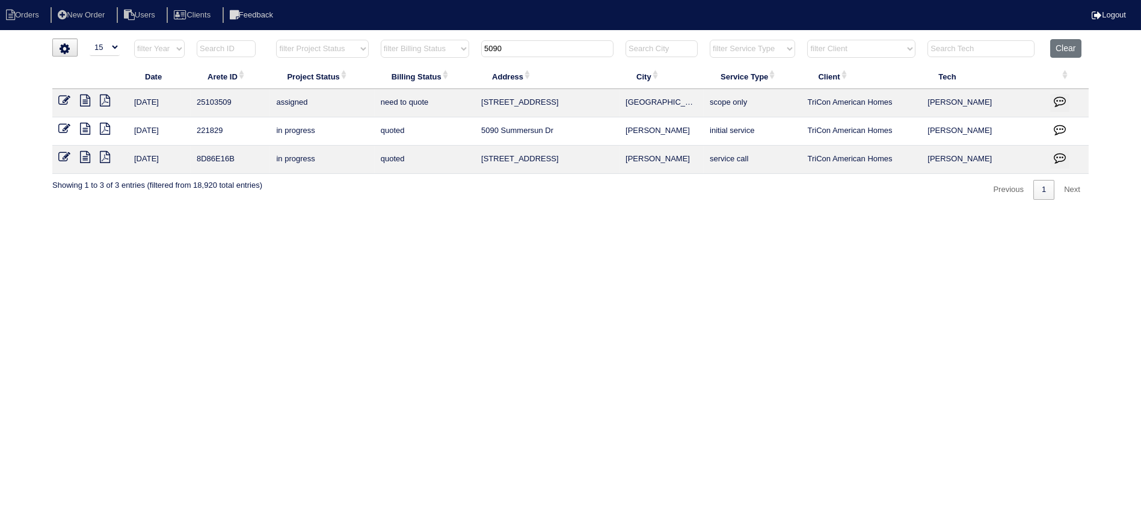
drag, startPoint x: 509, startPoint y: 46, endPoint x: 460, endPoint y: 50, distance: 48.9
click at [460, 50] on tr "filter Year -- Any Year -- 2025 2024 2023 2022 2021 2020 2019 filter Project St…" at bounding box center [570, 51] width 1036 height 25
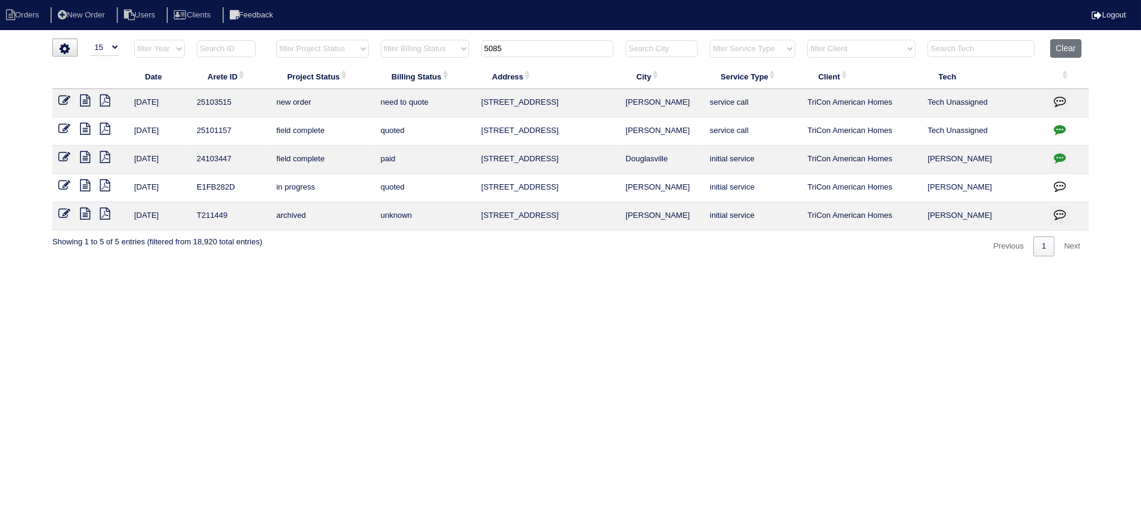
type input "5085"
click at [67, 94] on icon at bounding box center [64, 100] width 12 height 12
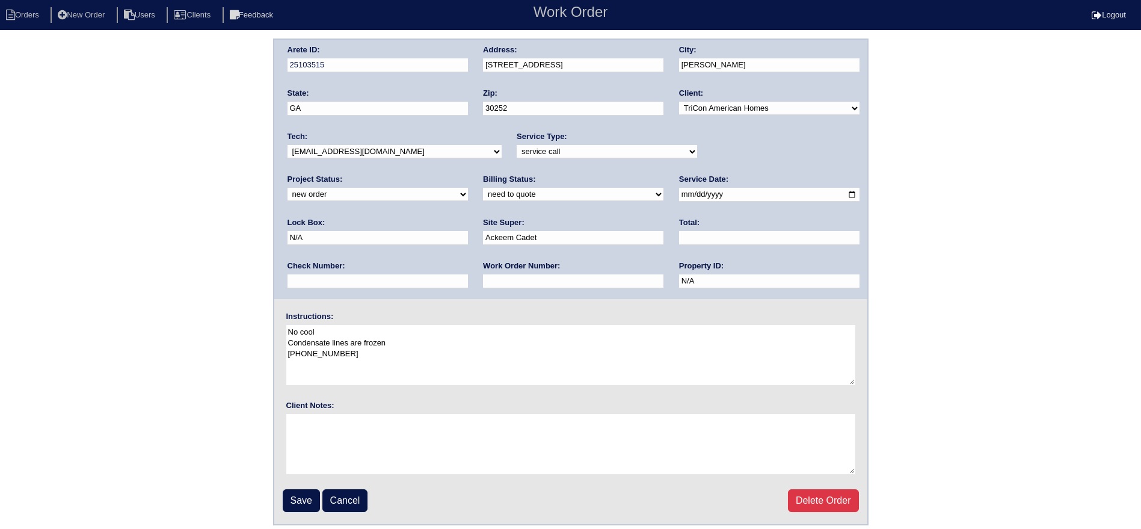
click at [381, 162] on div "Tech: -select- aretesmg+backup-tech@gmail.com benjohnholt88@gmail.com callisonh…" at bounding box center [395, 147] width 214 height 33
click at [383, 155] on select "-select- aretesmg+backup-tech@gmail.com benjohnholt88@gmail.com callisonhvac@ya…" at bounding box center [395, 151] width 214 height 13
select select "75"
click at [288, 145] on select "-select- aretesmg+backup-tech@gmail.com benjohnholt88@gmail.com callisonhvac@ya…" at bounding box center [395, 151] width 214 height 13
click at [468, 174] on div "Project Status: new order assigned in progress field complete need to schedule …" at bounding box center [378, 190] width 180 height 33
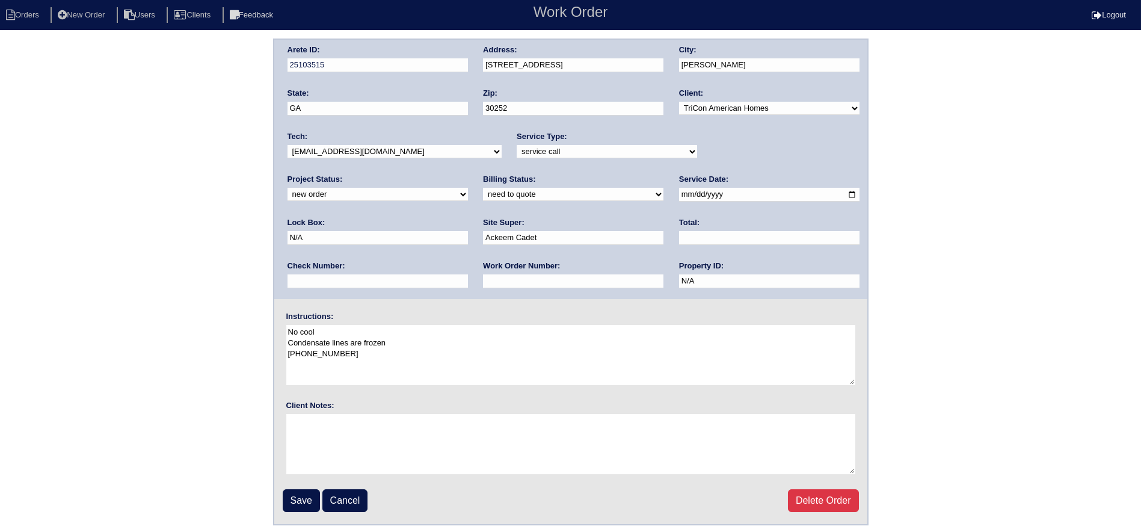
click at [468, 188] on select "new order assigned in progress field complete need to schedule admin review arc…" at bounding box center [378, 194] width 180 height 13
select select "assigned"
click at [468, 188] on select "new order assigned in progress field complete need to schedule admin review arc…" at bounding box center [378, 194] width 180 height 13
click at [358, 153] on select "-select- aretesmg+backup-tech@gmail.com benjohnholt88@gmail.com callisonhvac@ya…" at bounding box center [395, 151] width 214 height 13
select select "27"
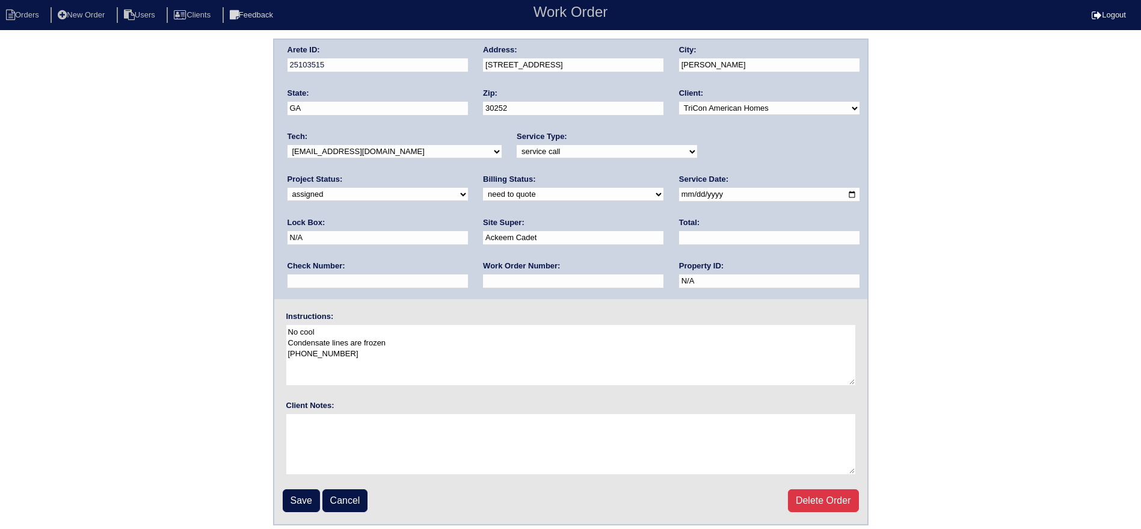
click at [288, 145] on select "-select- aretesmg+backup-tech@gmail.com benjohnholt88@gmail.com callisonhvac@ya…" at bounding box center [395, 151] width 214 height 13
click at [679, 196] on input "2025-09-23" at bounding box center [769, 195] width 180 height 14
type input "2025-09-24"
click at [283, 493] on input "Save" at bounding box center [301, 500] width 37 height 23
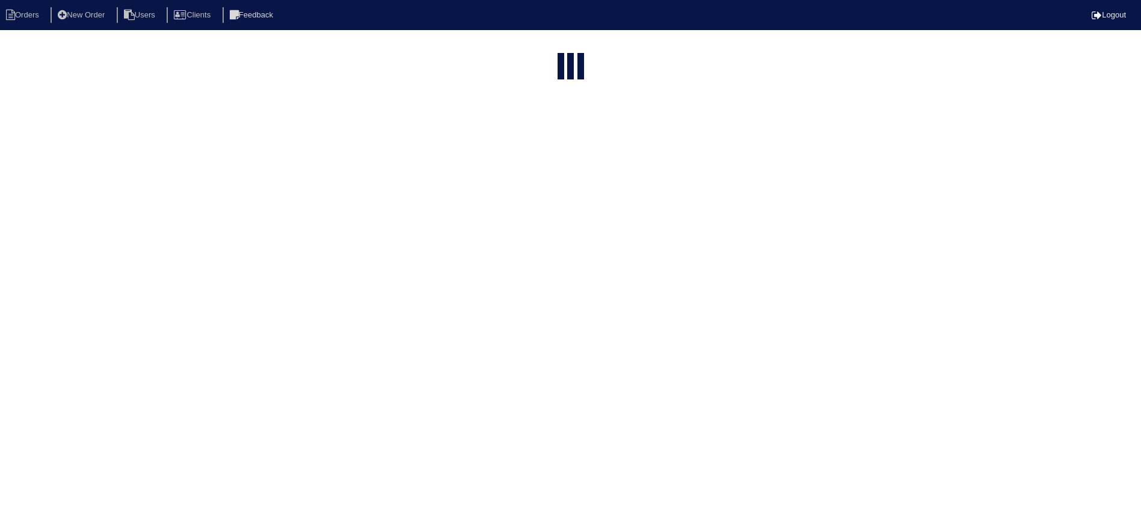
select select "15"
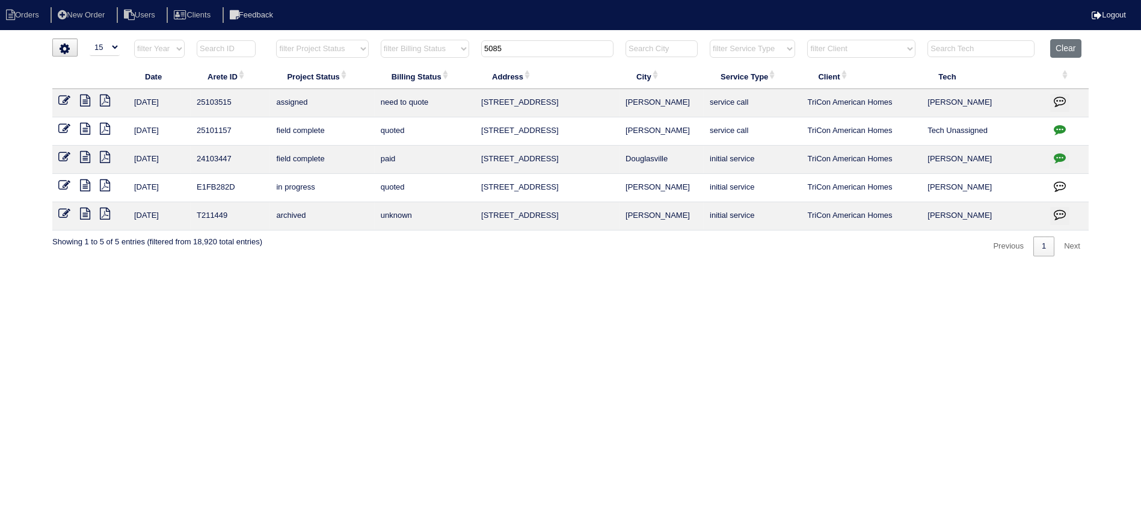
drag, startPoint x: 524, startPoint y: 40, endPoint x: 441, endPoint y: 42, distance: 82.4
click at [440, 42] on tr "filter Year -- Any Year -- 2025 2024 2023 2022 2021 2020 2019 filter Project St…" at bounding box center [570, 51] width 1036 height 25
type input "9"
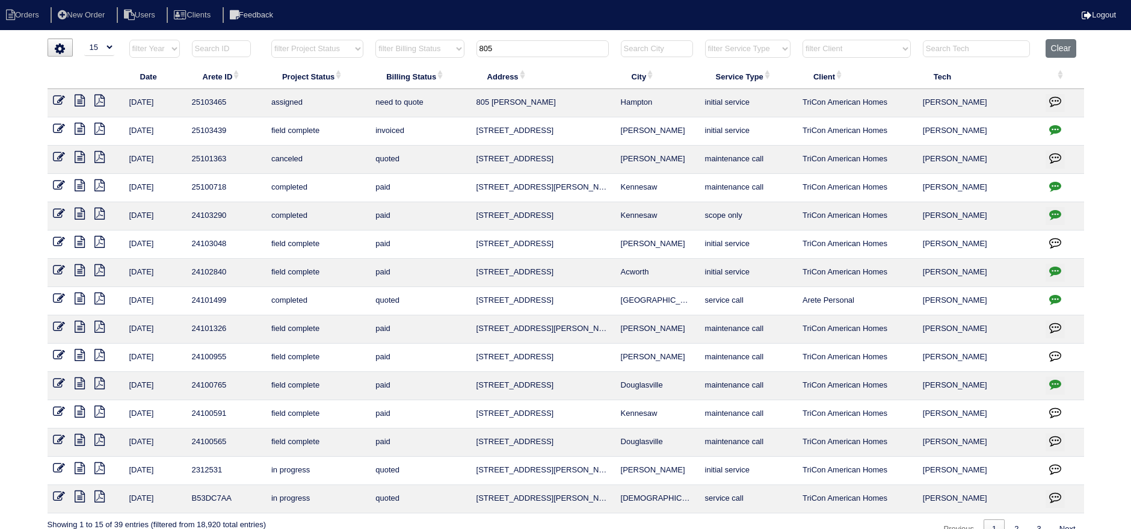
type input "805"
click at [63, 99] on icon at bounding box center [60, 100] width 12 height 12
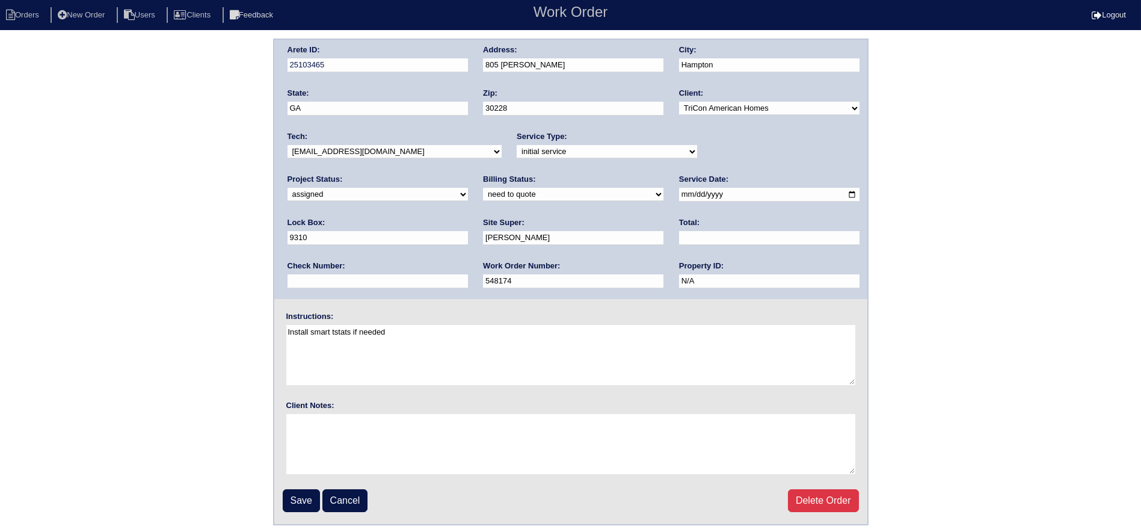
click at [363, 152] on select "-select- aretesmg+backup-tech@gmail.com benjohnholt88@gmail.com callisonhvac@ya…" at bounding box center [395, 151] width 214 height 13
select select "27"
click at [288, 145] on select "-select- aretesmg+backup-tech@gmail.com benjohnholt88@gmail.com callisonhvac@ya…" at bounding box center [395, 151] width 214 height 13
click at [679, 192] on input "2025-09-22" at bounding box center [769, 195] width 180 height 14
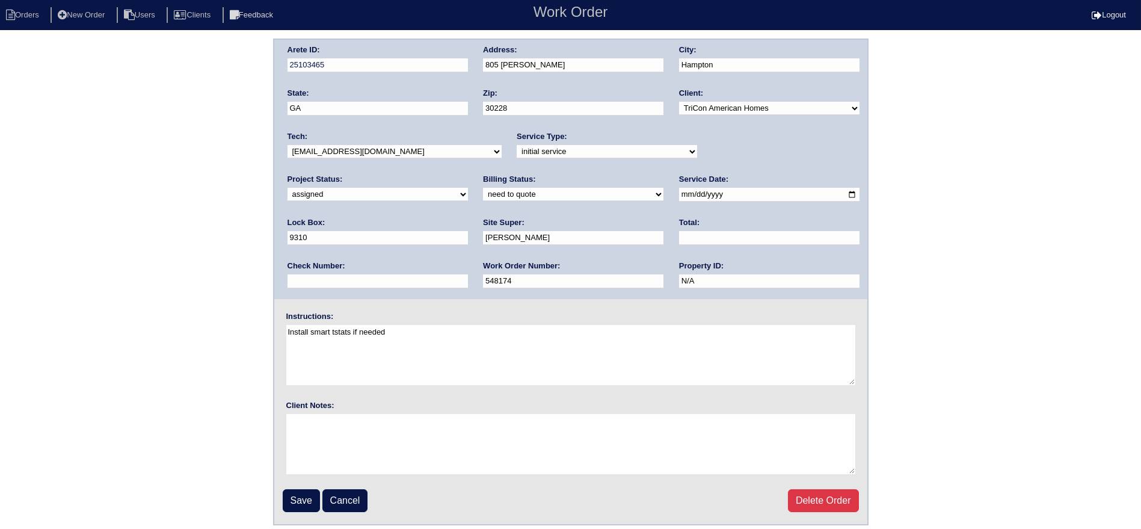
click at [679, 195] on input "2025-09-22" at bounding box center [769, 195] width 180 height 14
type input "2025-09-24"
click at [297, 499] on input "Save" at bounding box center [301, 500] width 37 height 23
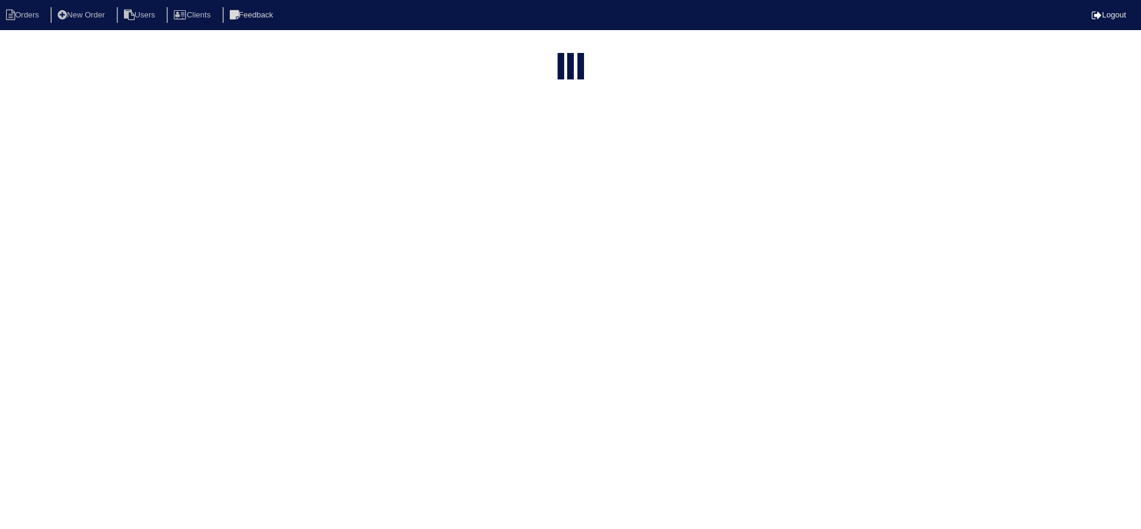
select select "15"
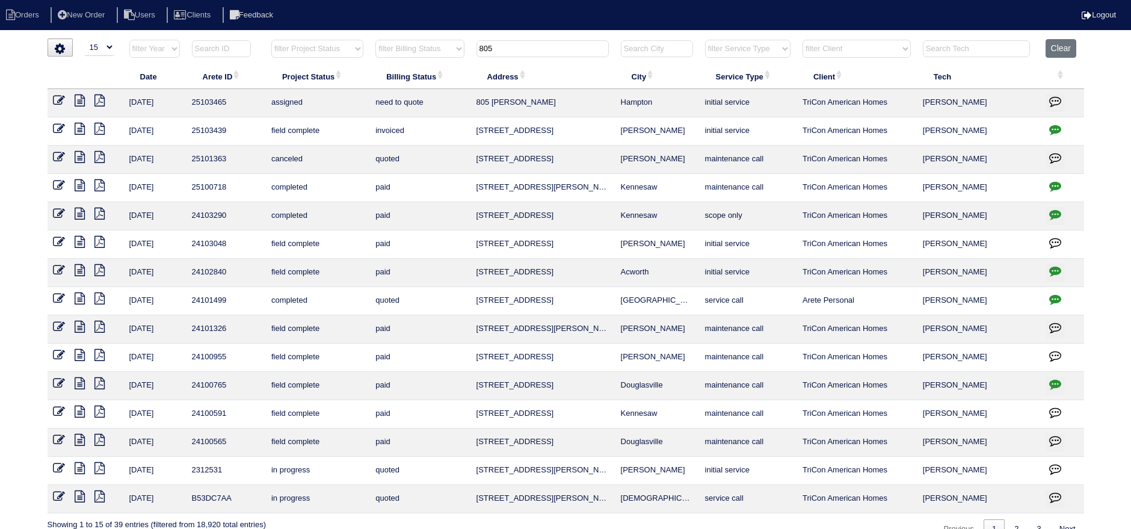
click at [460, 48] on tr "filter Year -- Any Year -- 2025 2024 2023 2022 2021 2020 2019 filter Project St…" at bounding box center [566, 51] width 1036 height 25
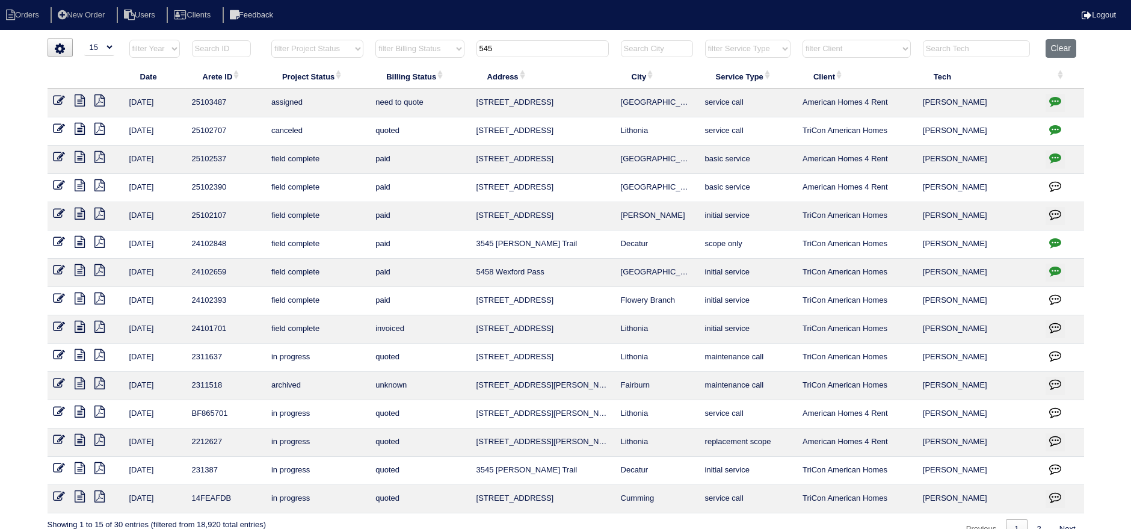
drag, startPoint x: 559, startPoint y: 49, endPoint x: 460, endPoint y: 42, distance: 99.5
click at [460, 42] on tr "filter Year -- Any Year -- 2025 2024 2023 2022 2021 2020 2019 filter Project St…" at bounding box center [566, 51] width 1036 height 25
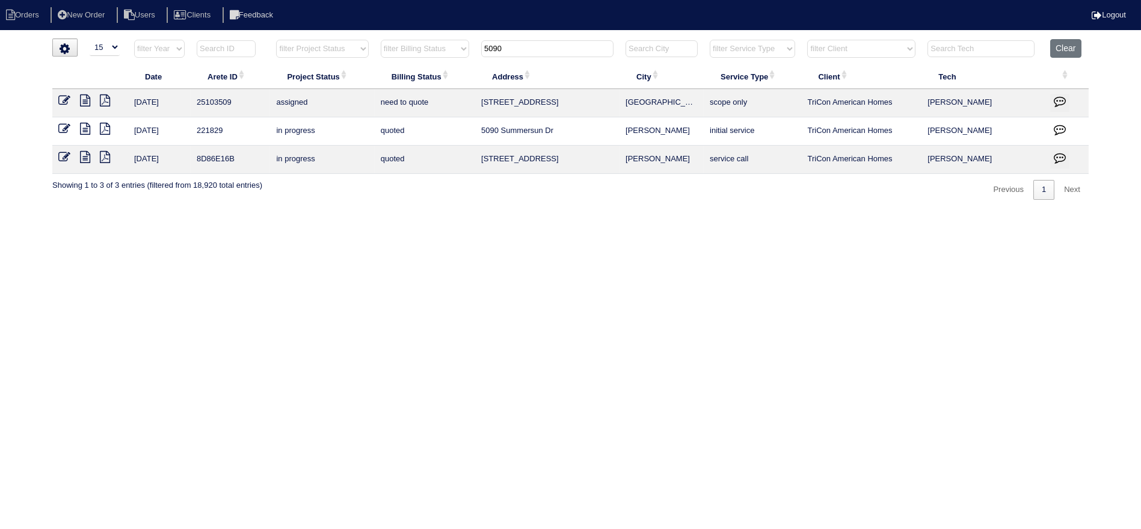
drag, startPoint x: 513, startPoint y: 47, endPoint x: 472, endPoint y: 48, distance: 41.5
click at [511, 46] on input "5090" at bounding box center [547, 48] width 132 height 17
type input "5090"
click at [61, 103] on icon at bounding box center [64, 100] width 12 height 12
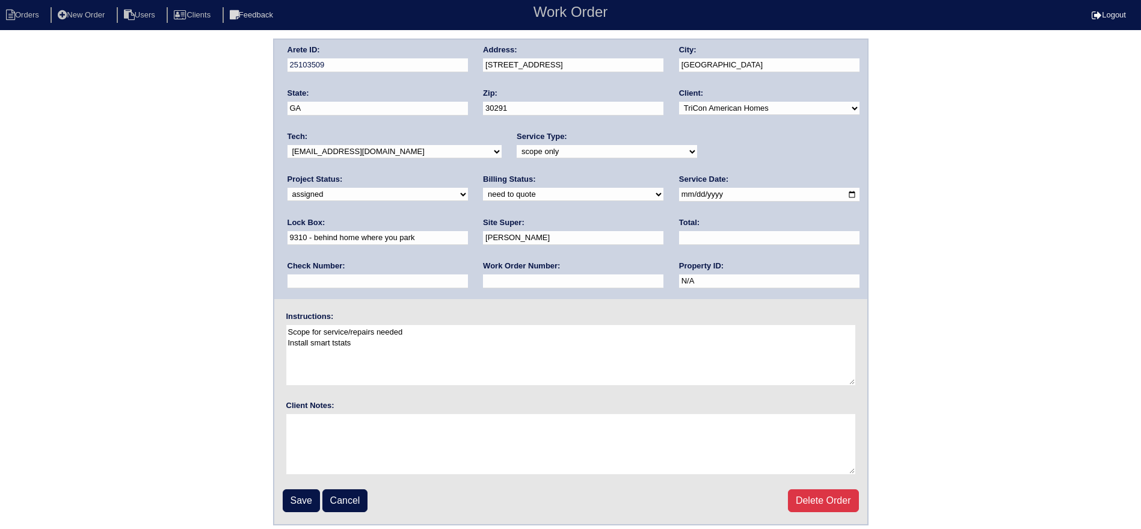
click at [417, 150] on select "-select- aretesmg+backup-tech@gmail.com benjohnholt88@gmail.com callisonhvac@ya…" at bounding box center [395, 151] width 214 height 13
select select "27"
click at [288, 145] on select "-select- aretesmg+backup-tech@gmail.com benjohnholt88@gmail.com callisonhvac@ya…" at bounding box center [395, 151] width 214 height 13
click at [292, 496] on input "Save" at bounding box center [301, 500] width 37 height 23
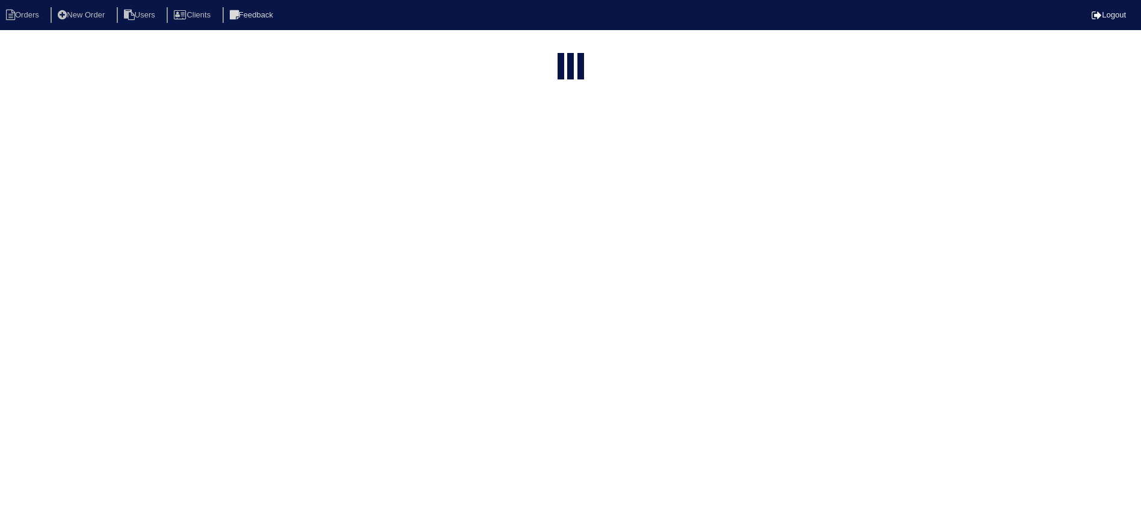
select select "15"
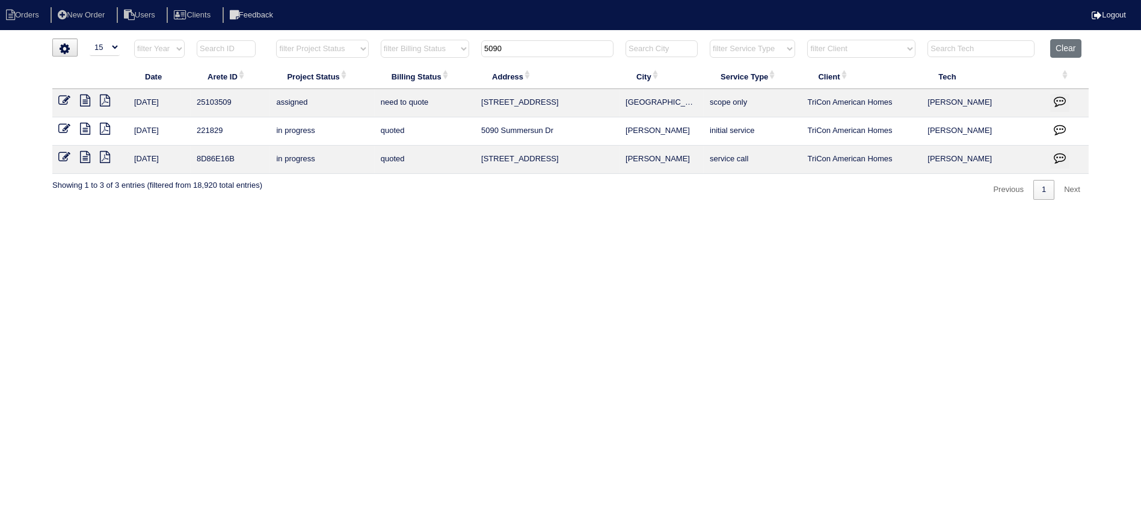
drag, startPoint x: 505, startPoint y: 49, endPoint x: 464, endPoint y: 48, distance: 41.5
click at [464, 48] on tr "filter Year -- Any Year -- 2025 2024 2023 2022 2021 2020 2019 filter Project St…" at bounding box center [570, 51] width 1036 height 25
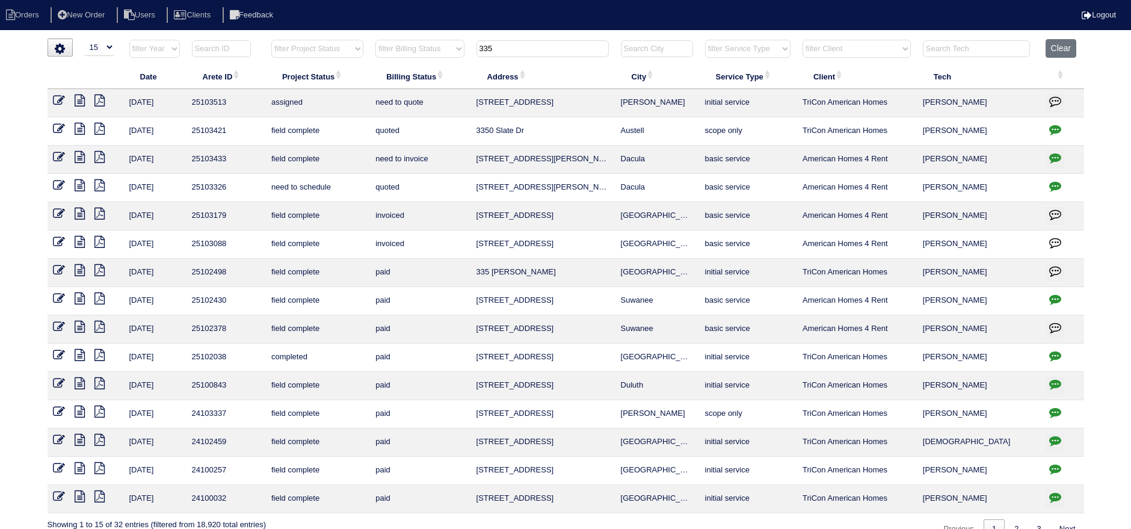
drag, startPoint x: 517, startPoint y: 43, endPoint x: 446, endPoint y: 38, distance: 70.6
click at [446, 38] on div "▼ 10 15 25 50 200 500 Search: Date Arete ID Project Status Billing Status Addre…" at bounding box center [566, 288] width 1036 height 500
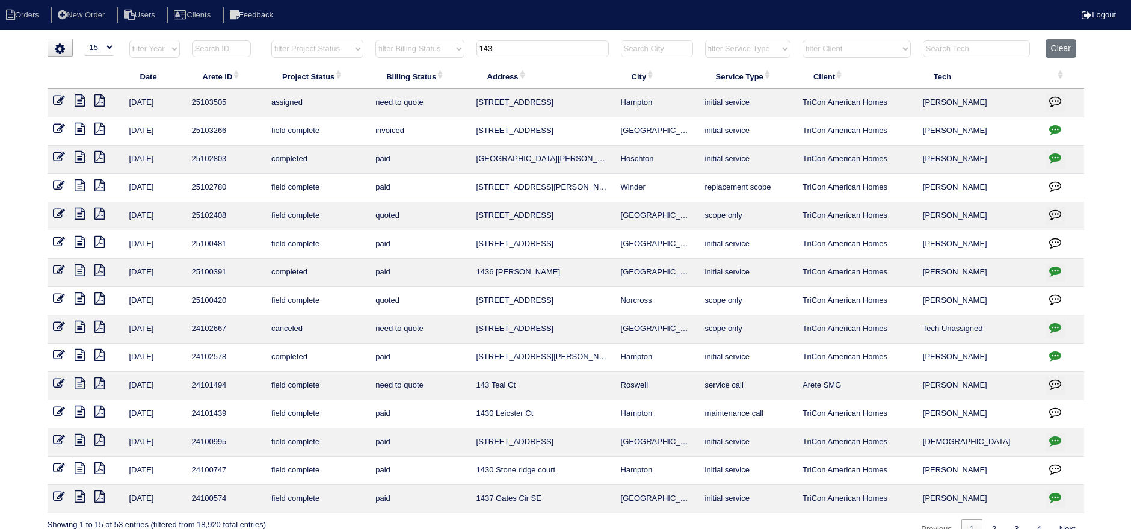
type input "143"
